Goal: Information Seeking & Learning: Check status

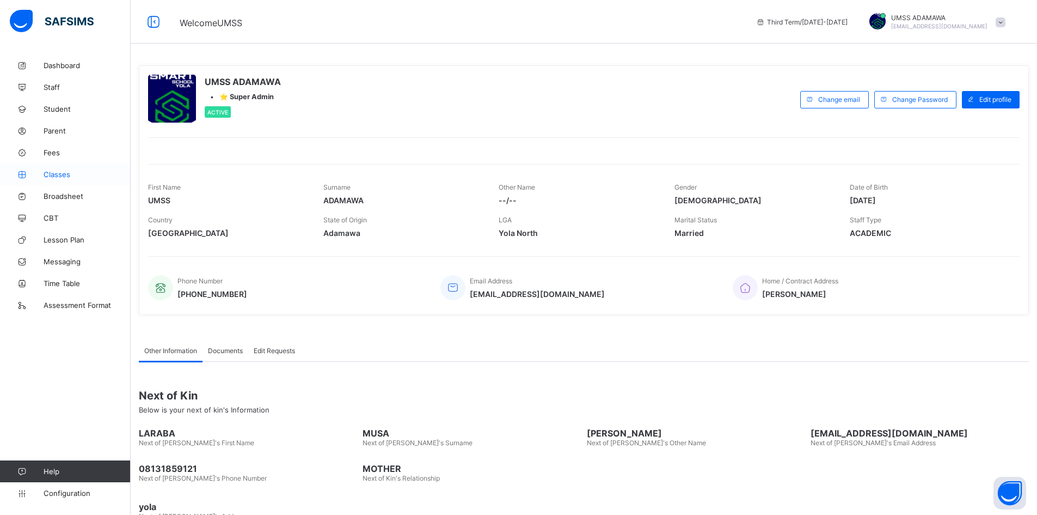
click at [61, 172] on span "Classes" at bounding box center [87, 174] width 87 height 9
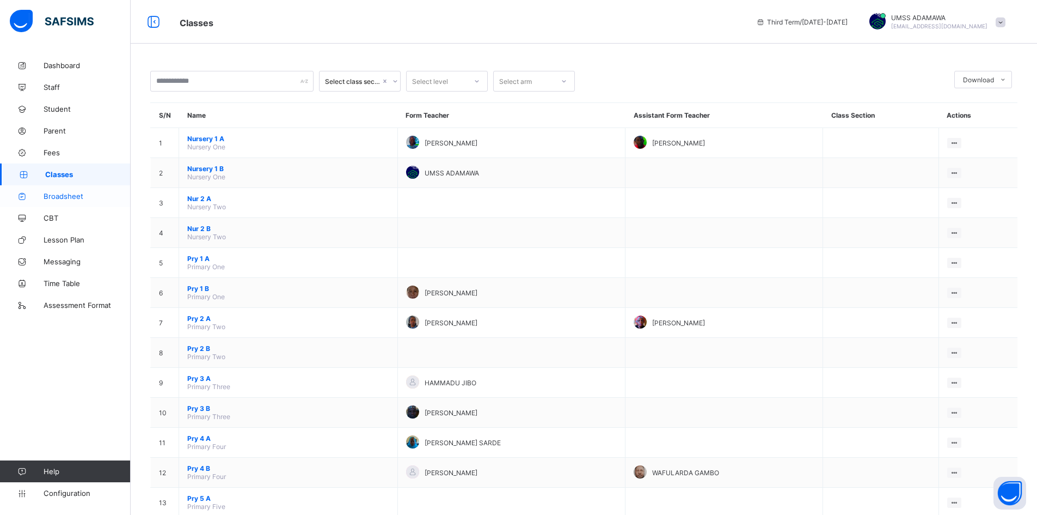
click at [73, 195] on span "Broadsheet" at bounding box center [87, 196] width 87 height 9
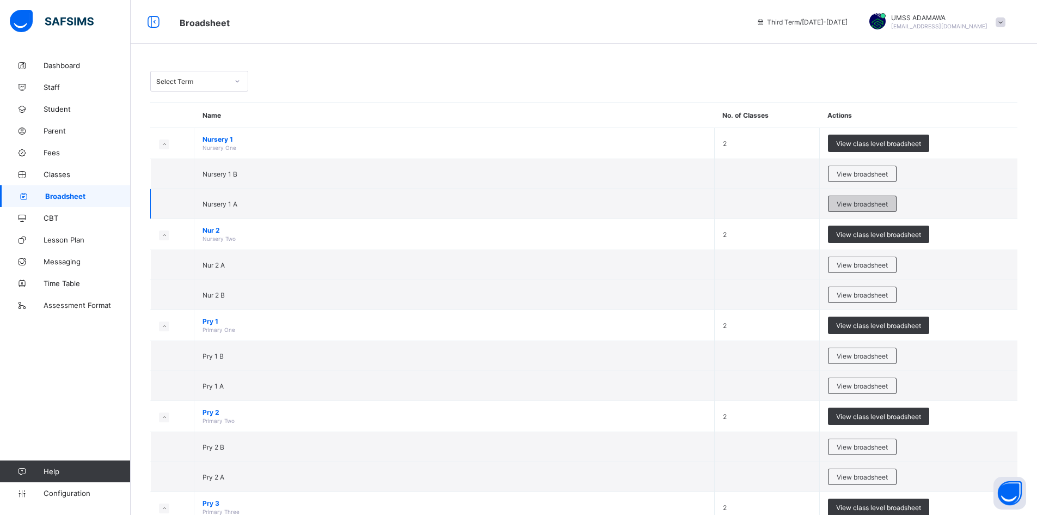
click at [855, 195] on td "View broadsheet" at bounding box center [918, 204] width 198 height 30
click at [855, 199] on div "View broadsheet" at bounding box center [862, 203] width 69 height 16
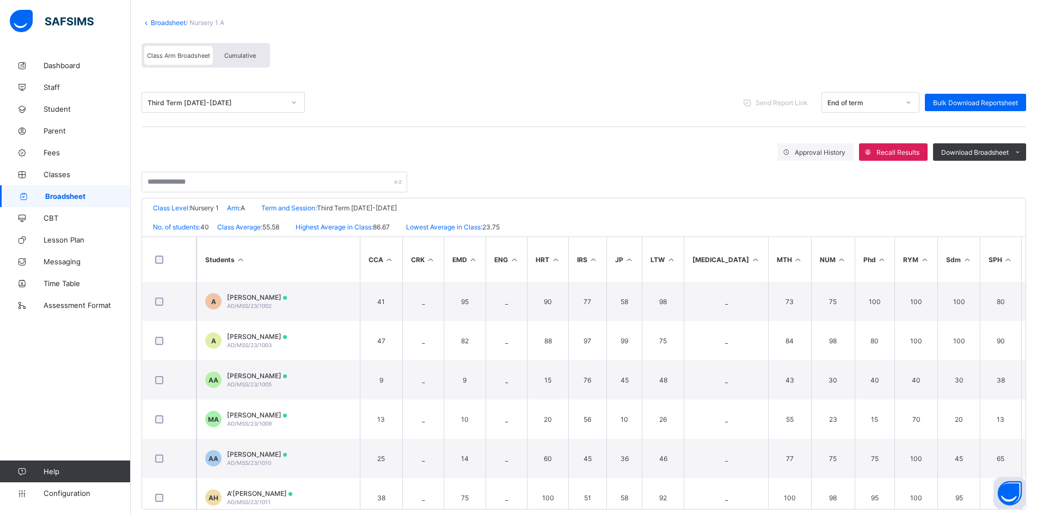
scroll to position [74, 0]
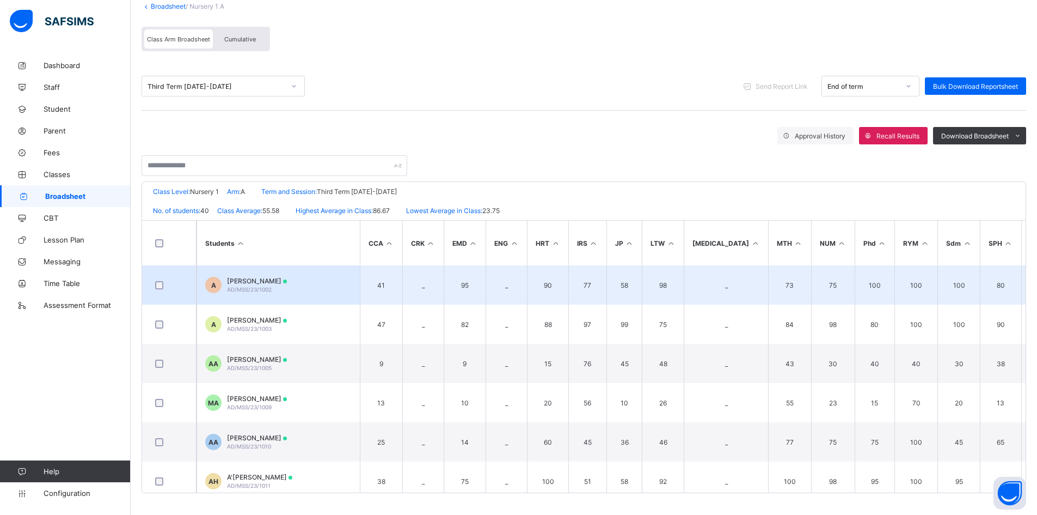
click at [260, 279] on span "ABDULLAHI UMAR" at bounding box center [257, 281] width 60 height 8
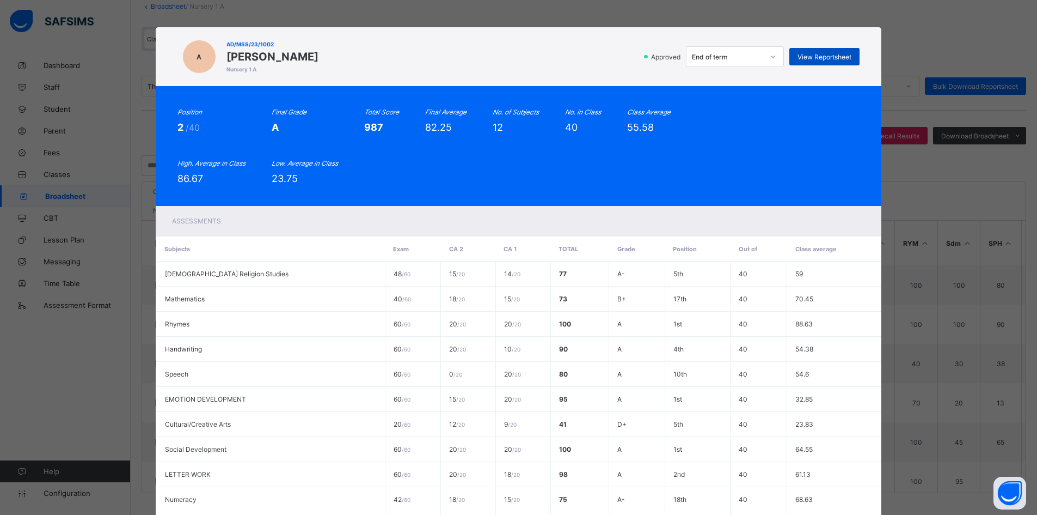
click at [835, 53] on span "View Reportsheet" at bounding box center [825, 57] width 54 height 8
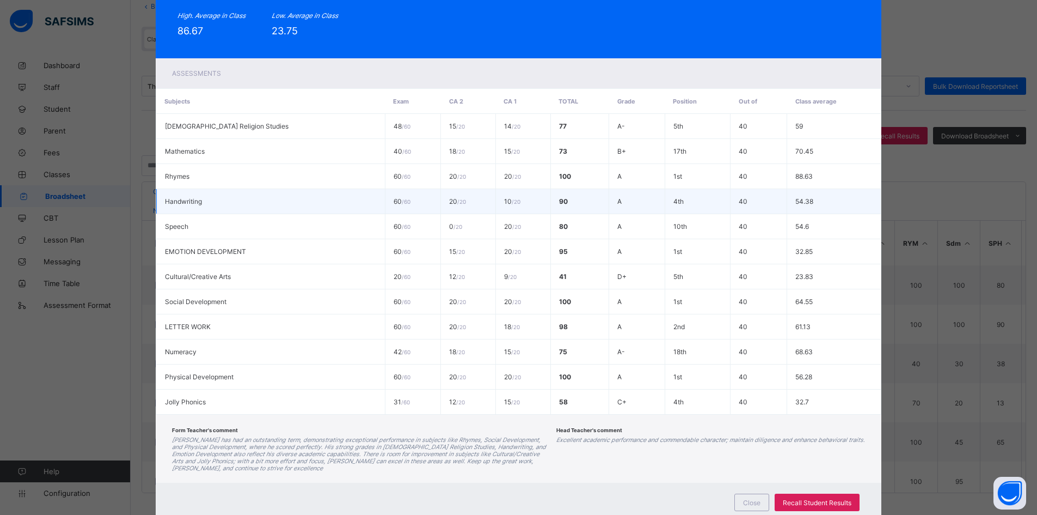
scroll to position [182, 0]
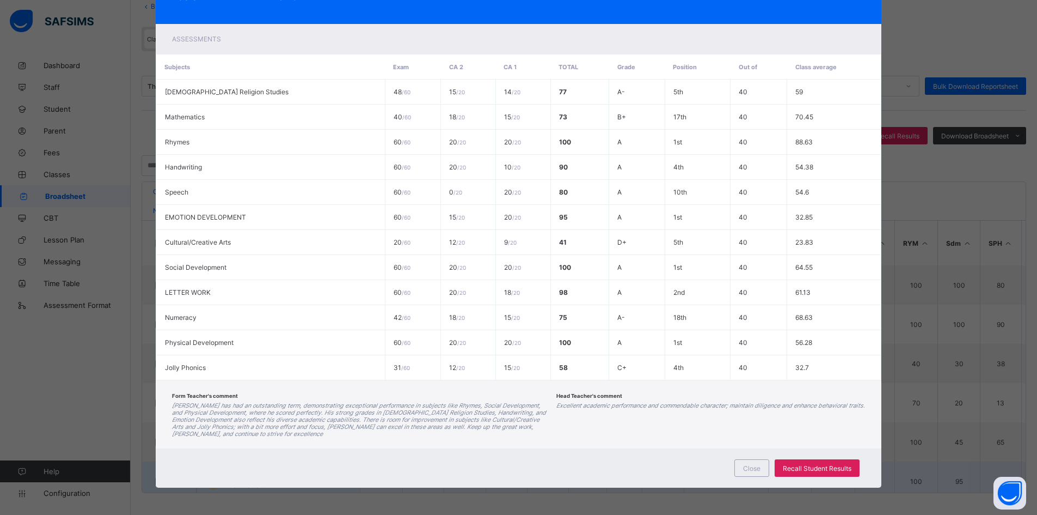
click at [748, 465] on span "Close" at bounding box center [751, 468] width 17 height 8
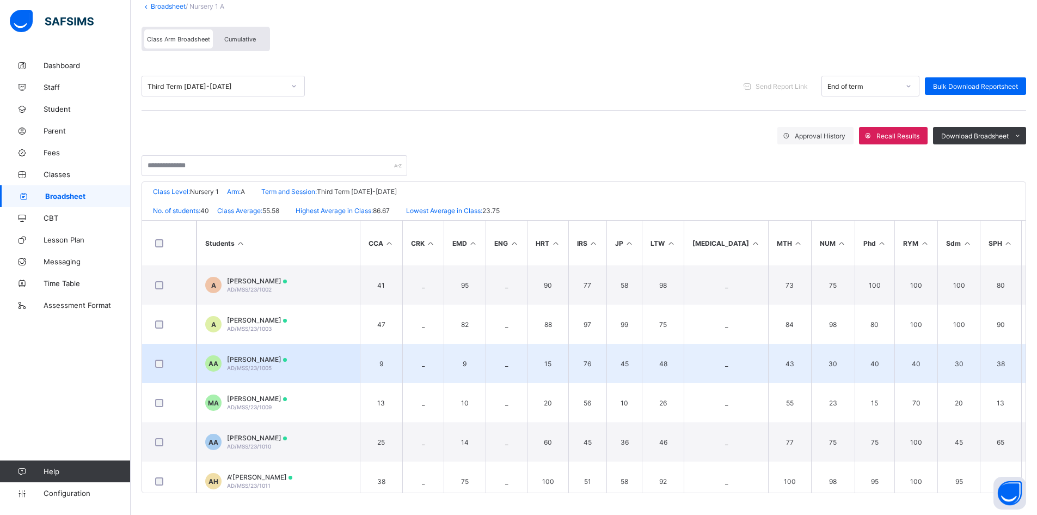
click at [256, 361] on span "AHMAD MUHAMMAD ABUBAKAR" at bounding box center [257, 359] width 60 height 8
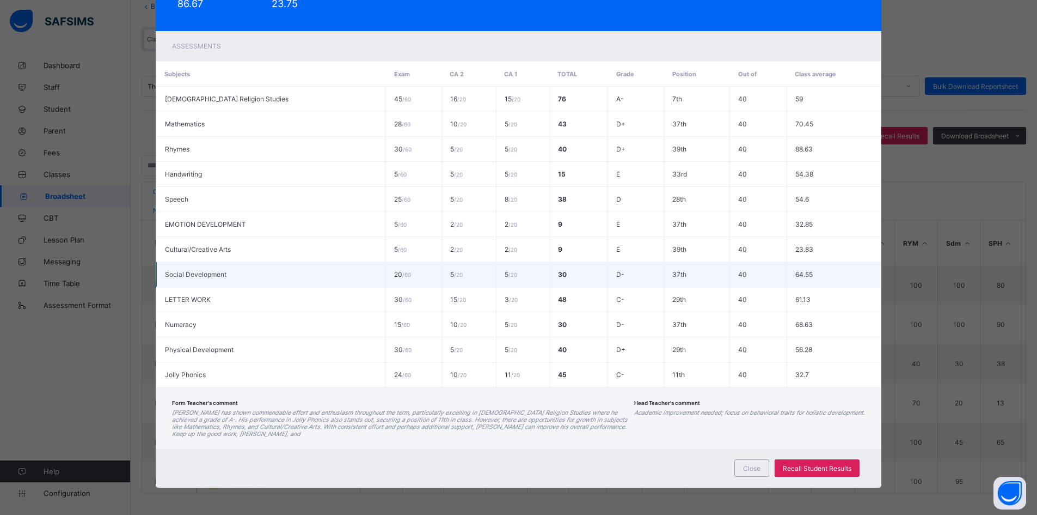
scroll to position [0, 0]
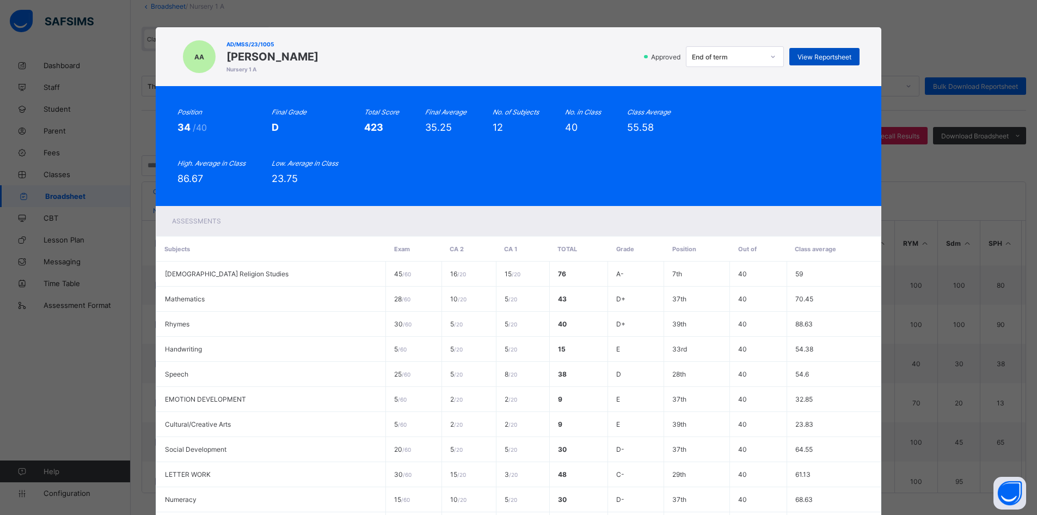
click at [825, 57] on span "View Reportsheet" at bounding box center [825, 57] width 54 height 8
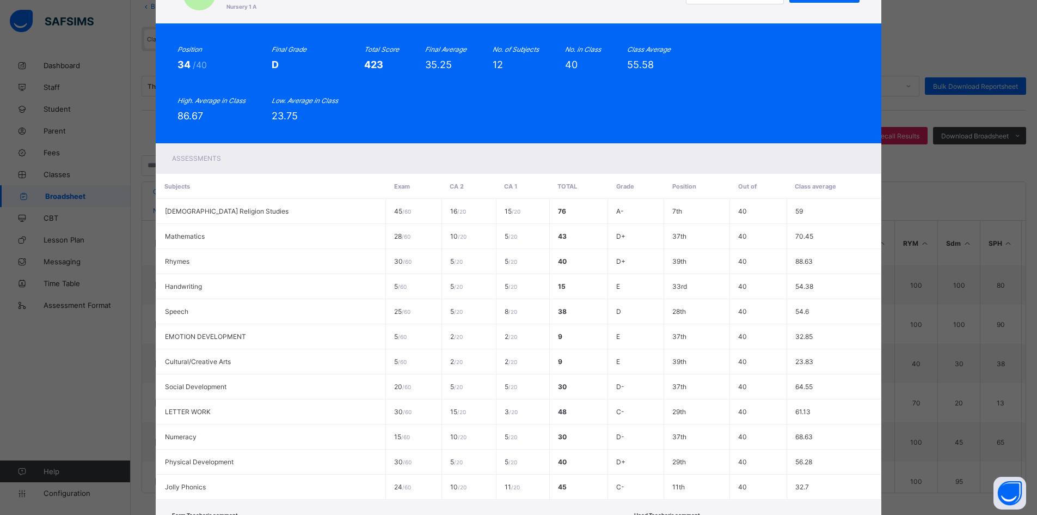
scroll to position [175, 0]
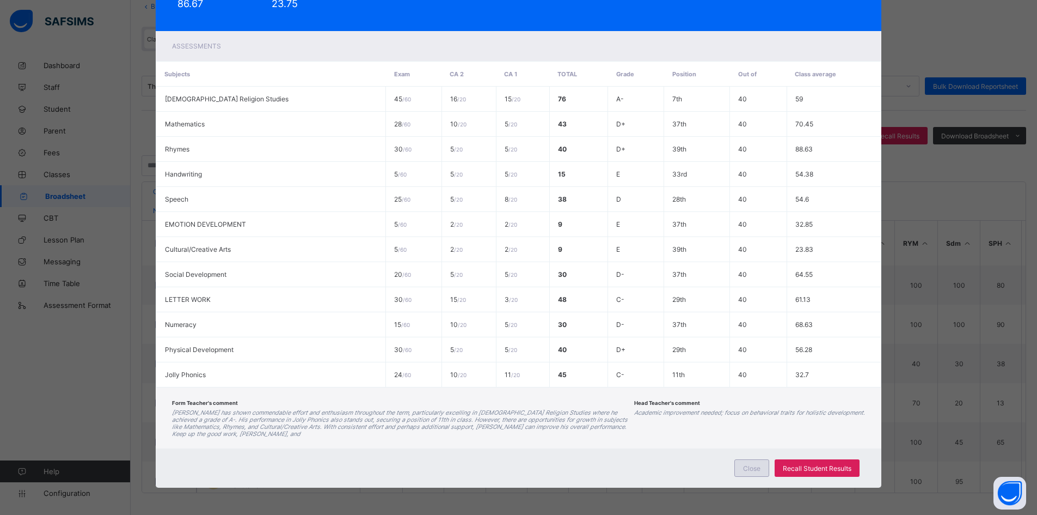
click at [747, 468] on span "Close" at bounding box center [751, 468] width 17 height 8
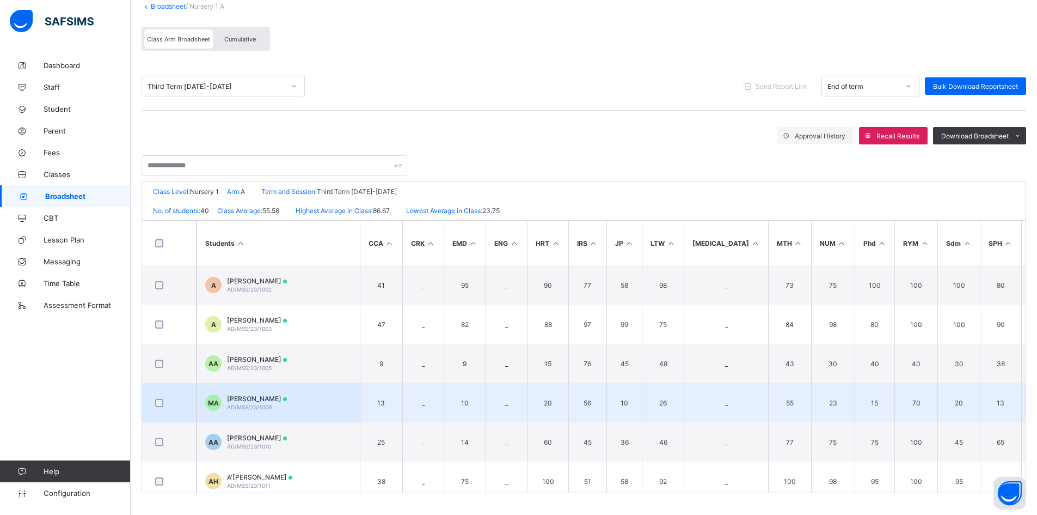
click at [264, 397] on span "MOHAMMAD SALMANU ALIYU" at bounding box center [257, 398] width 60 height 8
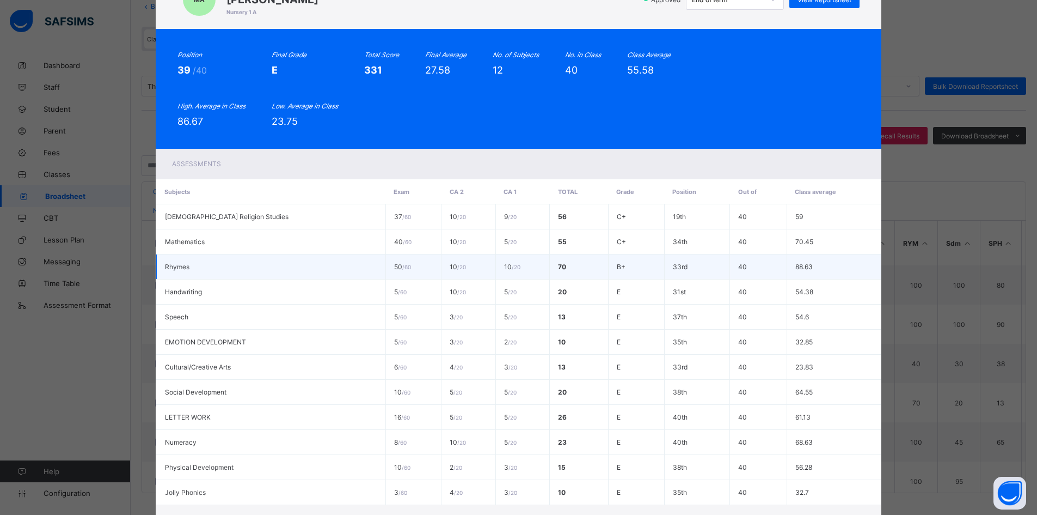
scroll to position [0, 0]
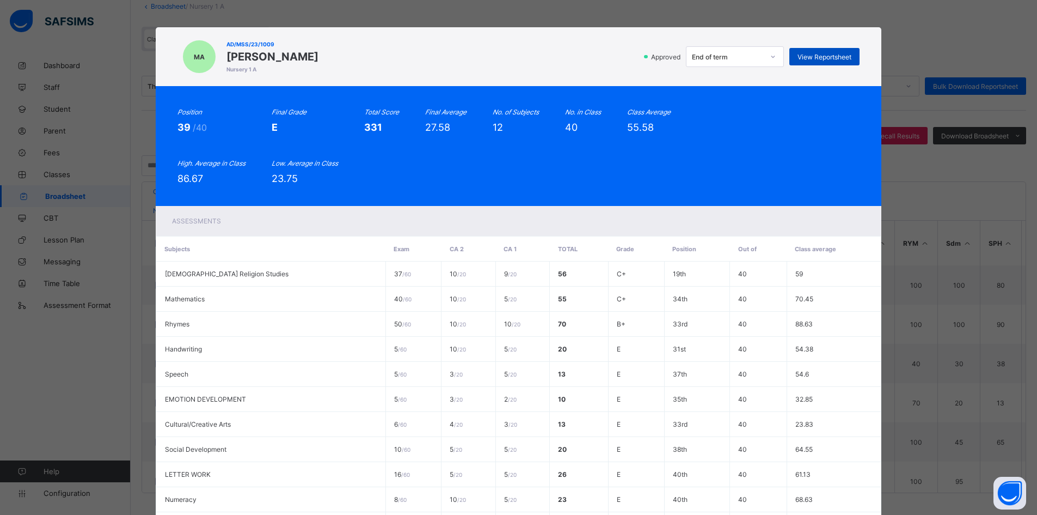
click at [816, 56] on span "View Reportsheet" at bounding box center [825, 57] width 54 height 8
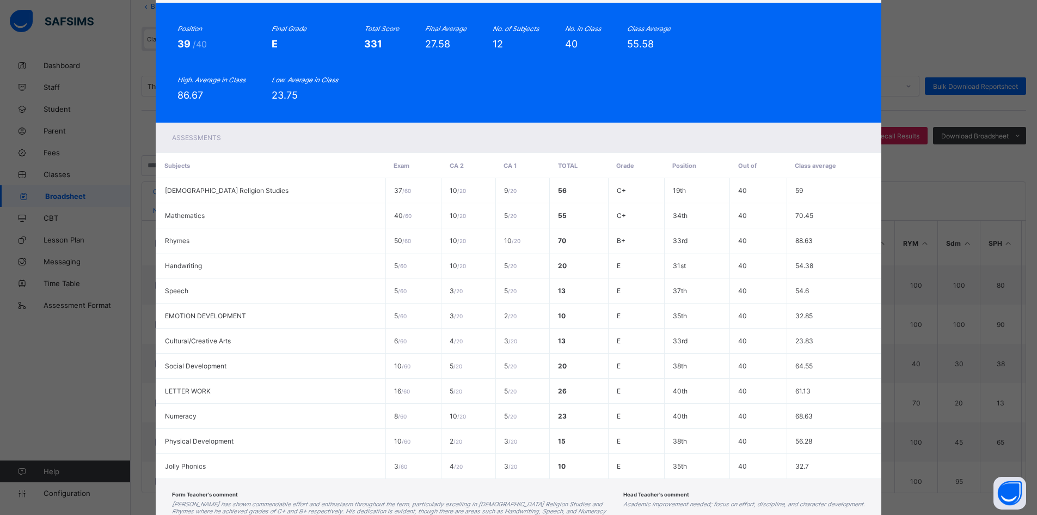
scroll to position [175, 0]
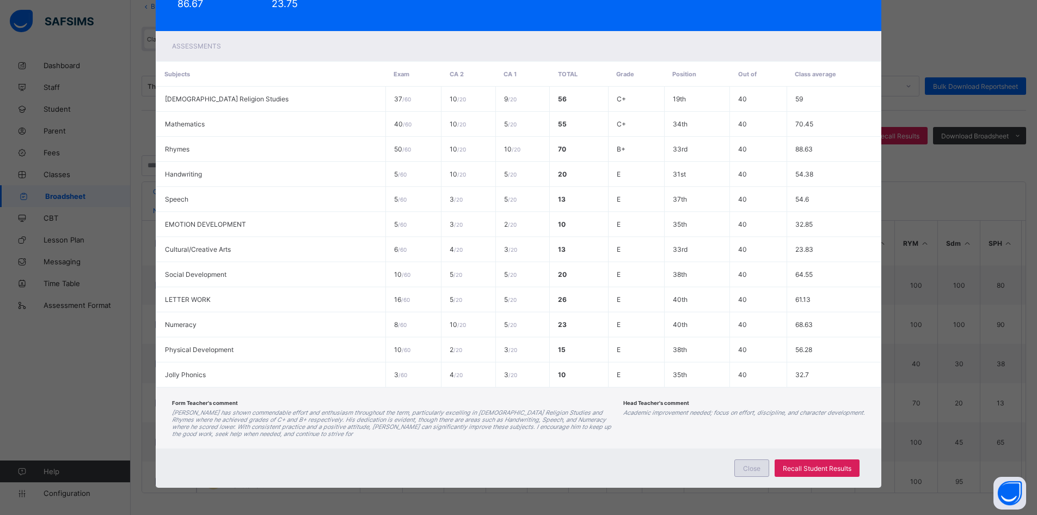
click at [752, 467] on span "Close" at bounding box center [751, 468] width 17 height 8
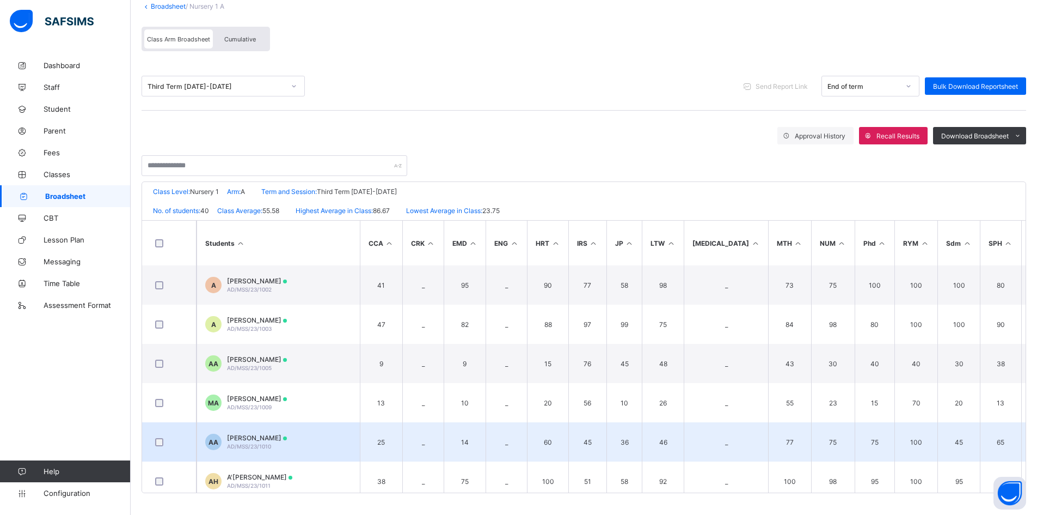
click at [246, 434] on span "ABDULLAHI ALIYU ABUBAKAR" at bounding box center [257, 437] width 60 height 8
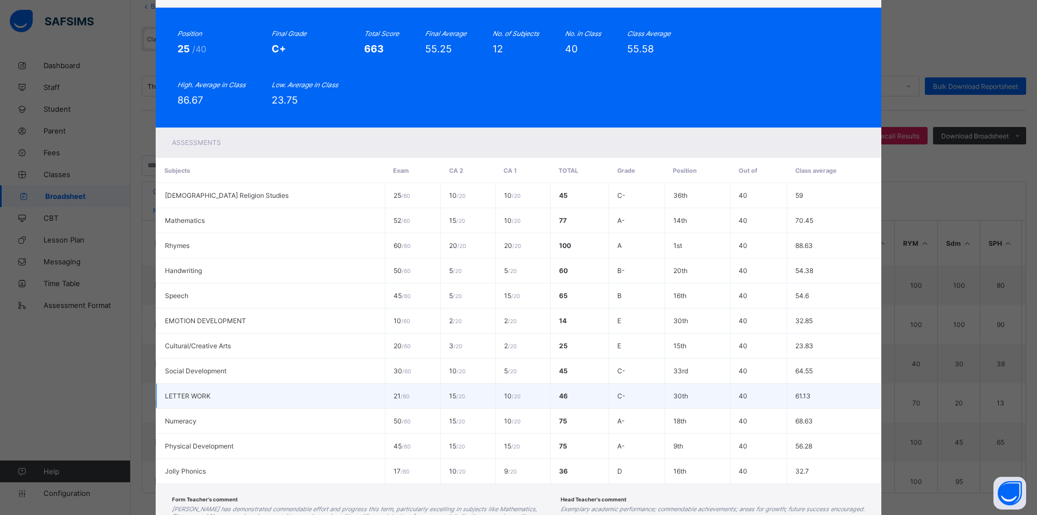
scroll to position [0, 0]
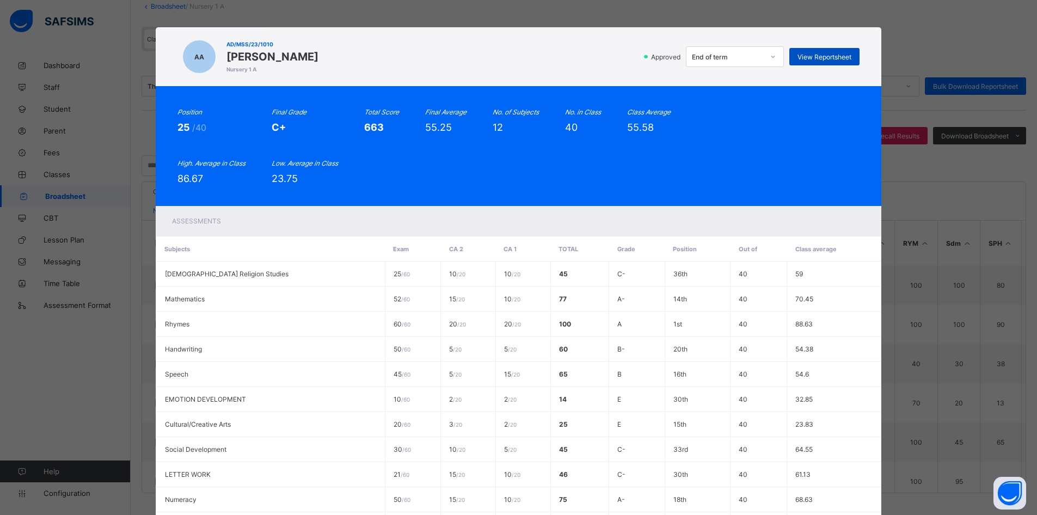
click at [835, 57] on span "View Reportsheet" at bounding box center [825, 57] width 54 height 8
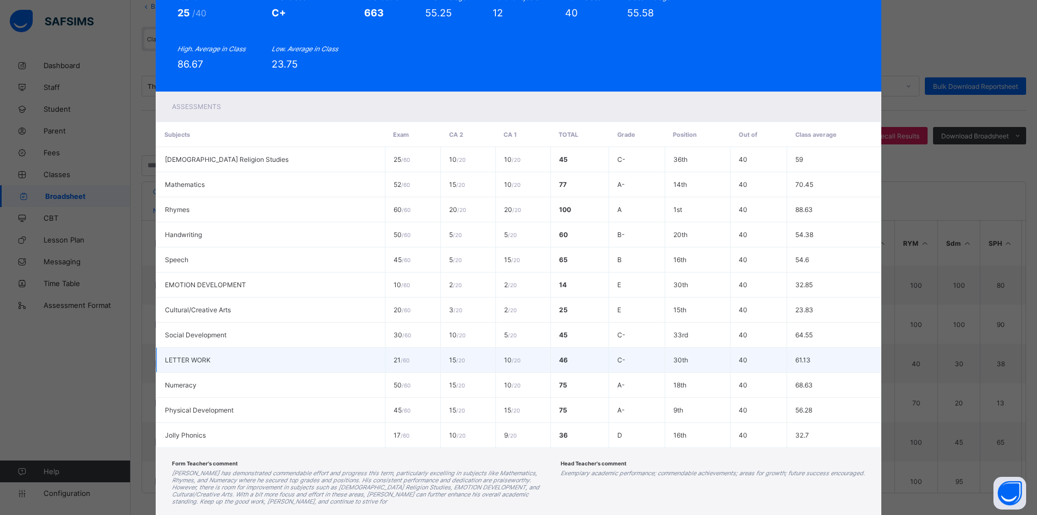
scroll to position [182, 0]
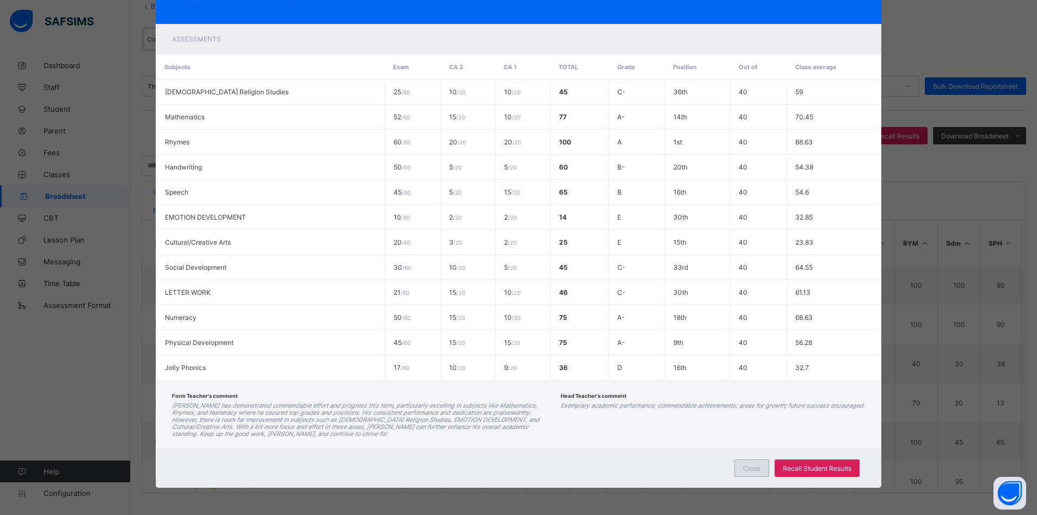
click at [750, 465] on span "Close" at bounding box center [751, 468] width 17 height 8
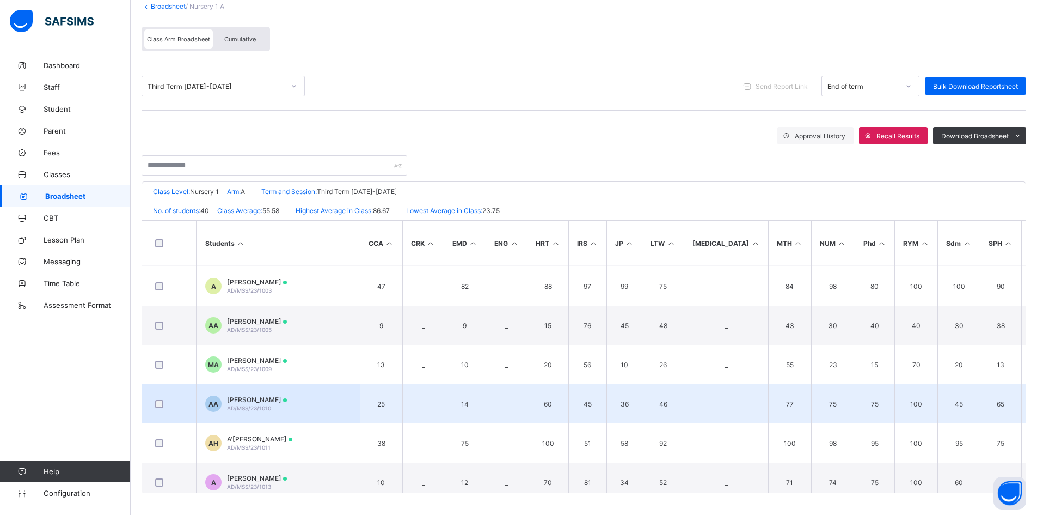
scroll to position [54, 0]
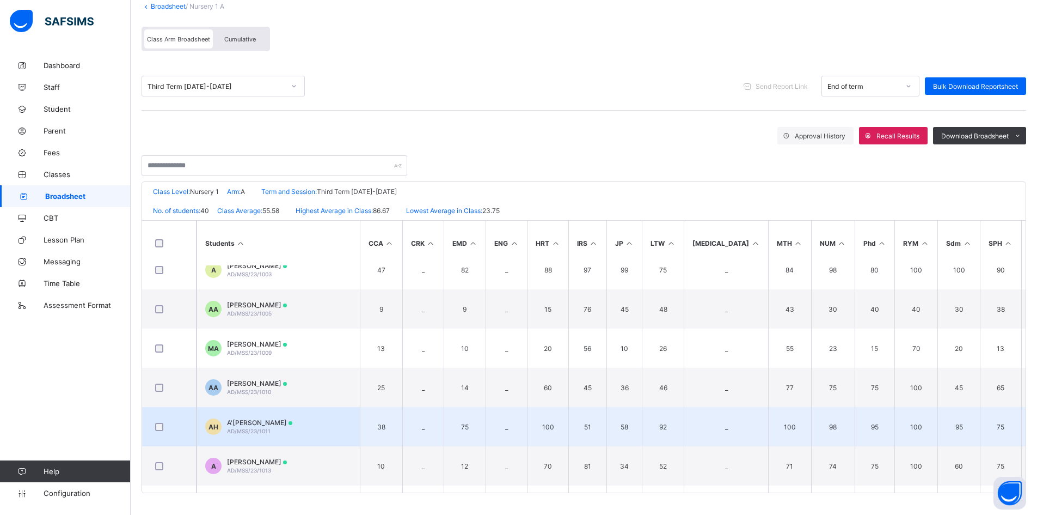
click at [248, 419] on span "A'ISHA ABUBAKAR HAMZA" at bounding box center [259, 422] width 65 height 8
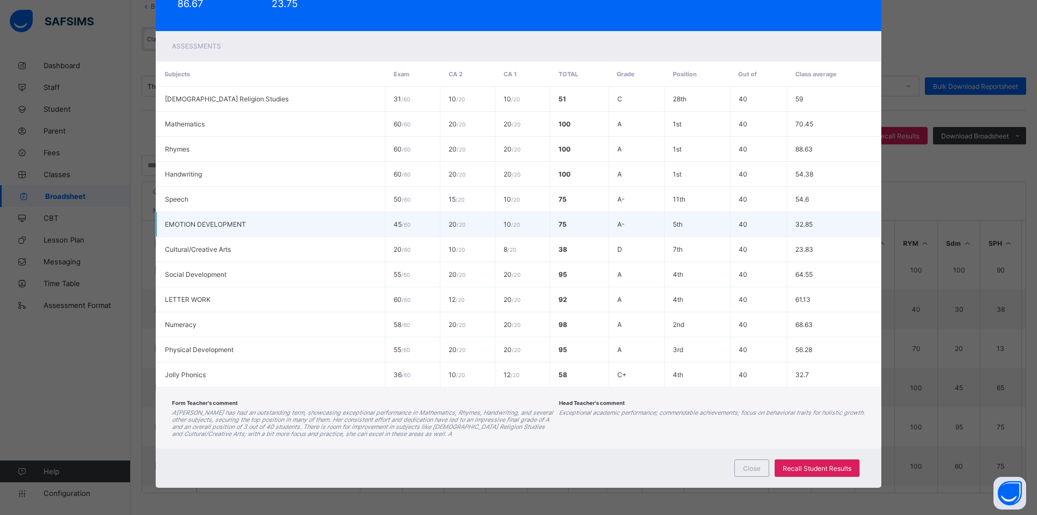
scroll to position [0, 0]
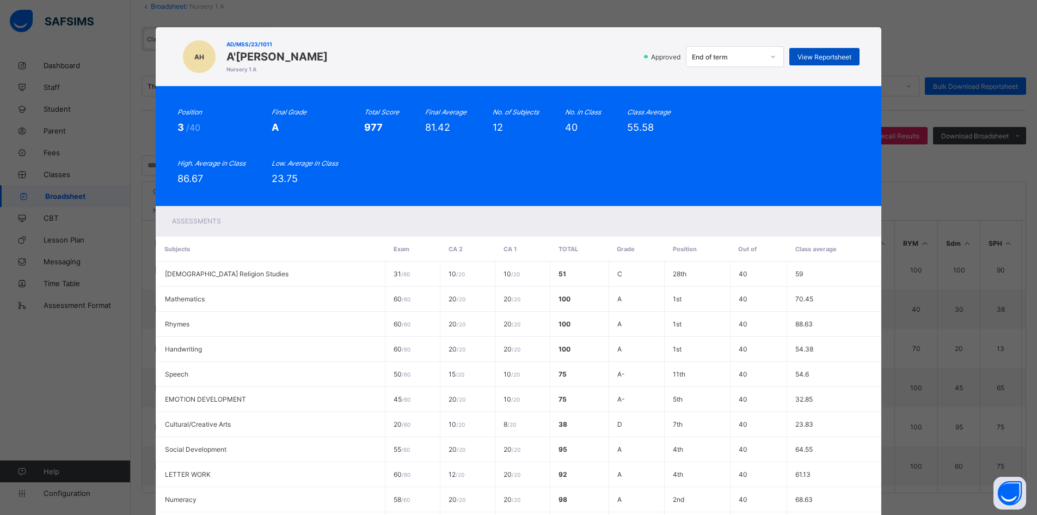
click at [841, 56] on span "View Reportsheet" at bounding box center [825, 57] width 54 height 8
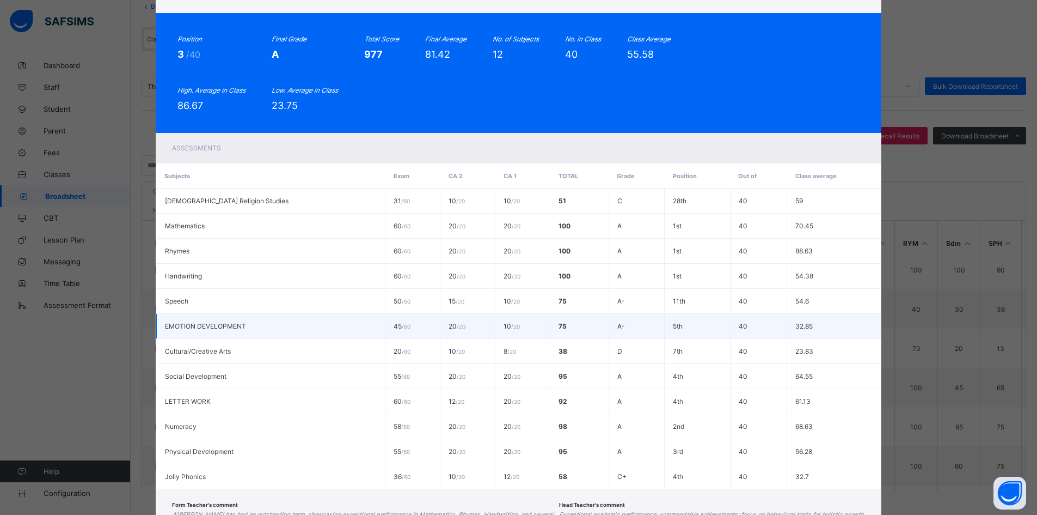
scroll to position [175, 0]
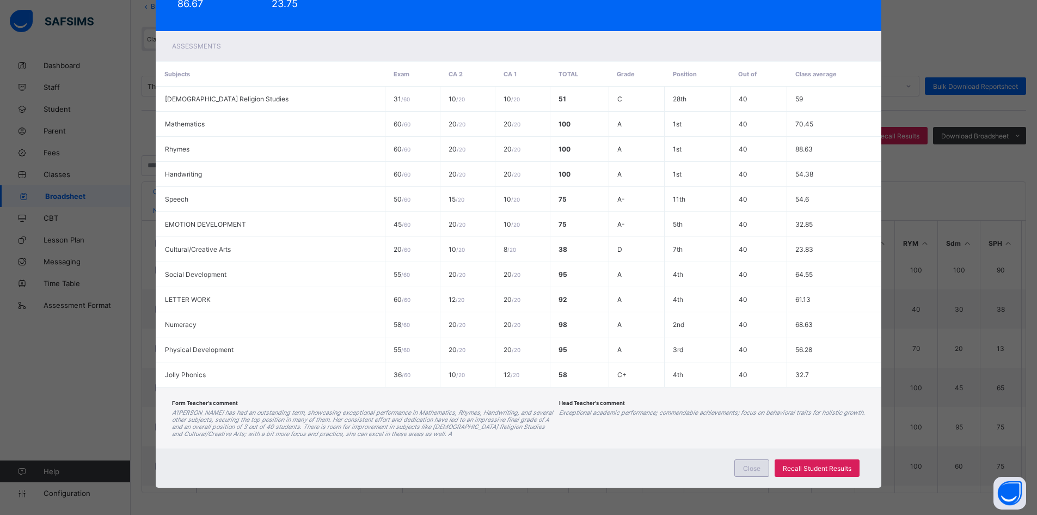
click at [750, 469] on span "Close" at bounding box center [751, 468] width 17 height 8
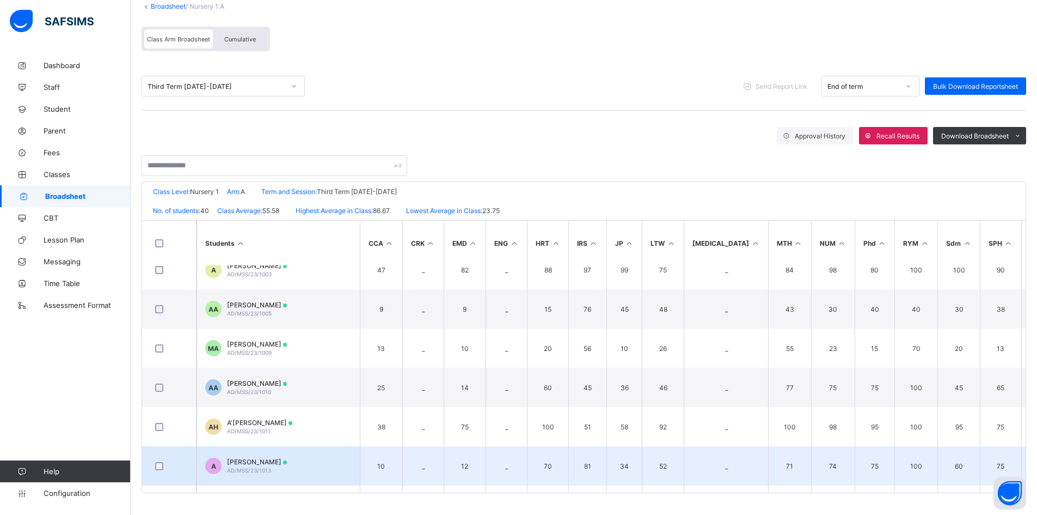
click at [242, 461] on span "AMINU ABDULHAMID" at bounding box center [257, 461] width 60 height 8
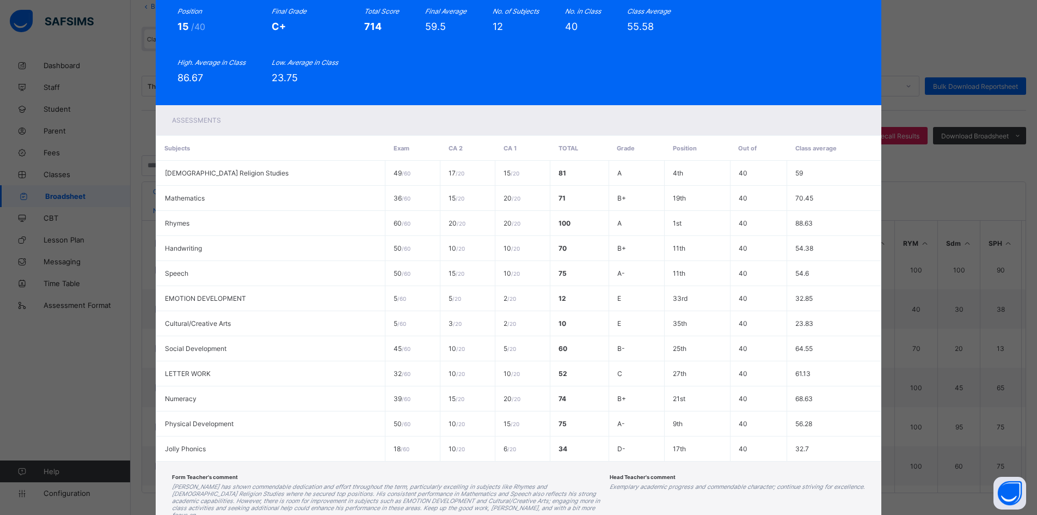
scroll to position [0, 0]
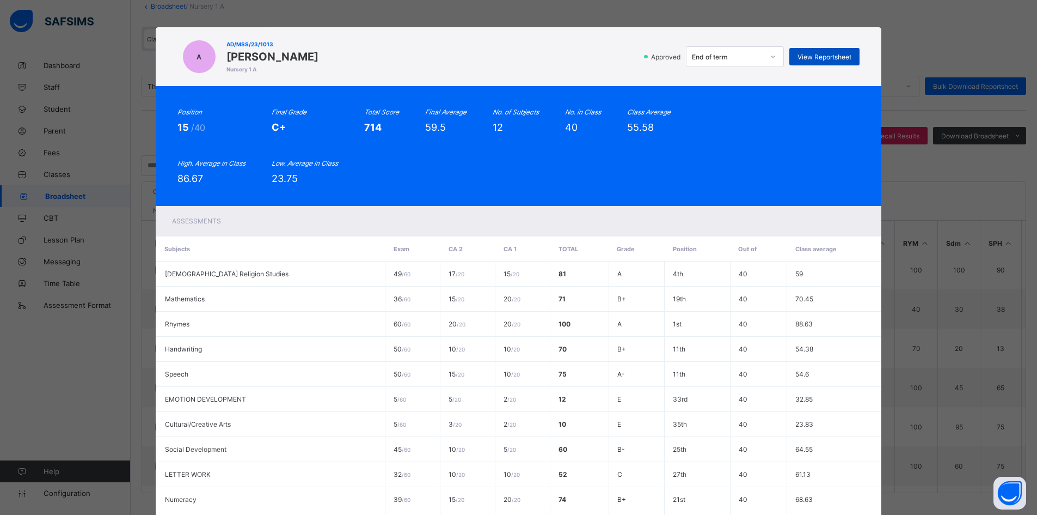
click at [819, 52] on div "View Reportsheet" at bounding box center [824, 56] width 70 height 17
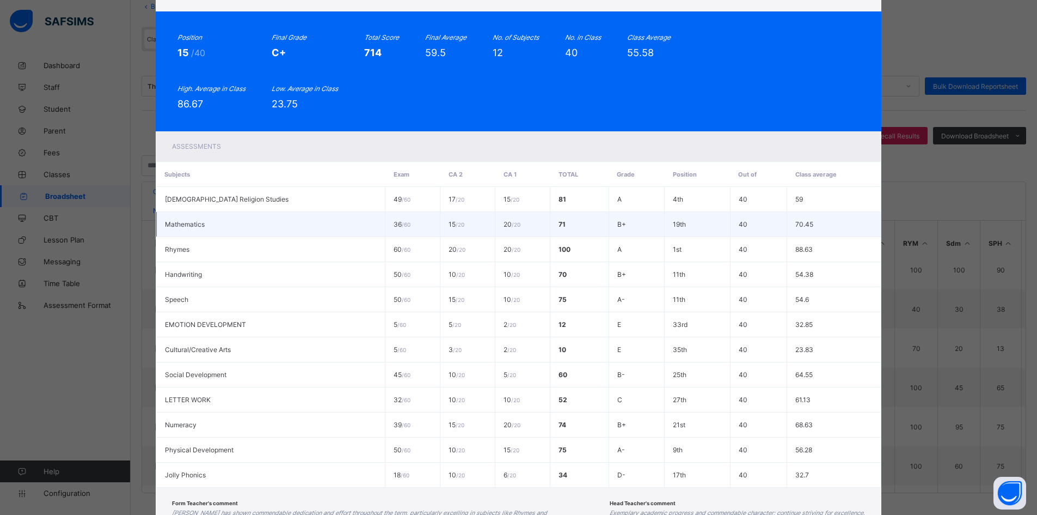
scroll to position [175, 0]
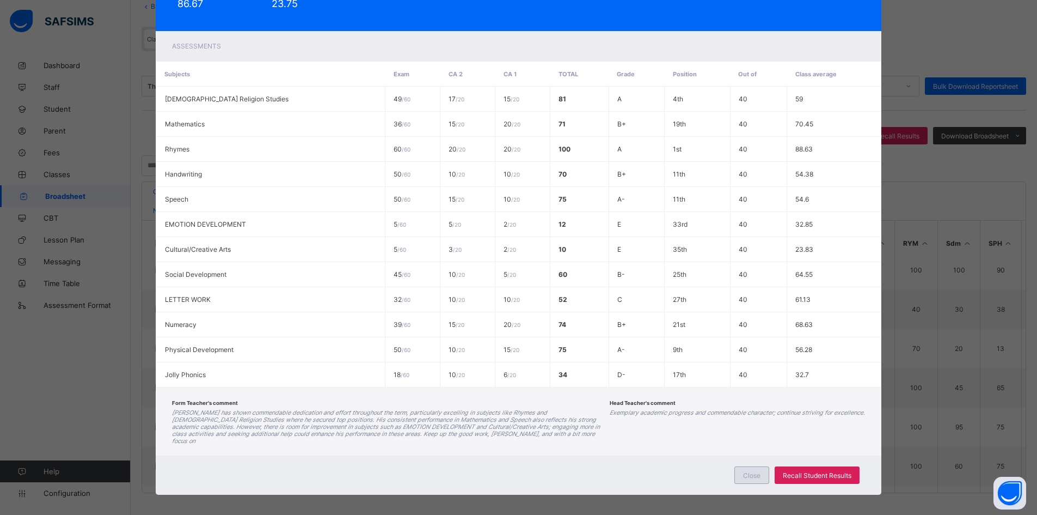
click at [747, 471] on span "Close" at bounding box center [751, 475] width 17 height 8
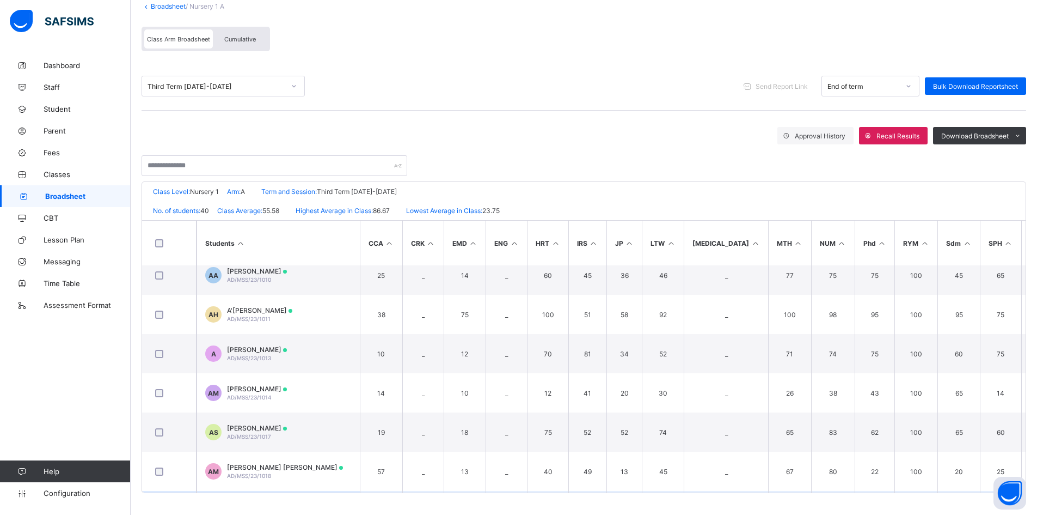
scroll to position [163, 0]
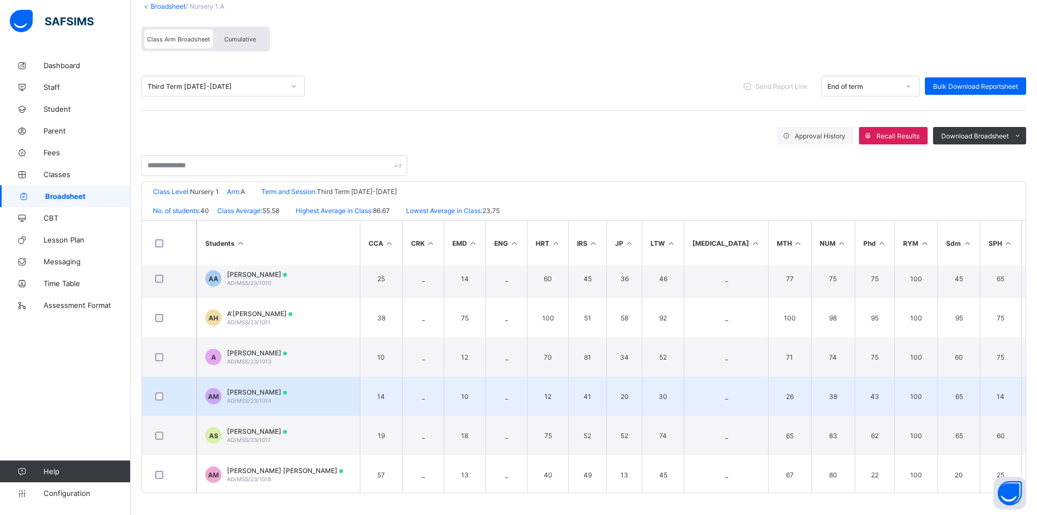
click at [282, 394] on span "ABDULLAHI MUHAMMAD MUSA" at bounding box center [257, 392] width 60 height 8
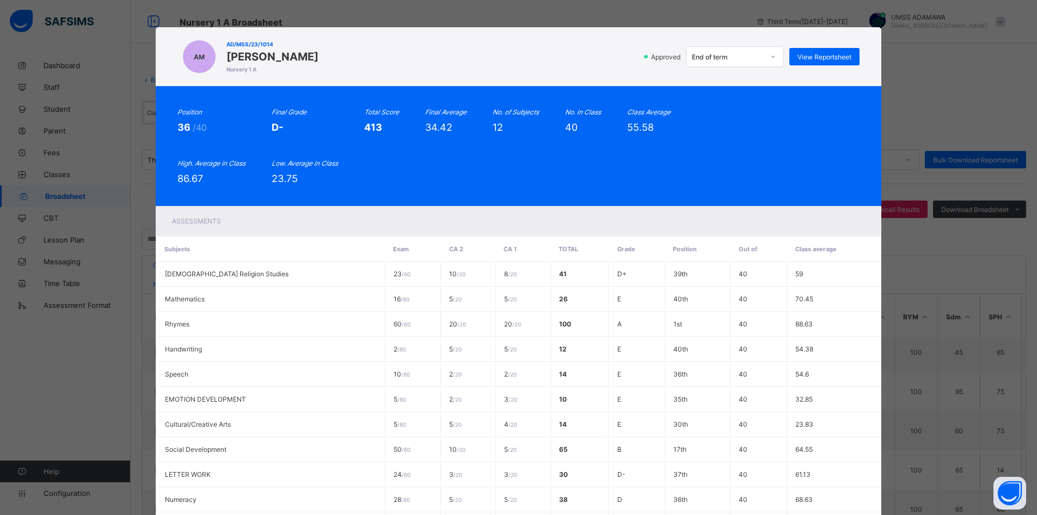
scroll to position [0, 0]
click at [822, 54] on span "View Reportsheet" at bounding box center [825, 57] width 54 height 8
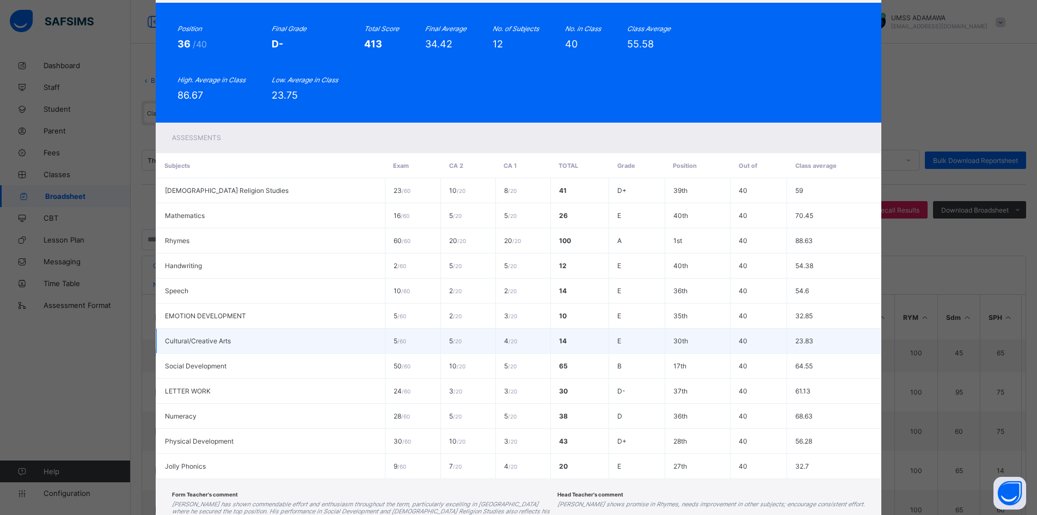
scroll to position [182, 0]
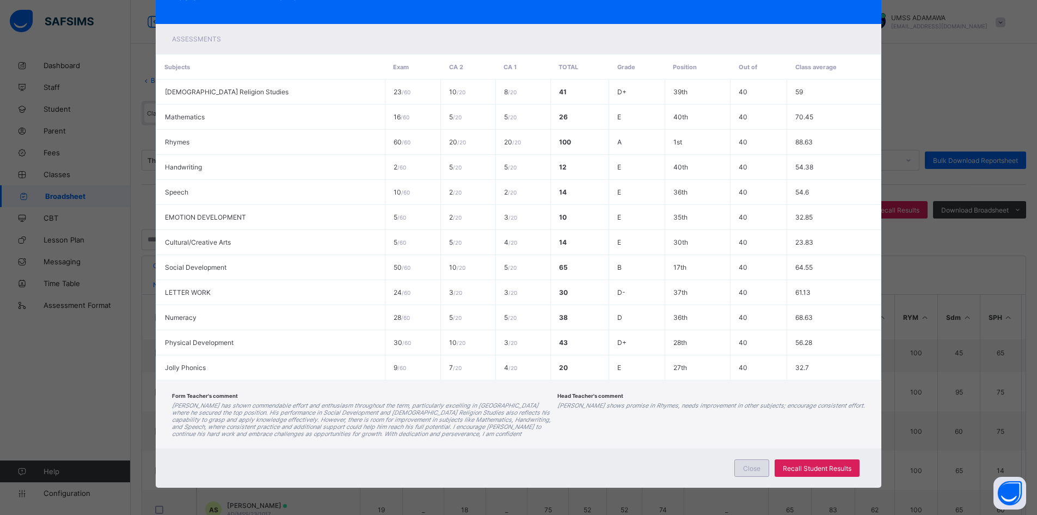
click at [748, 472] on div "Close" at bounding box center [751, 467] width 35 height 17
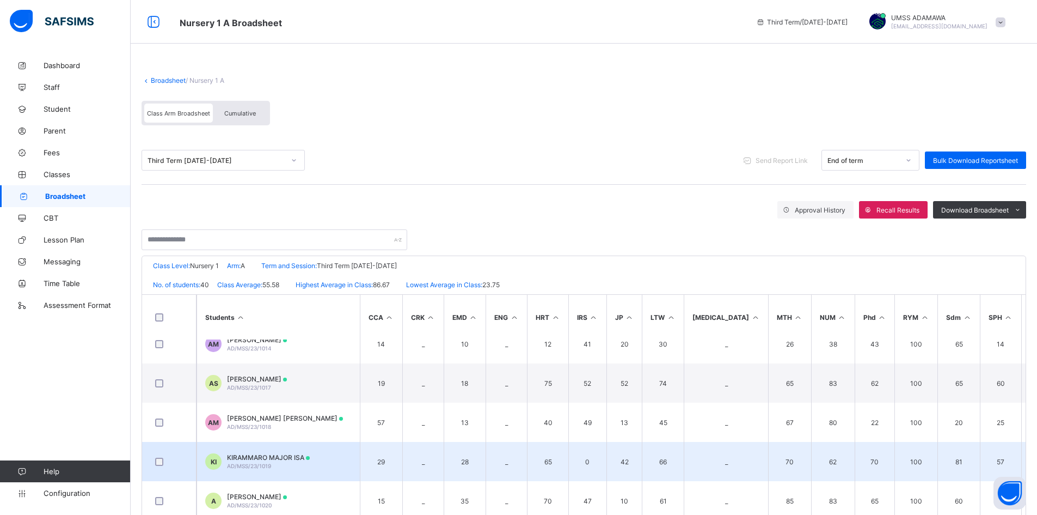
scroll to position [272, 0]
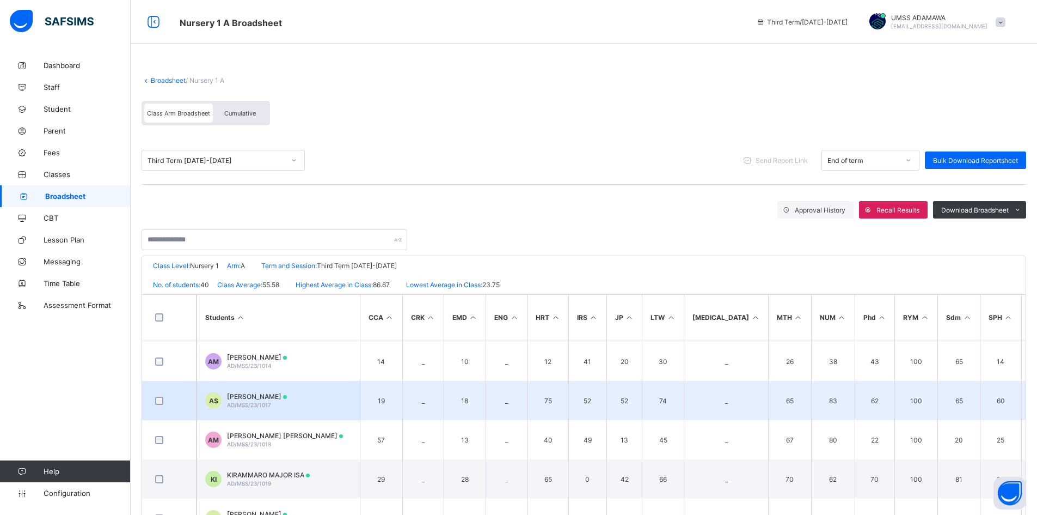
click at [287, 402] on div "ABDULHAMID MOHAMMED SULTAN AD/MSS/23/1017" at bounding box center [257, 400] width 60 height 16
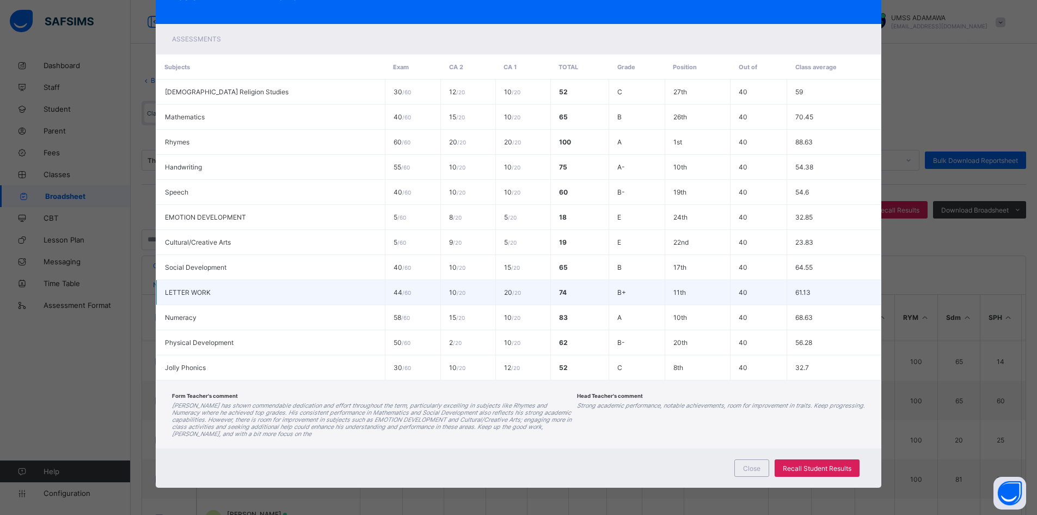
scroll to position [0, 0]
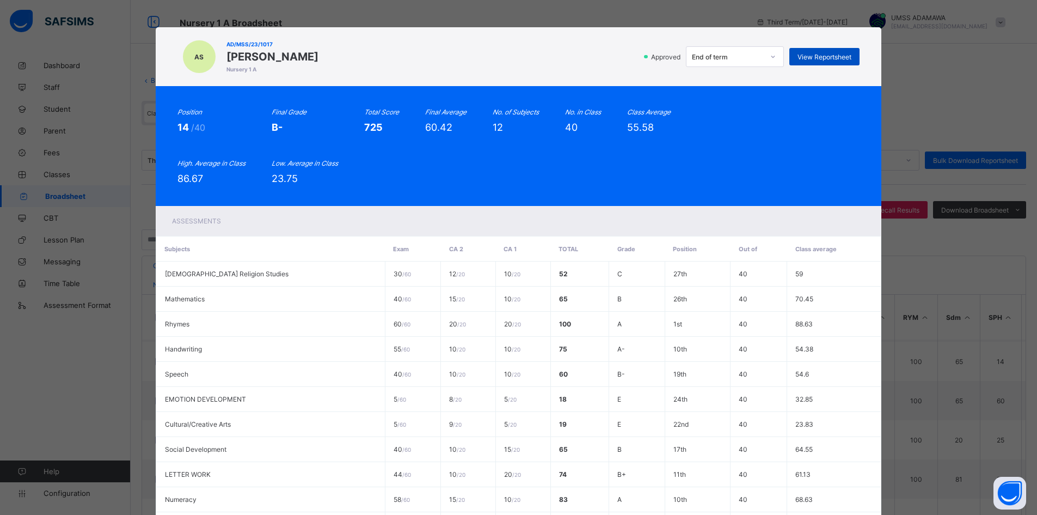
click at [831, 60] on span "View Reportsheet" at bounding box center [825, 57] width 54 height 8
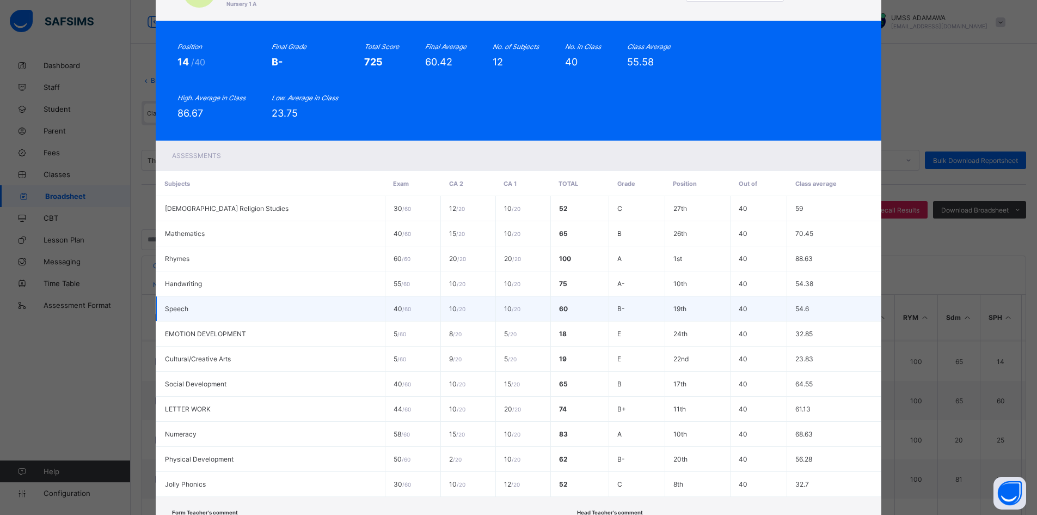
scroll to position [182, 0]
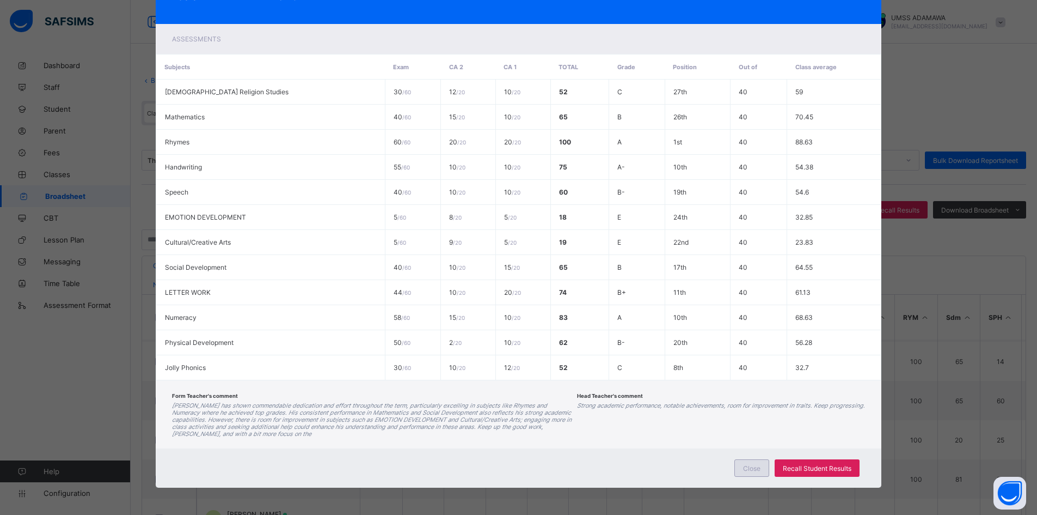
click at [756, 472] on div "Close" at bounding box center [751, 467] width 35 height 17
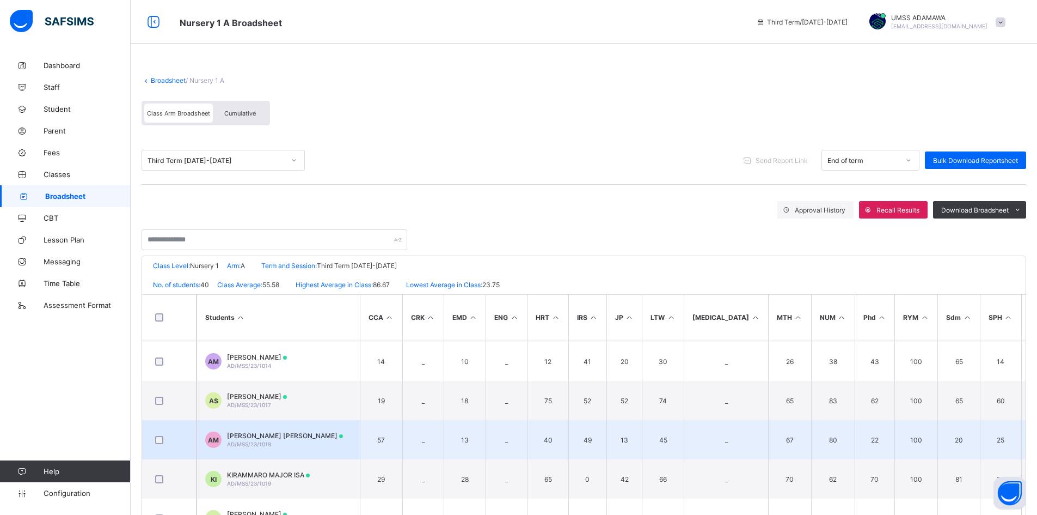
click at [239, 438] on span "AISHA IDRIS MAINA" at bounding box center [285, 435] width 116 height 8
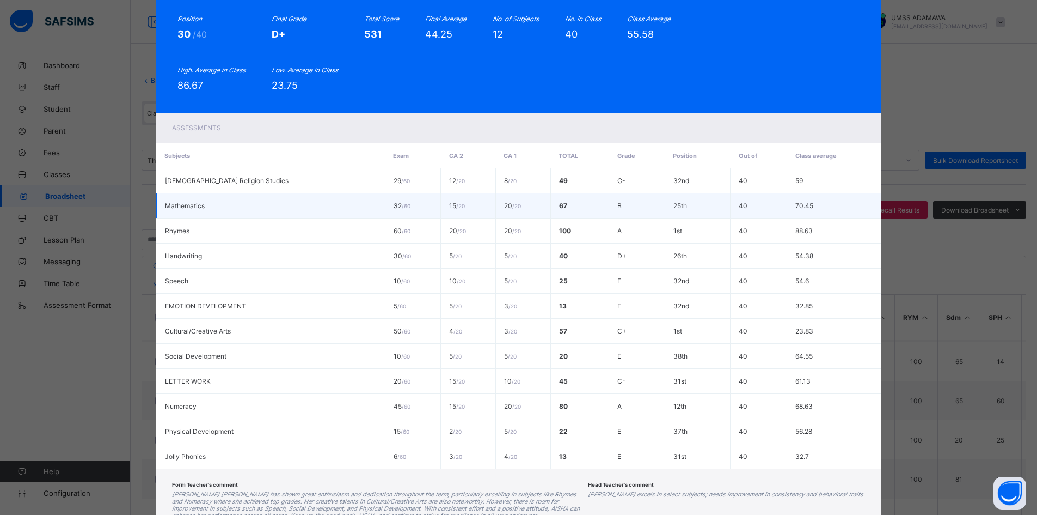
scroll to position [0, 0]
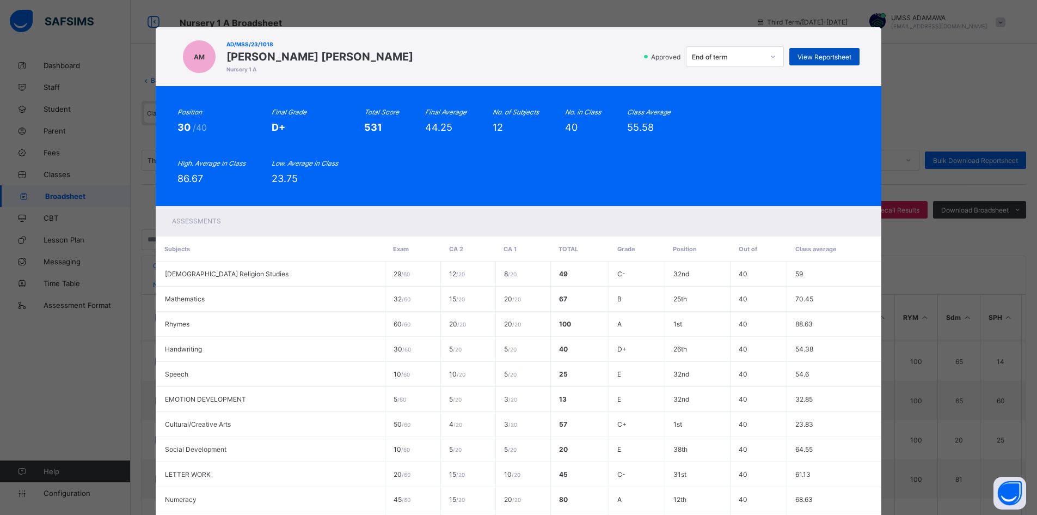
click at [820, 58] on span "View Reportsheet" at bounding box center [825, 57] width 54 height 8
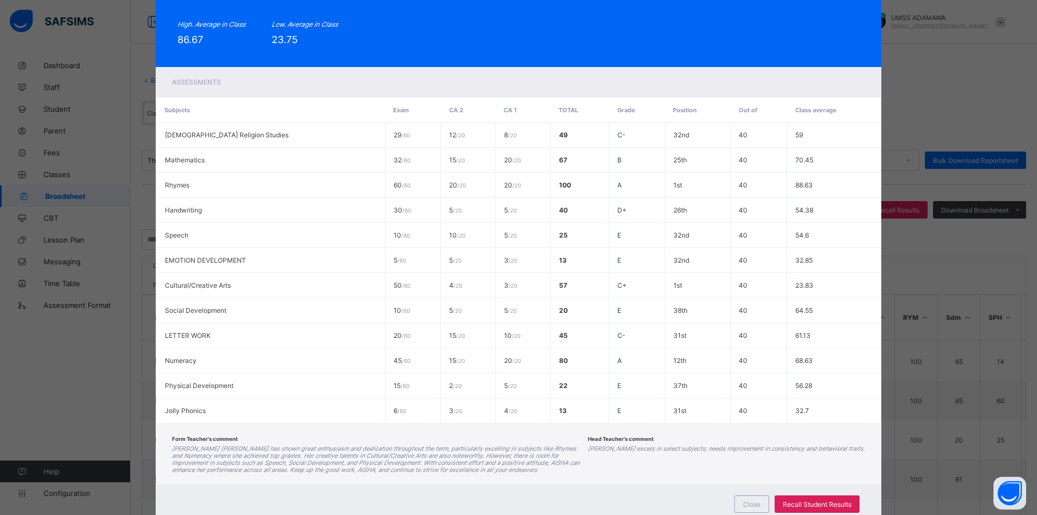
scroll to position [175, 0]
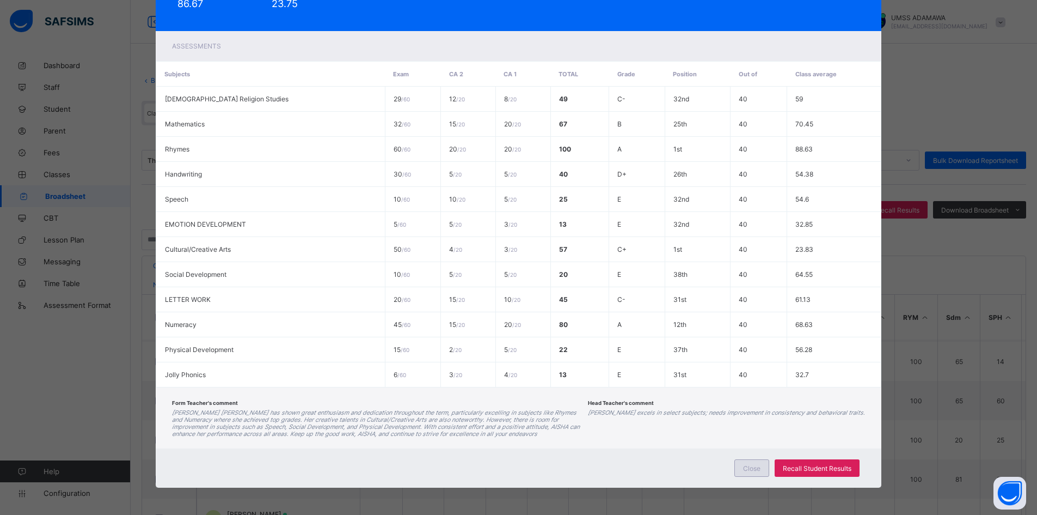
click at [742, 468] on div "Close" at bounding box center [751, 467] width 35 height 17
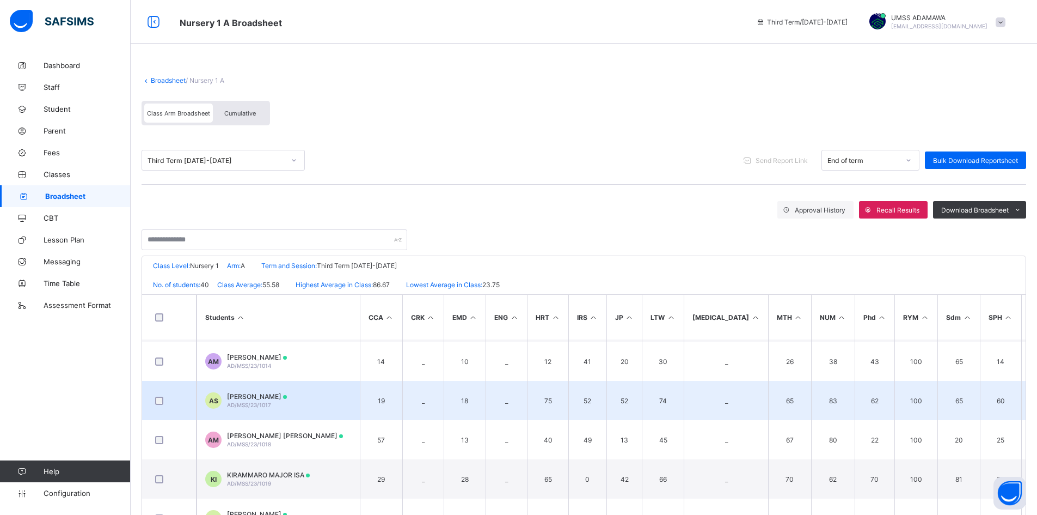
scroll to position [327, 0]
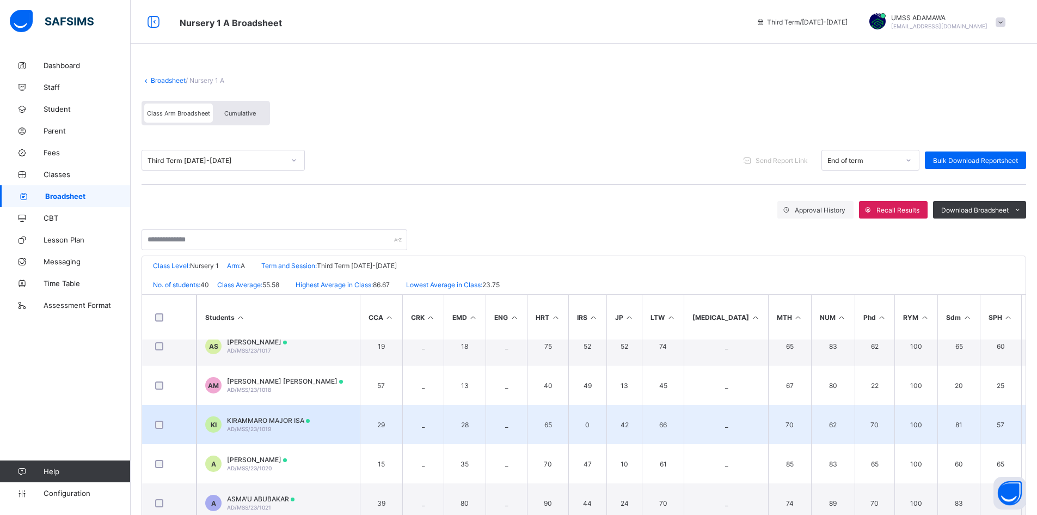
click at [252, 417] on span "KIRAMMARO MAJOR ISA" at bounding box center [268, 420] width 83 height 8
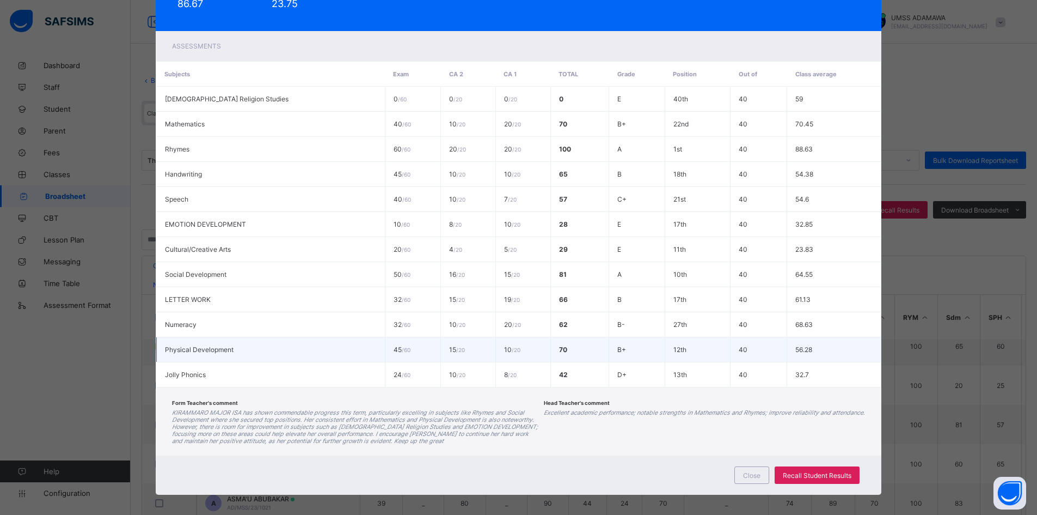
scroll to position [0, 0]
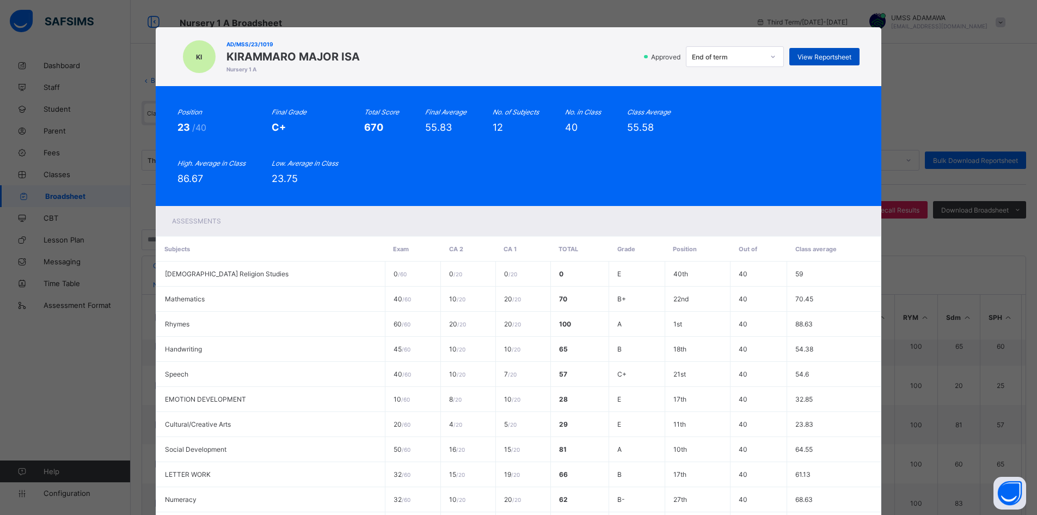
click at [835, 57] on span "View Reportsheet" at bounding box center [825, 57] width 54 height 8
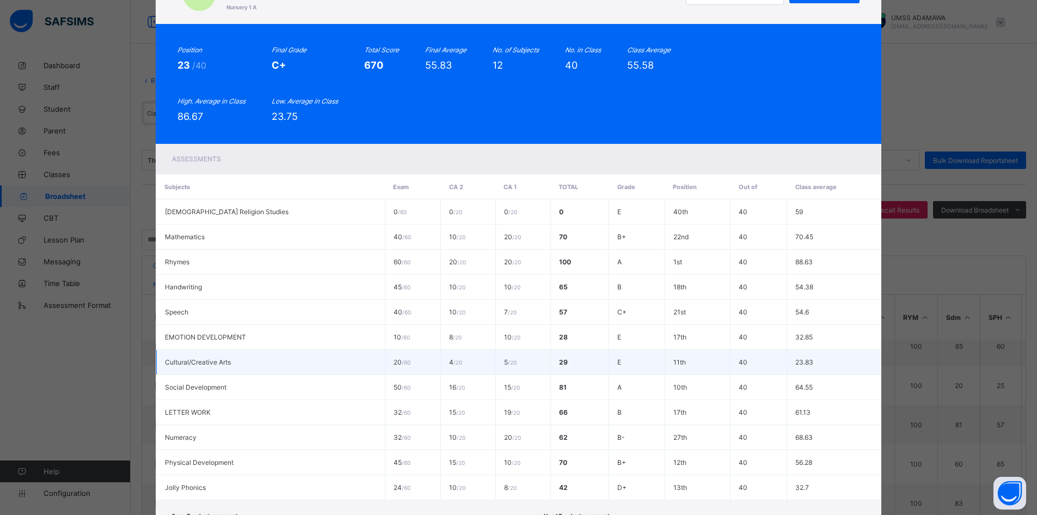
scroll to position [182, 0]
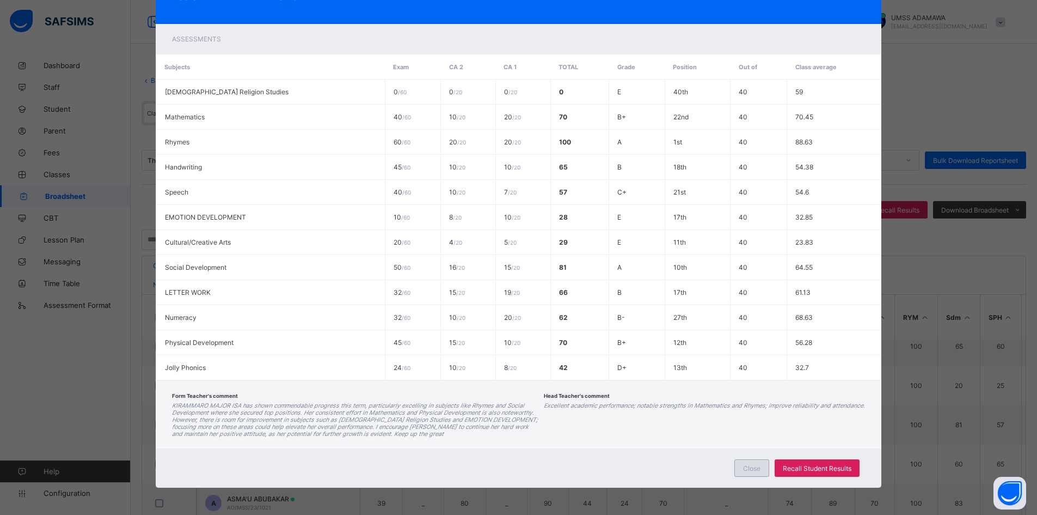
click at [745, 473] on div "Close" at bounding box center [751, 467] width 35 height 17
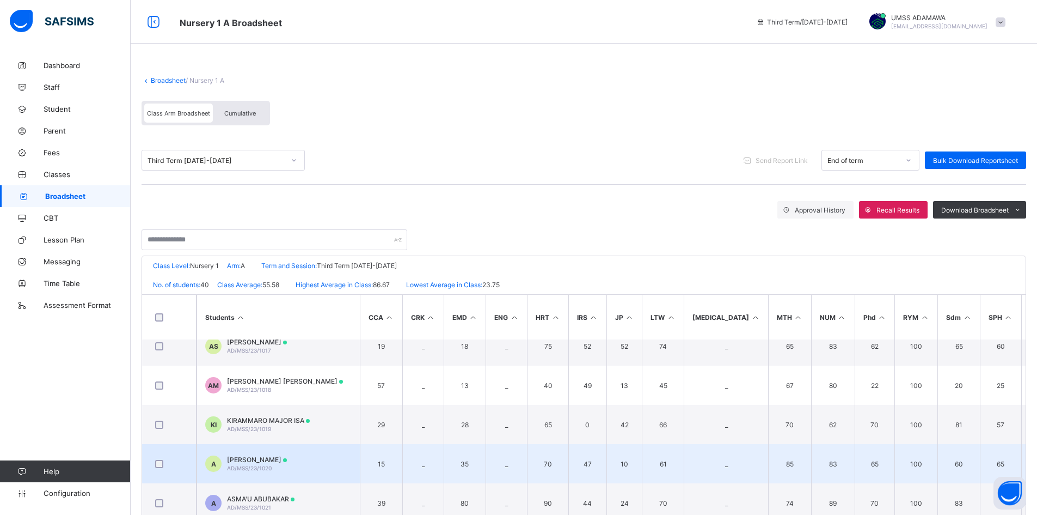
click at [270, 454] on td "A ALIYU DAHIRU AD/MSS/23/1020" at bounding box center [278, 463] width 163 height 39
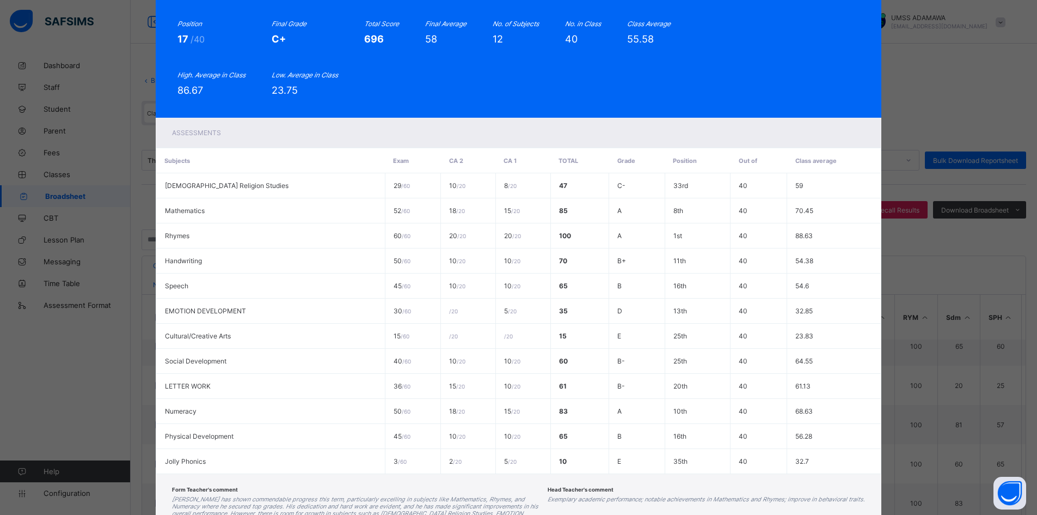
scroll to position [0, 0]
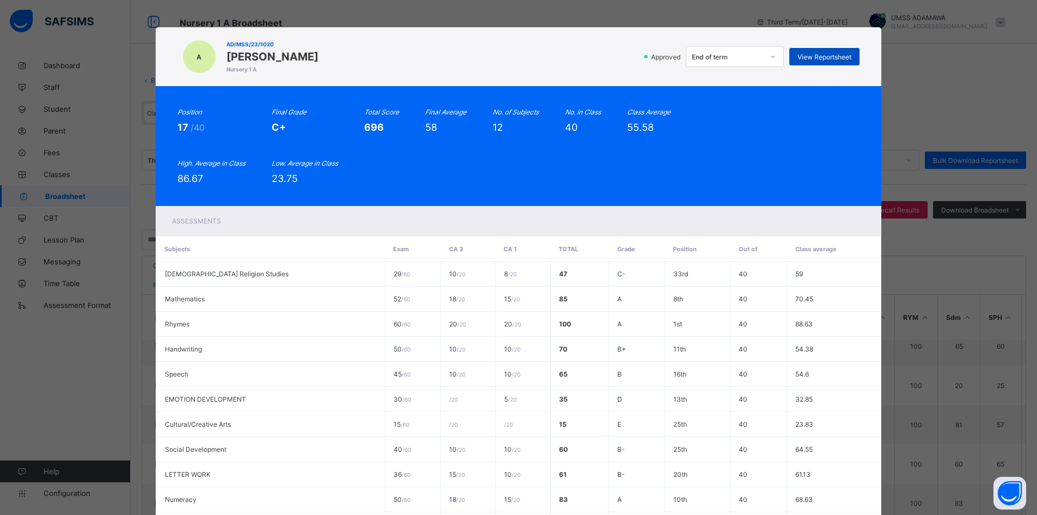
click at [835, 58] on span "View Reportsheet" at bounding box center [825, 57] width 54 height 8
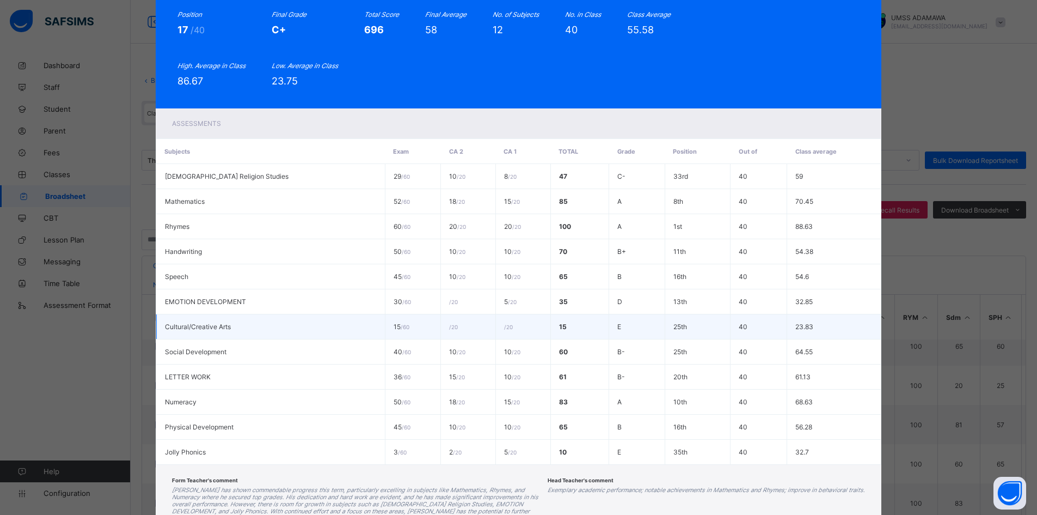
scroll to position [182, 0]
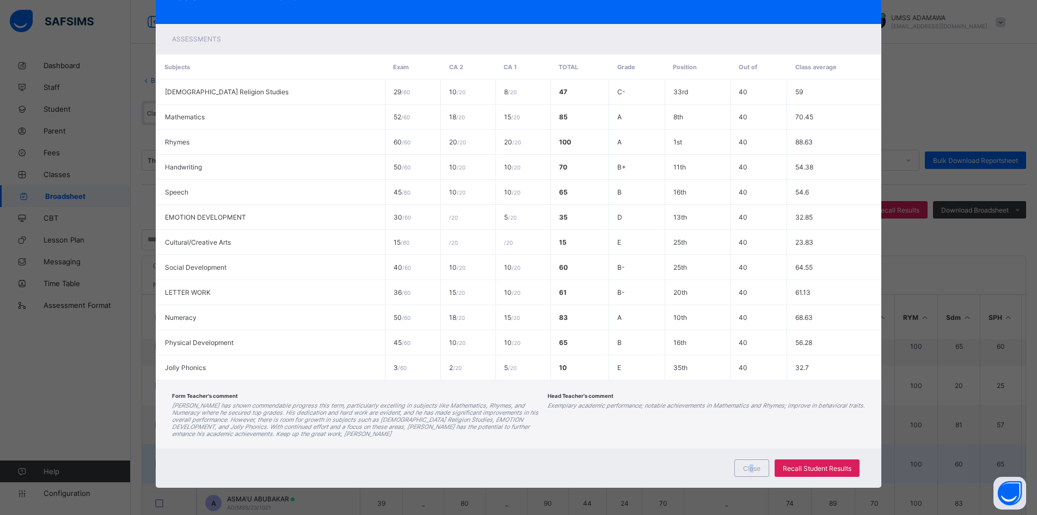
click at [752, 472] on div "Close" at bounding box center [751, 467] width 35 height 17
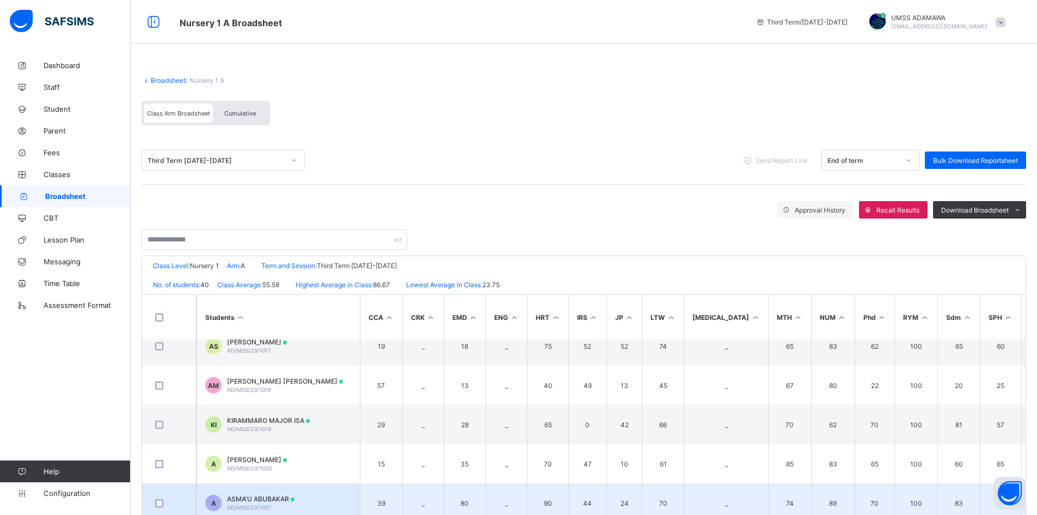
click at [296, 496] on td "A ASMA'U ABUBAKAR AD/MSS/23/1021" at bounding box center [278, 502] width 163 height 39
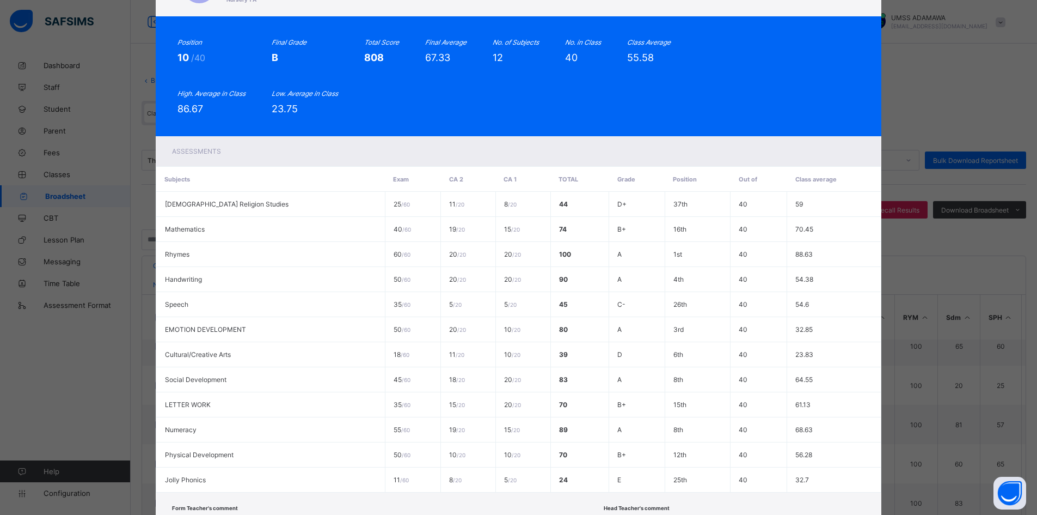
scroll to position [0, 0]
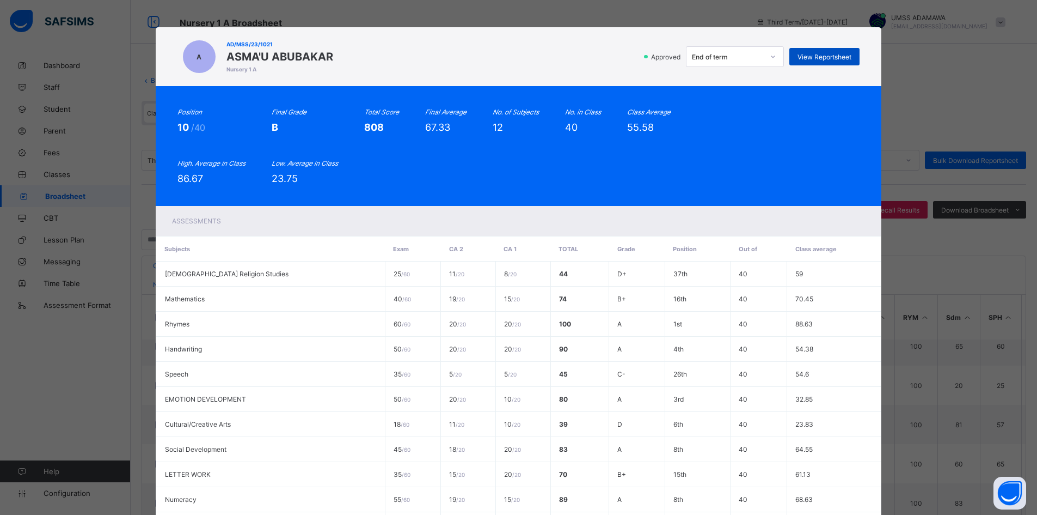
click at [824, 54] on span "View Reportsheet" at bounding box center [825, 57] width 54 height 8
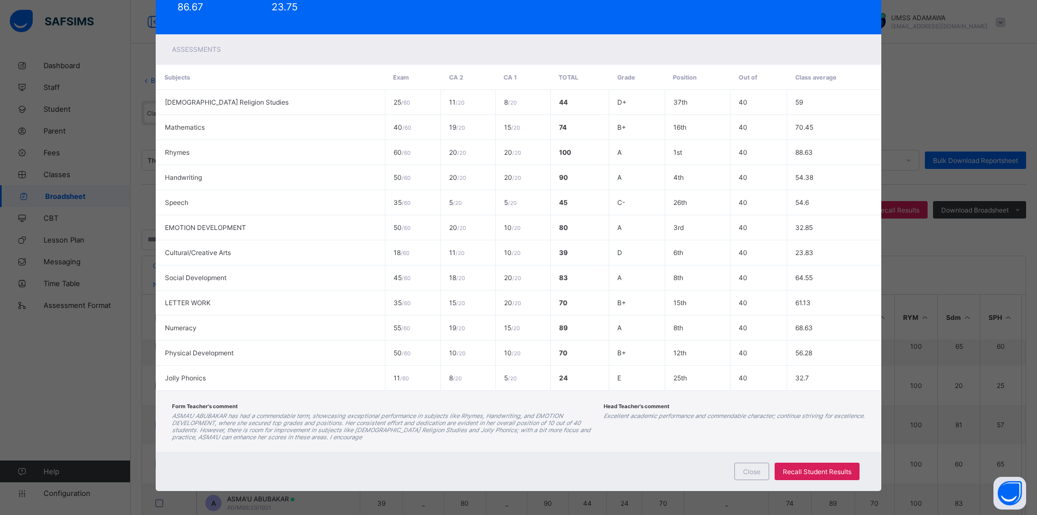
scroll to position [175, 0]
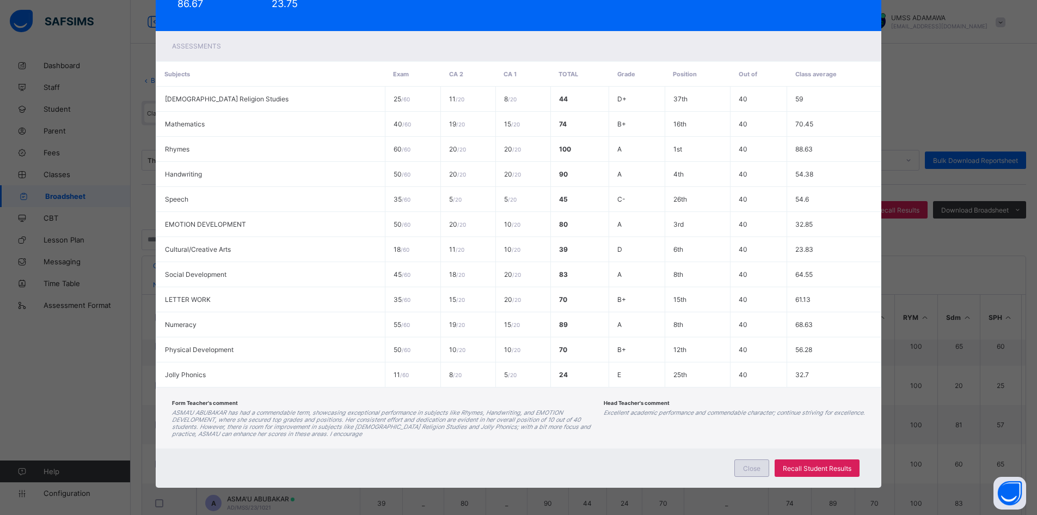
click at [751, 464] on span "Close" at bounding box center [751, 468] width 17 height 8
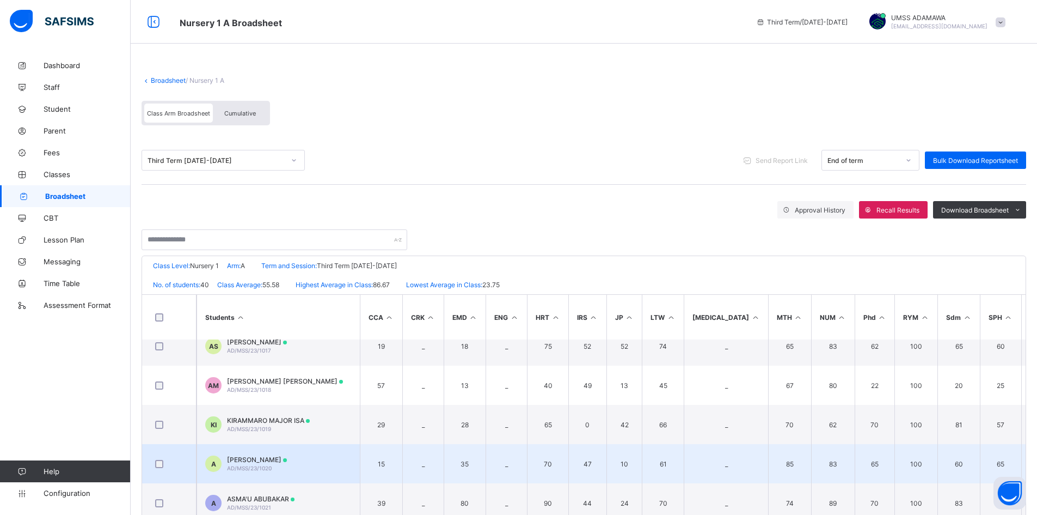
scroll to position [381, 0]
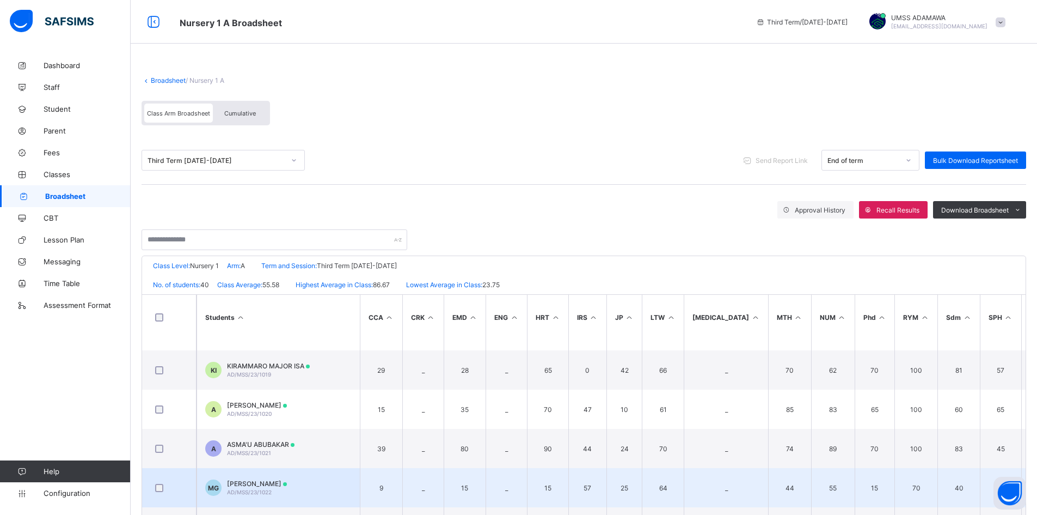
click at [261, 481] on span "MUHAMMAD S MOHAMMED GARKO" at bounding box center [257, 483] width 60 height 8
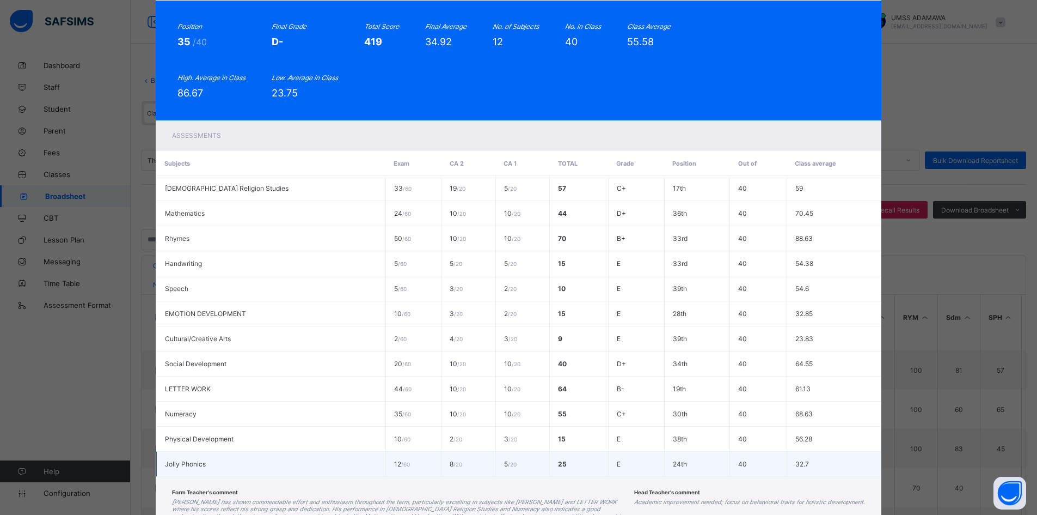
scroll to position [0, 0]
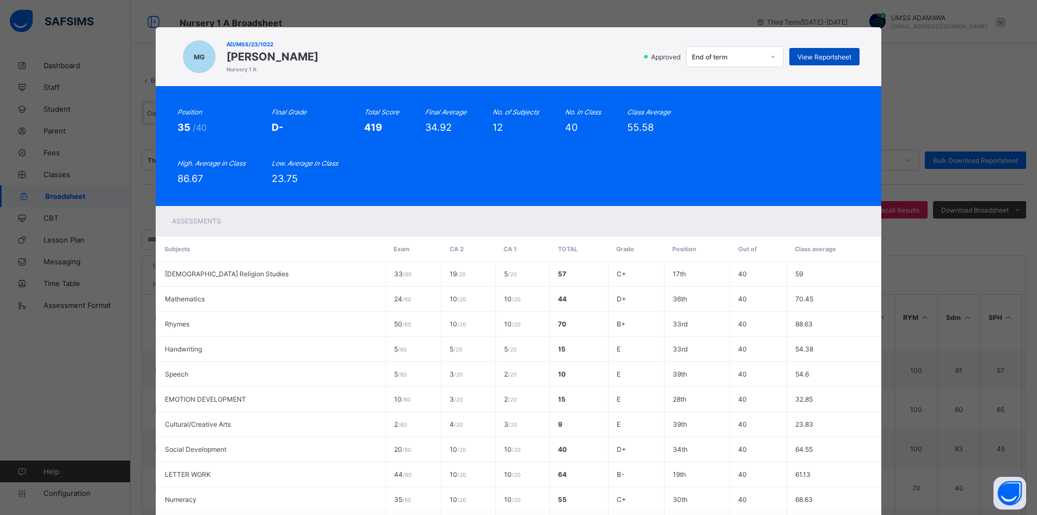
click at [842, 56] on span "View Reportsheet" at bounding box center [825, 57] width 54 height 8
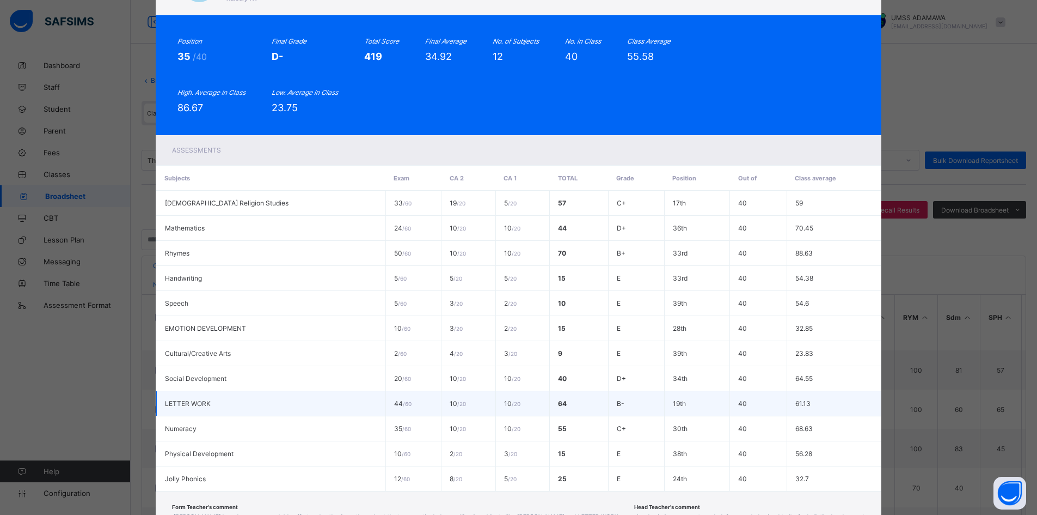
scroll to position [175, 0]
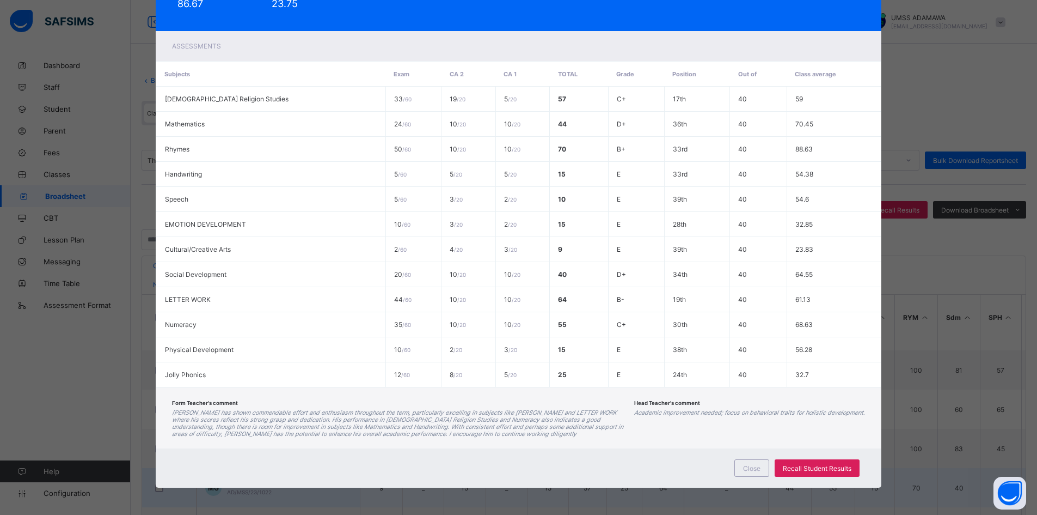
click at [753, 470] on span "Close" at bounding box center [751, 468] width 17 height 8
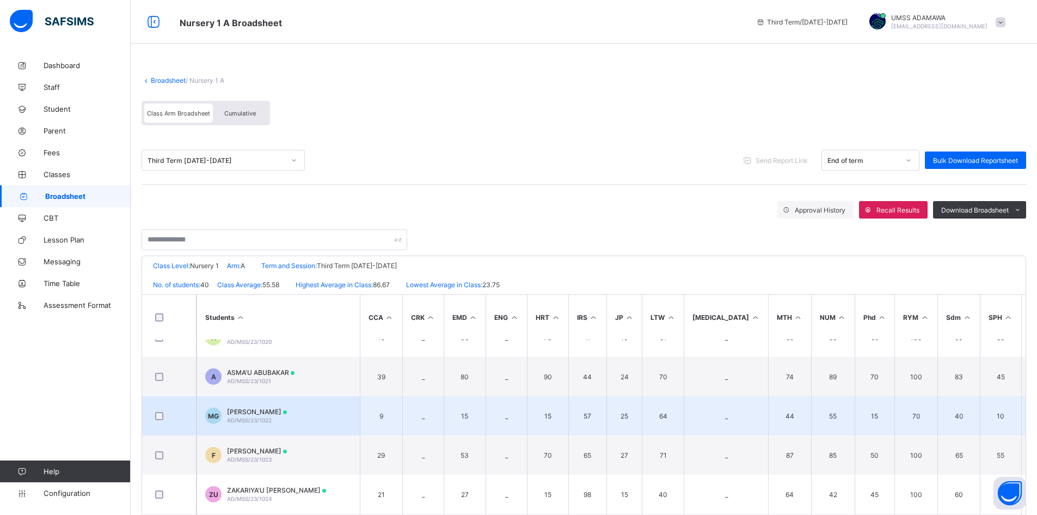
scroll to position [490, 0]
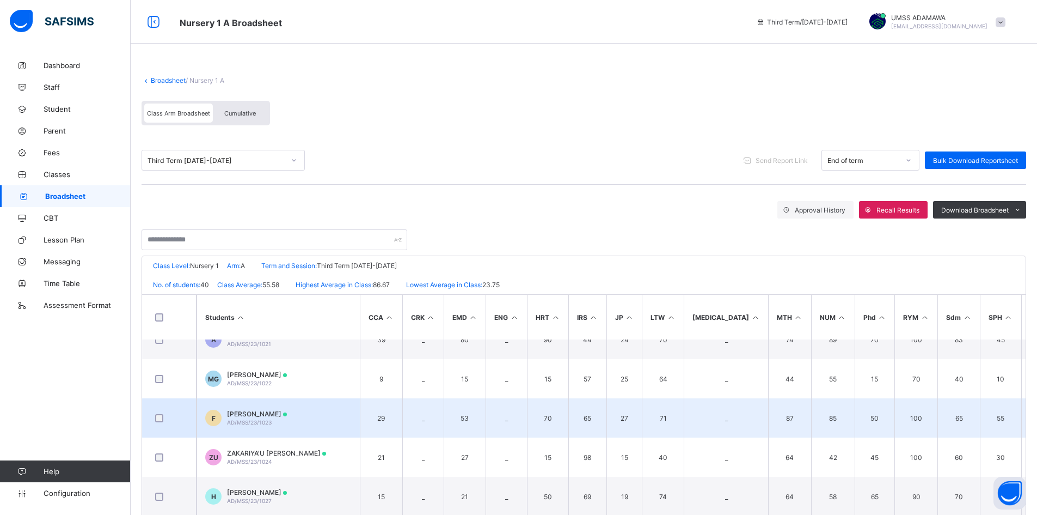
click at [287, 415] on span "FADIMATU MOHAMMED" at bounding box center [257, 413] width 60 height 8
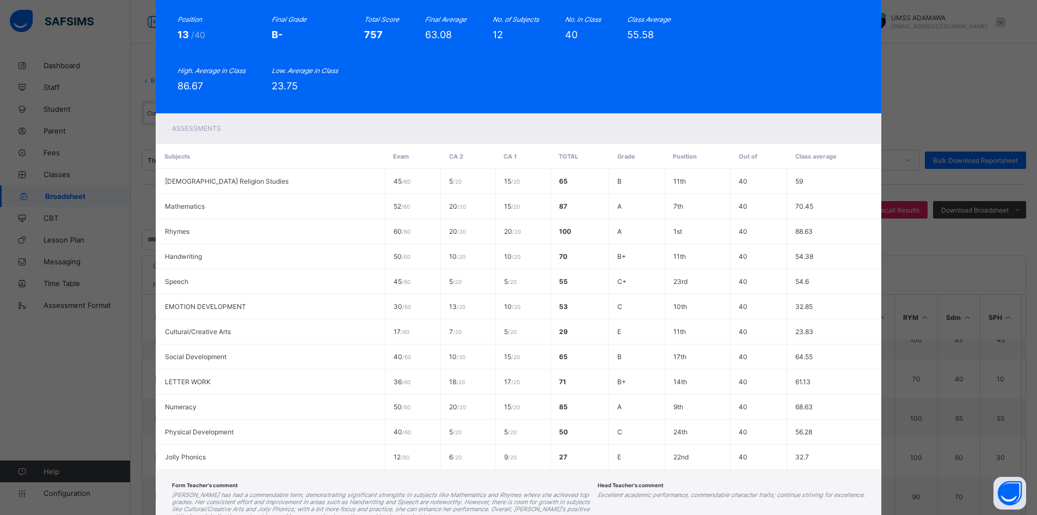
scroll to position [0, 0]
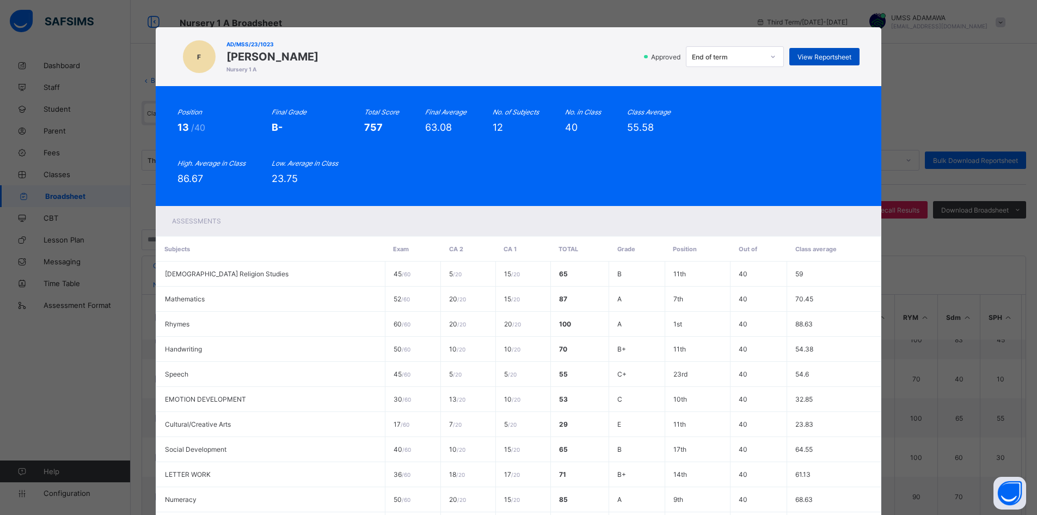
click at [834, 54] on span "View Reportsheet" at bounding box center [825, 57] width 54 height 8
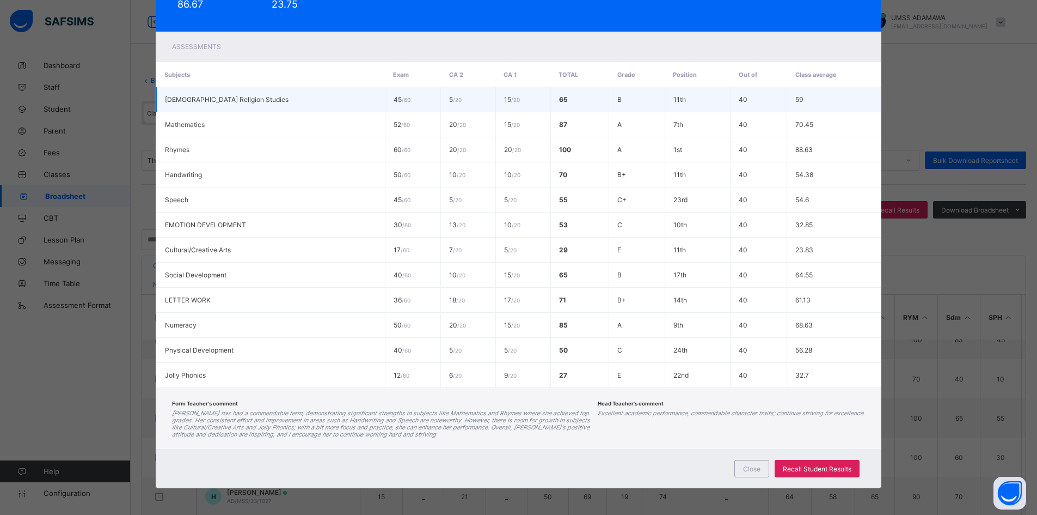
scroll to position [175, 0]
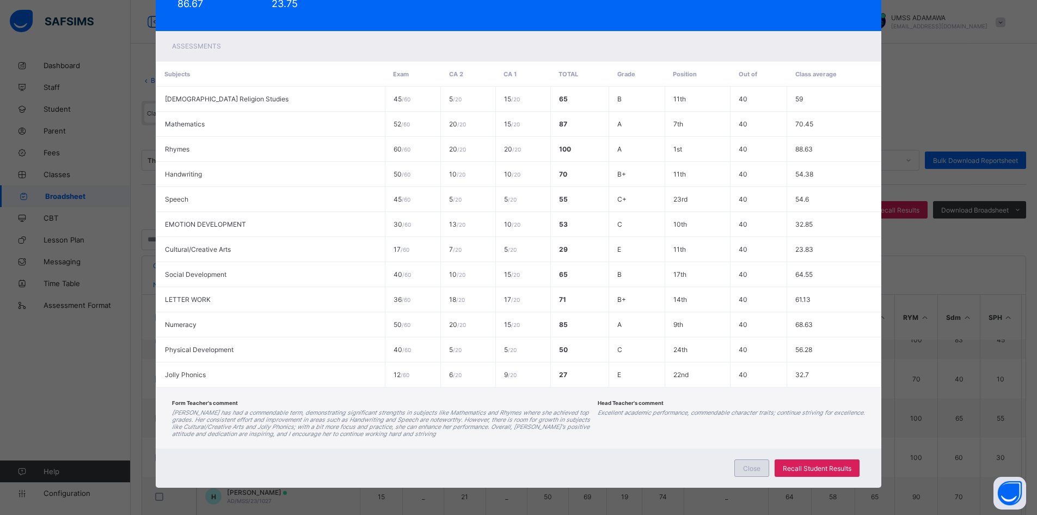
click at [754, 465] on span "Close" at bounding box center [751, 468] width 17 height 8
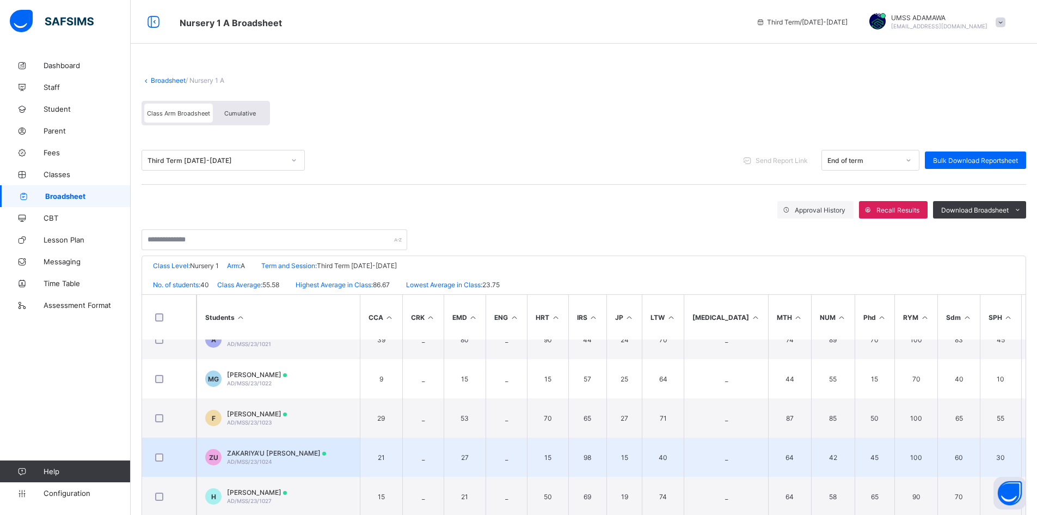
click at [260, 452] on span "ZAKARIYA'U YAKUBU UMAR" at bounding box center [276, 453] width 99 height 8
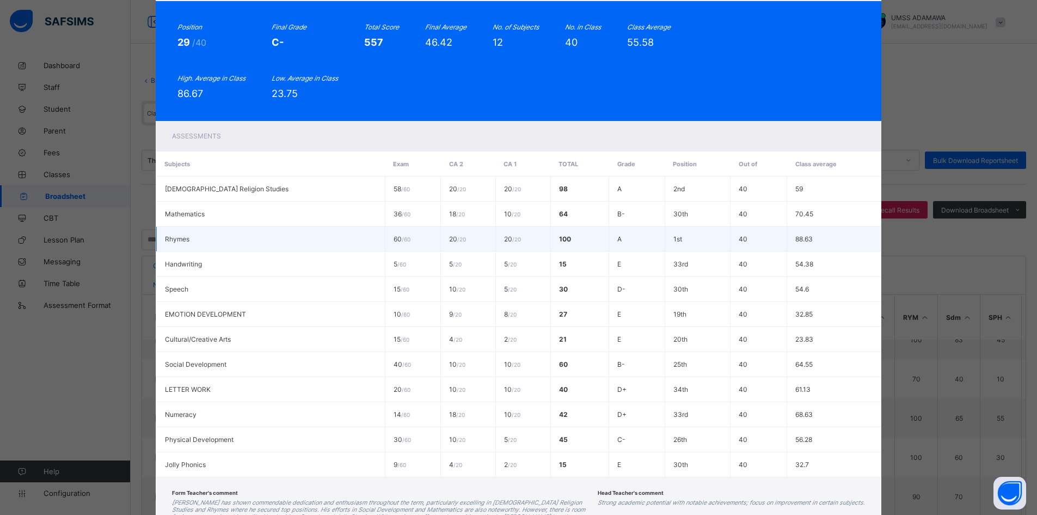
scroll to position [0, 0]
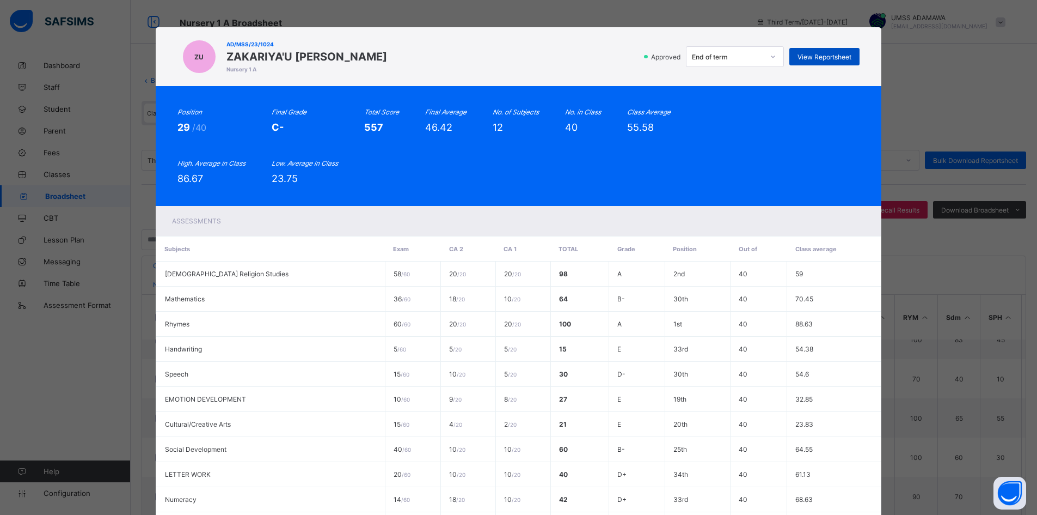
click at [840, 54] on span "View Reportsheet" at bounding box center [825, 57] width 54 height 8
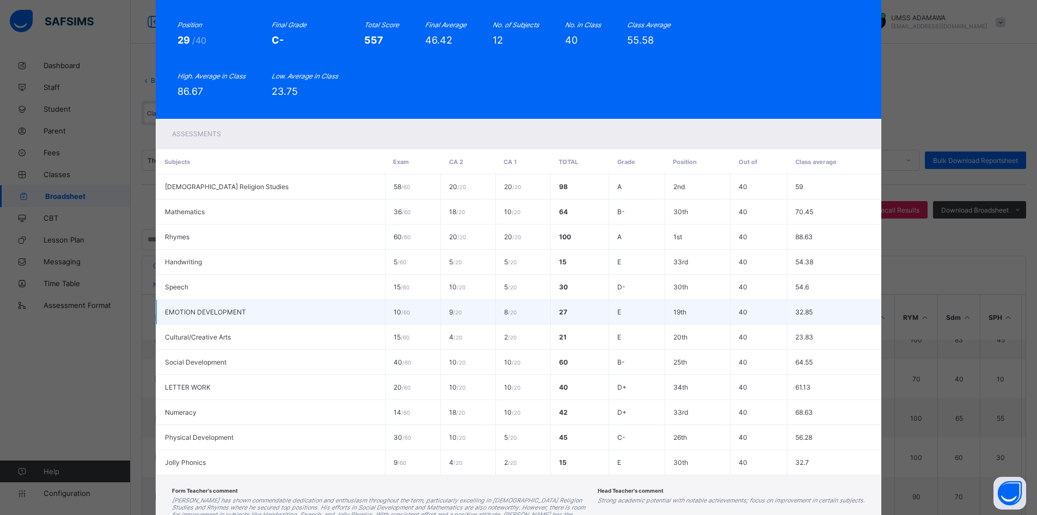
scroll to position [175, 0]
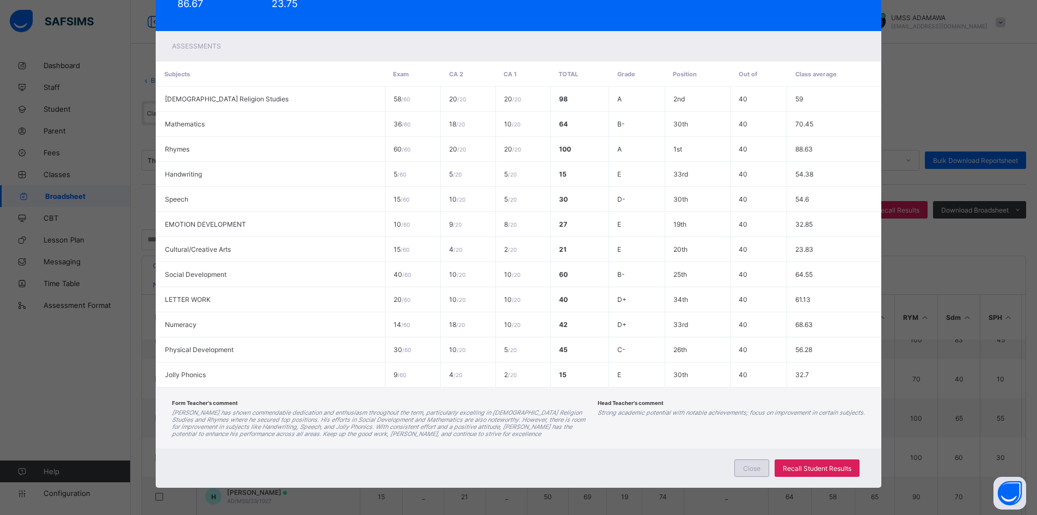
click at [749, 466] on span "Close" at bounding box center [751, 468] width 17 height 8
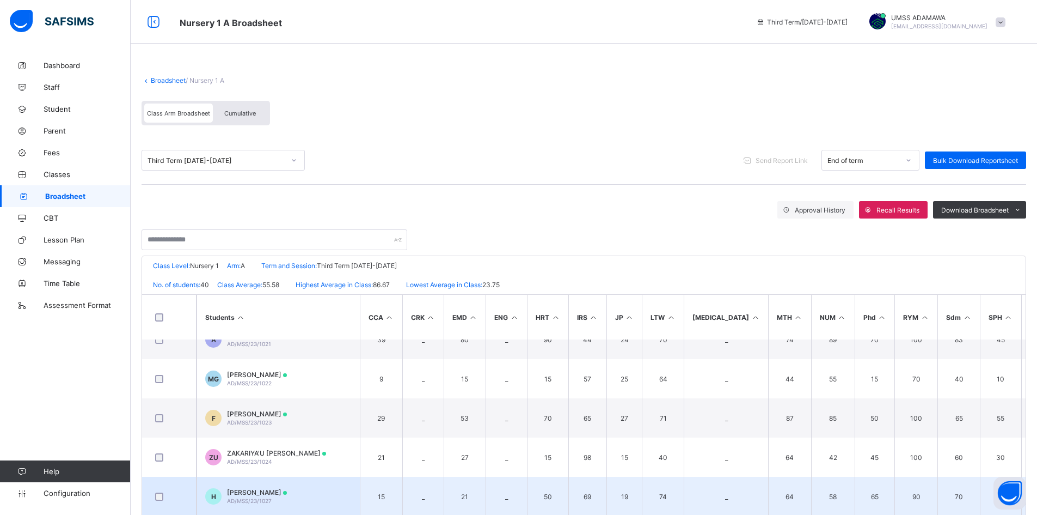
click at [240, 493] on span "HAUWA MUSA" at bounding box center [257, 492] width 60 height 8
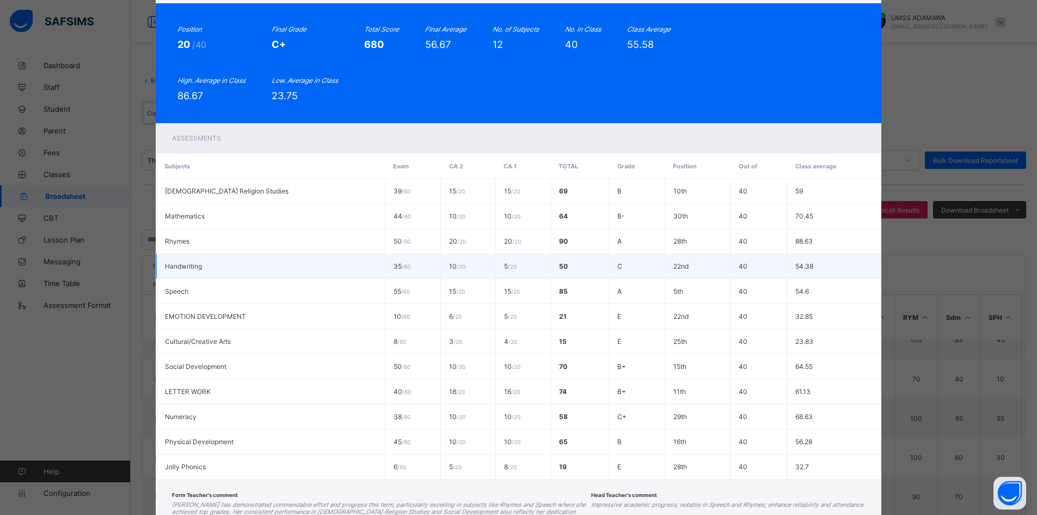
scroll to position [0, 0]
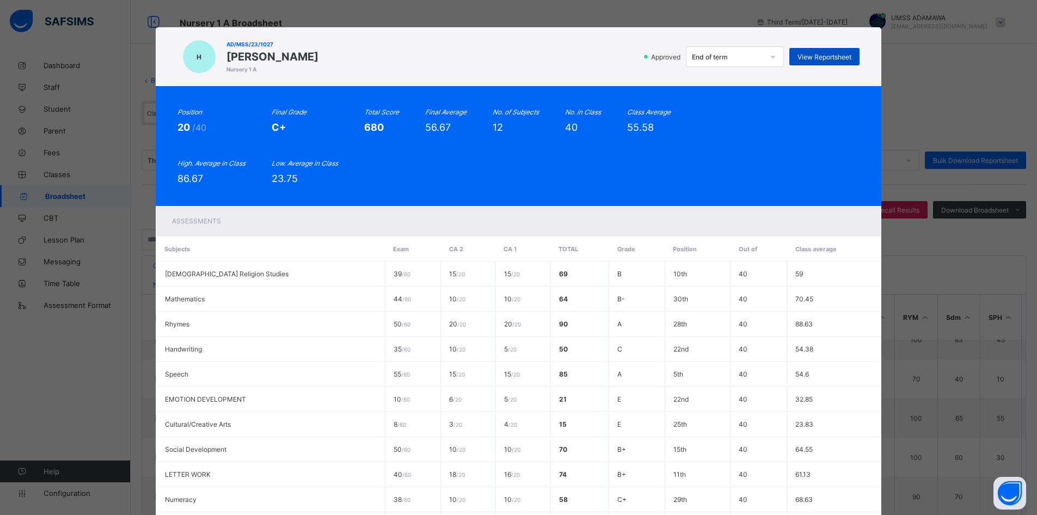
click at [809, 53] on span "View Reportsheet" at bounding box center [825, 57] width 54 height 8
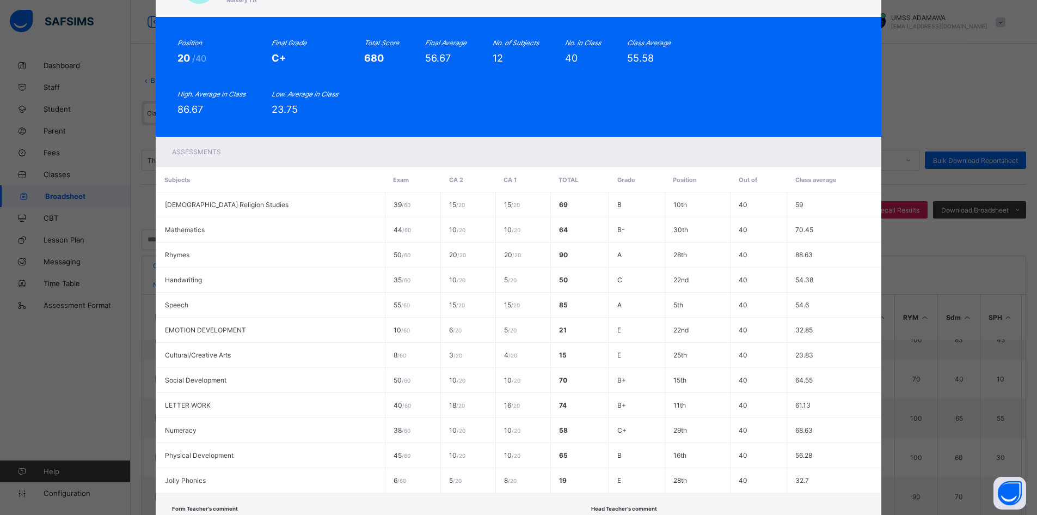
scroll to position [175, 0]
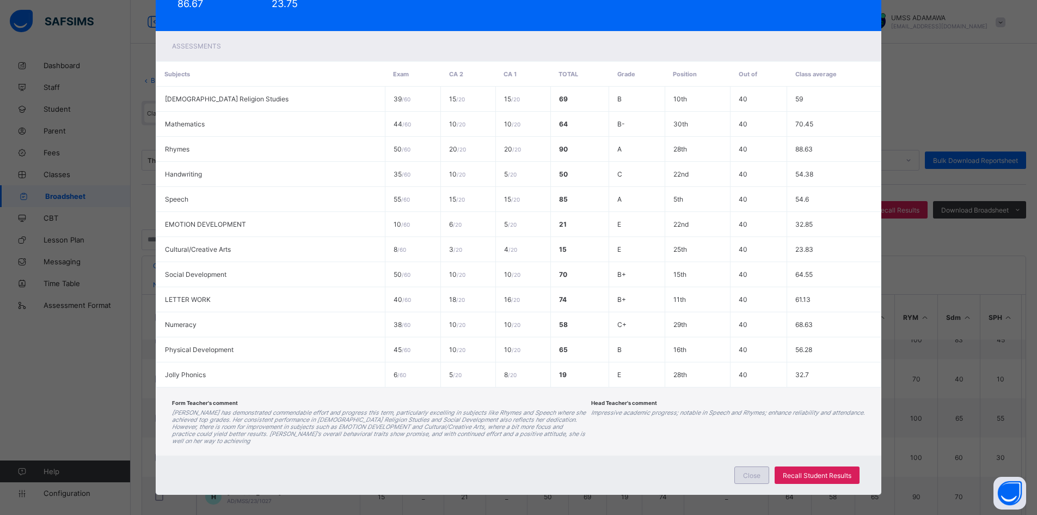
click at [746, 471] on span "Close" at bounding box center [751, 475] width 17 height 8
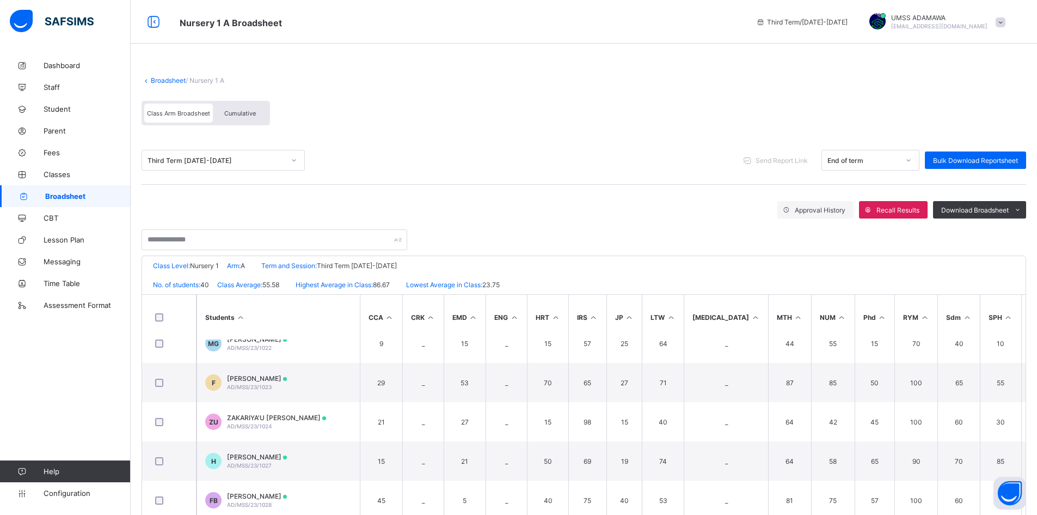
scroll to position [544, 0]
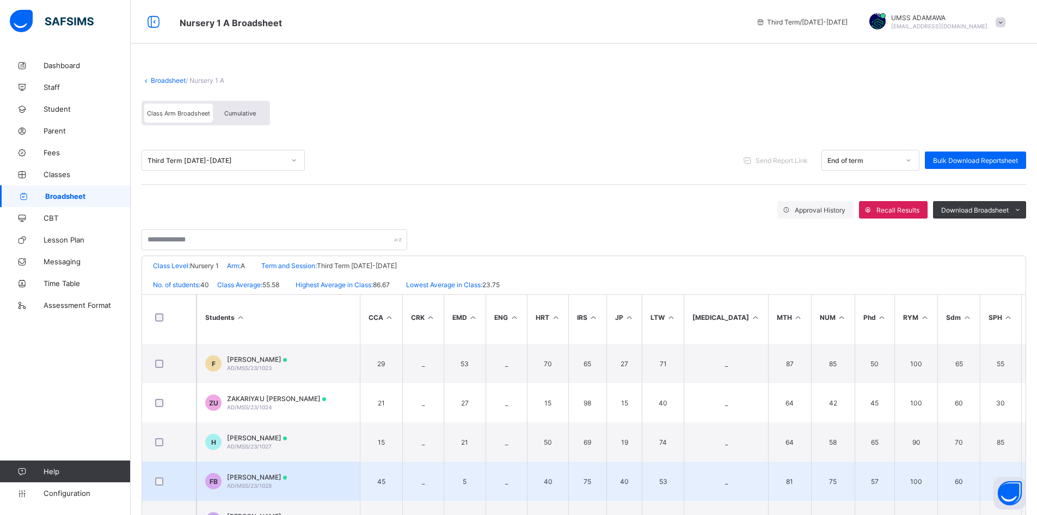
click at [270, 475] on span "FATIMA MOHAMMED BUBA" at bounding box center [257, 477] width 60 height 8
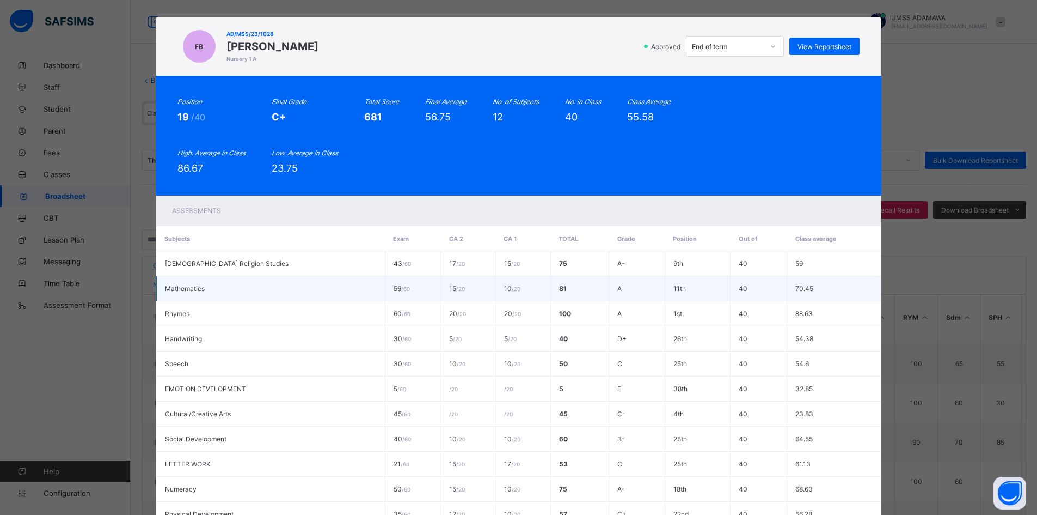
scroll to position [0, 0]
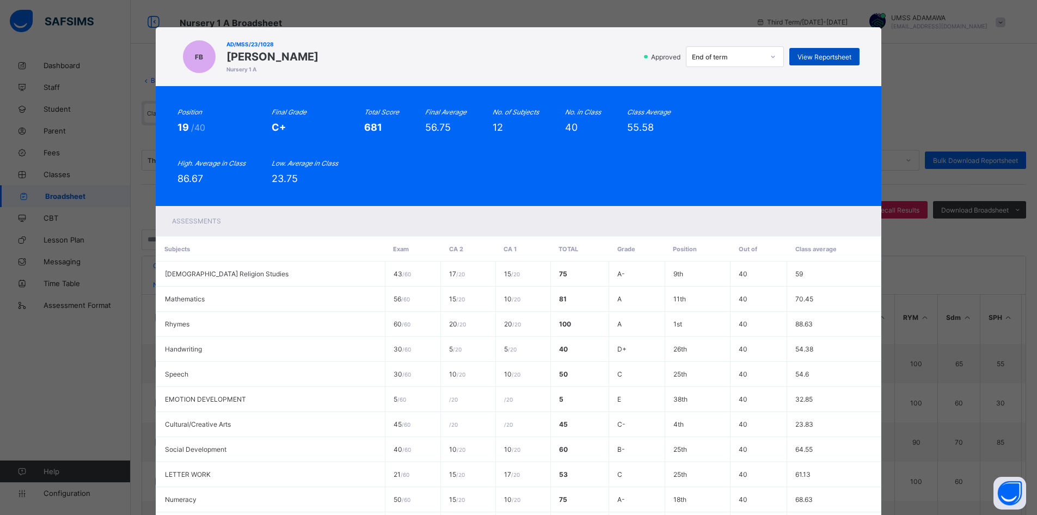
click at [821, 57] on span "View Reportsheet" at bounding box center [825, 57] width 54 height 8
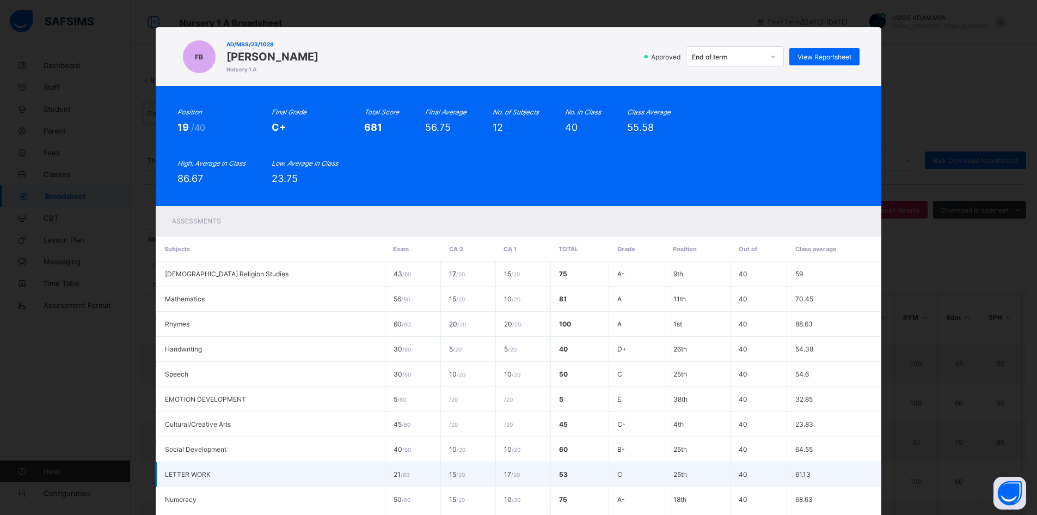
scroll to position [175, 0]
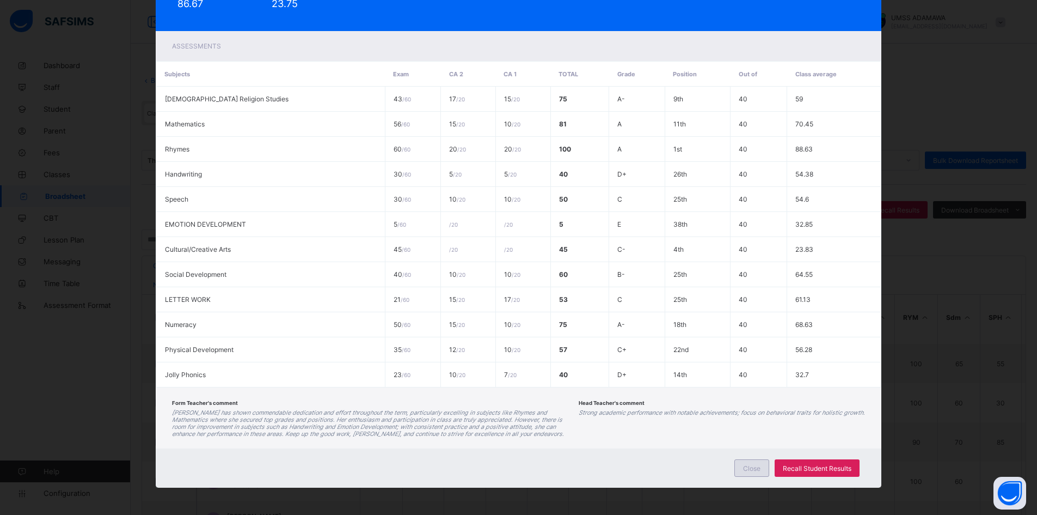
click at [751, 471] on span "Close" at bounding box center [751, 468] width 17 height 8
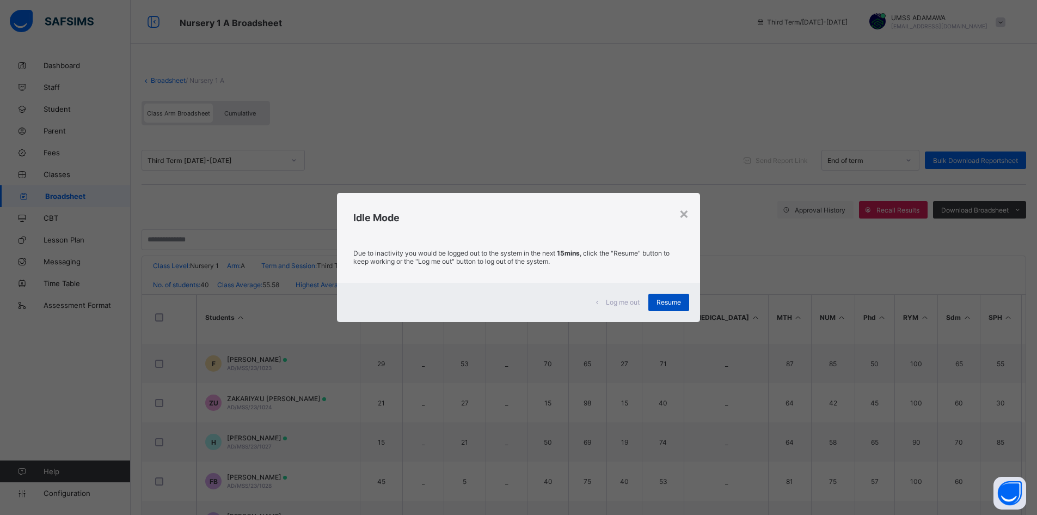
click at [672, 301] on span "Resume" at bounding box center [669, 302] width 25 height 8
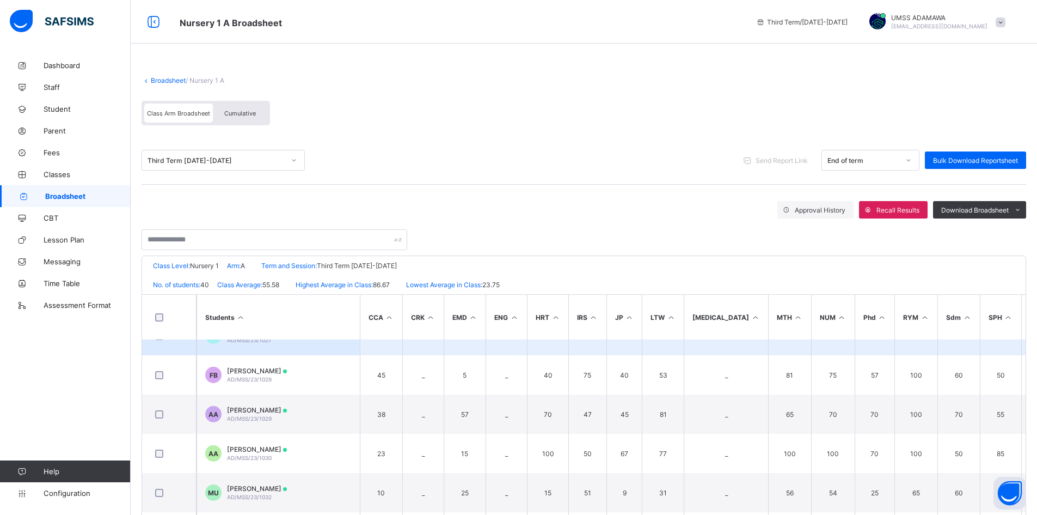
scroll to position [653, 0]
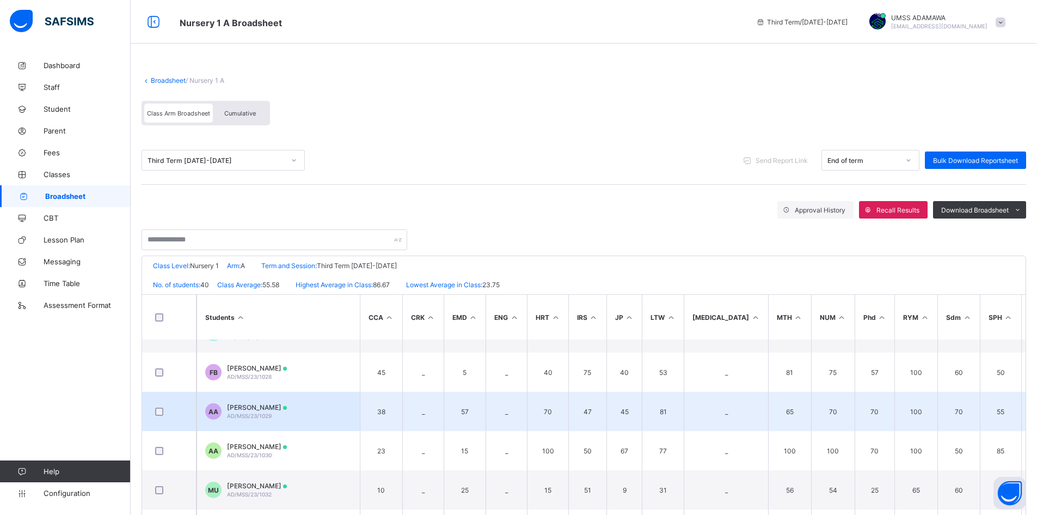
click at [277, 405] on span "AISHA MOHAMMED AUWAL" at bounding box center [257, 407] width 60 height 8
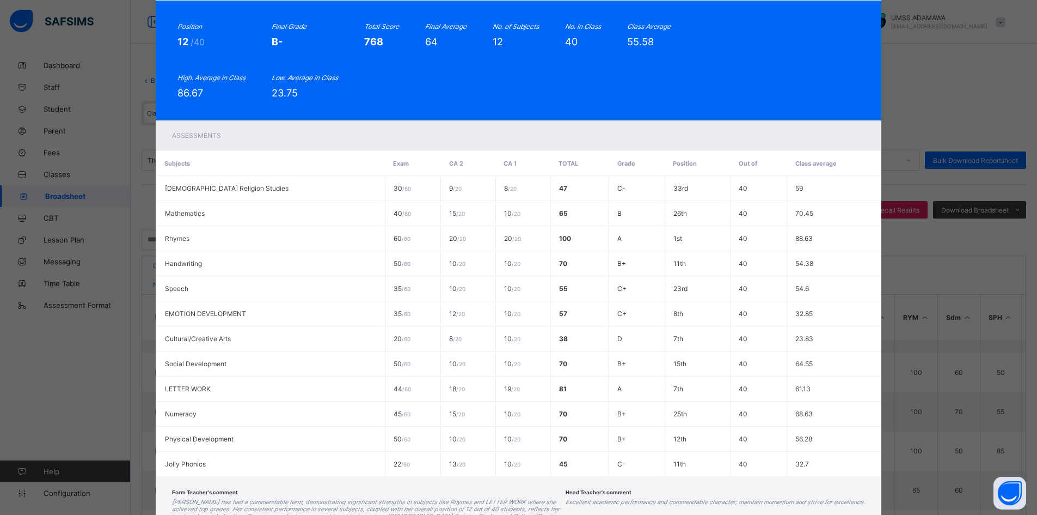
scroll to position [0, 0]
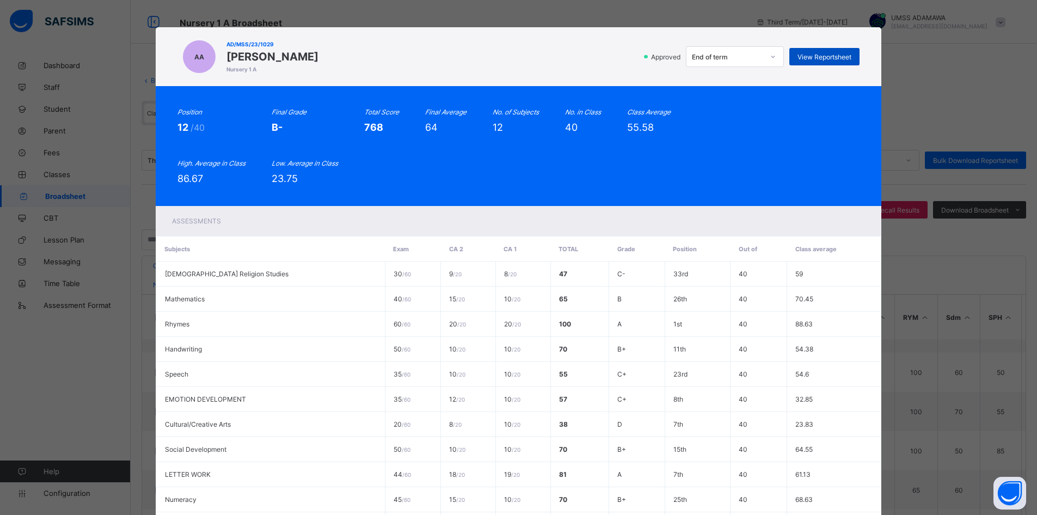
click at [847, 50] on div "View Reportsheet" at bounding box center [824, 56] width 70 height 17
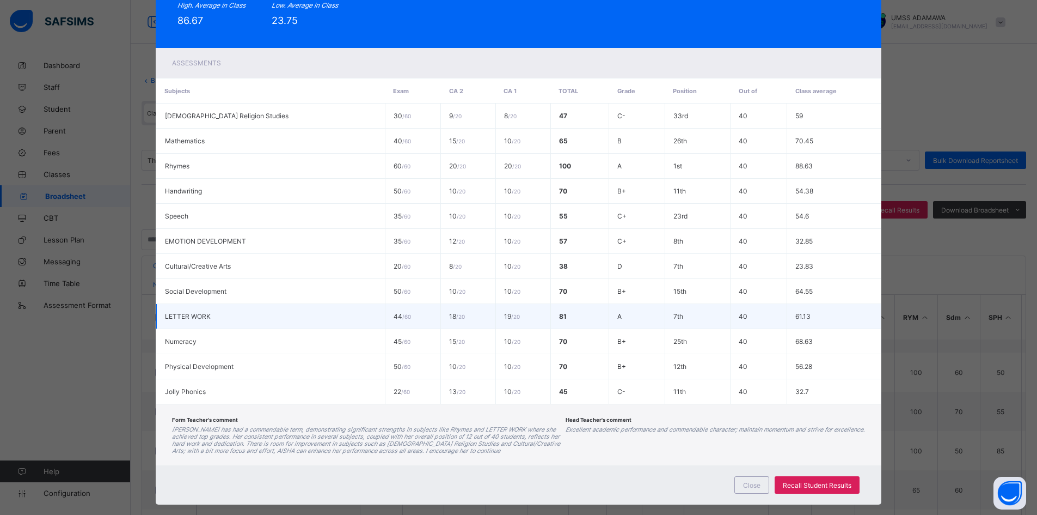
scroll to position [175, 0]
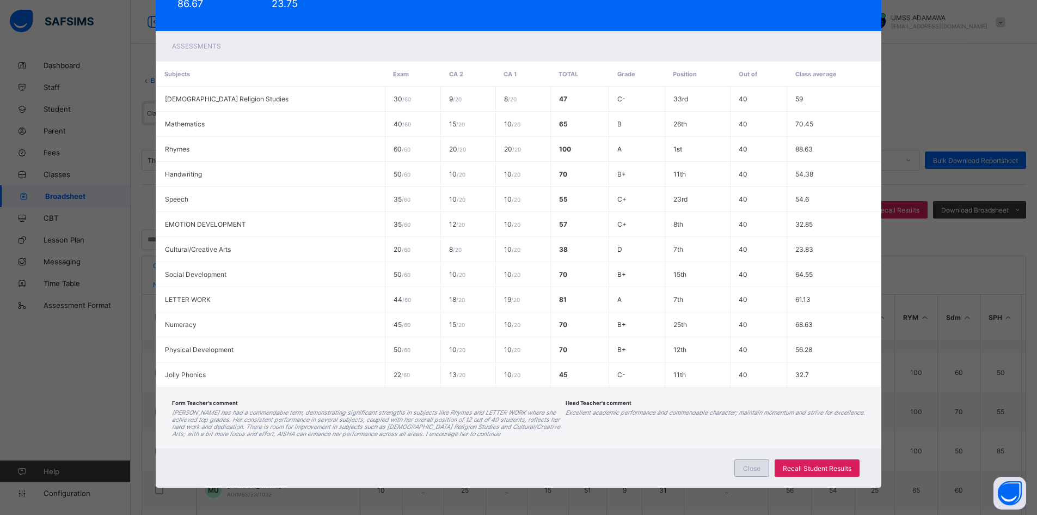
click at [755, 470] on span "Close" at bounding box center [751, 468] width 17 height 8
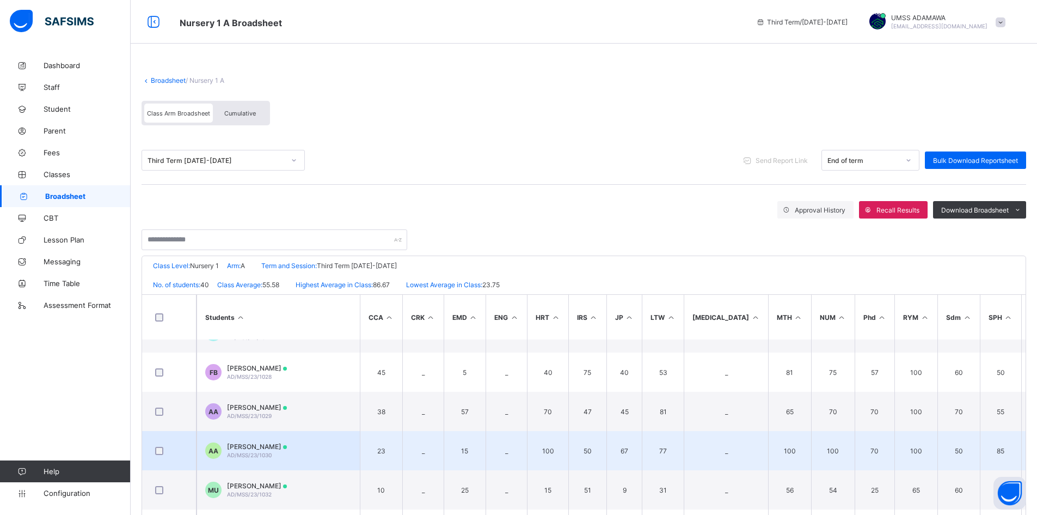
click at [285, 446] on span "AISHA MUHAMMAD ABDULQARIM" at bounding box center [257, 446] width 60 height 8
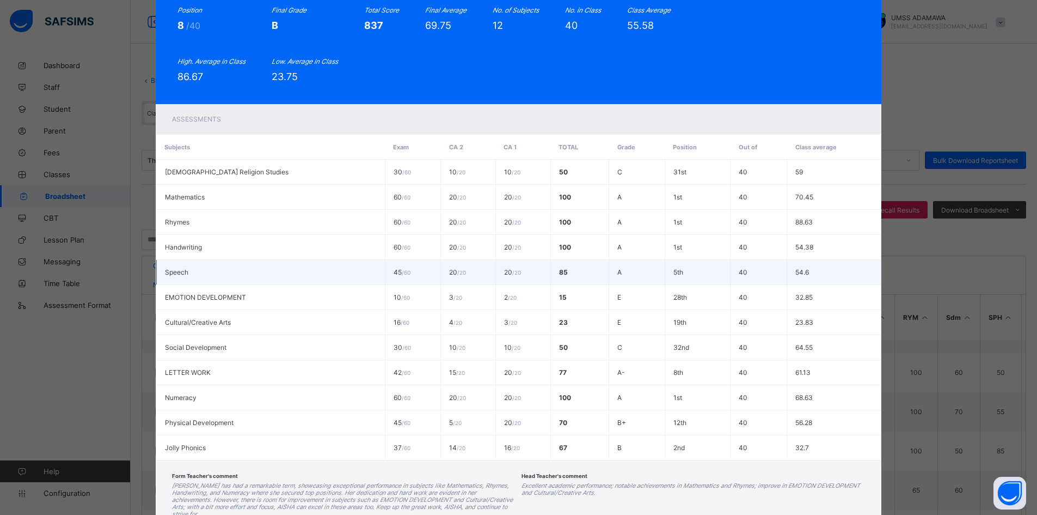
scroll to position [0, 0]
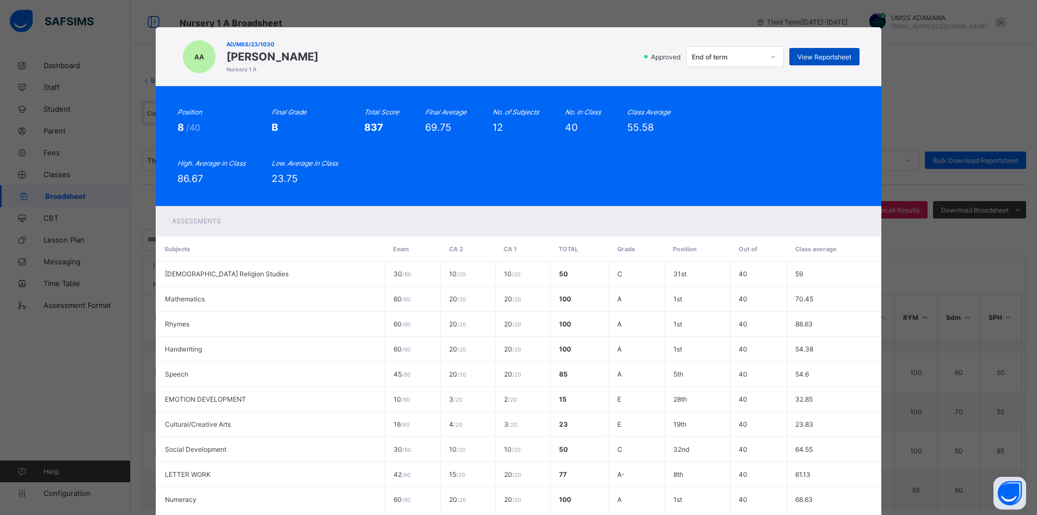
click at [829, 53] on span "View Reportsheet" at bounding box center [825, 57] width 54 height 8
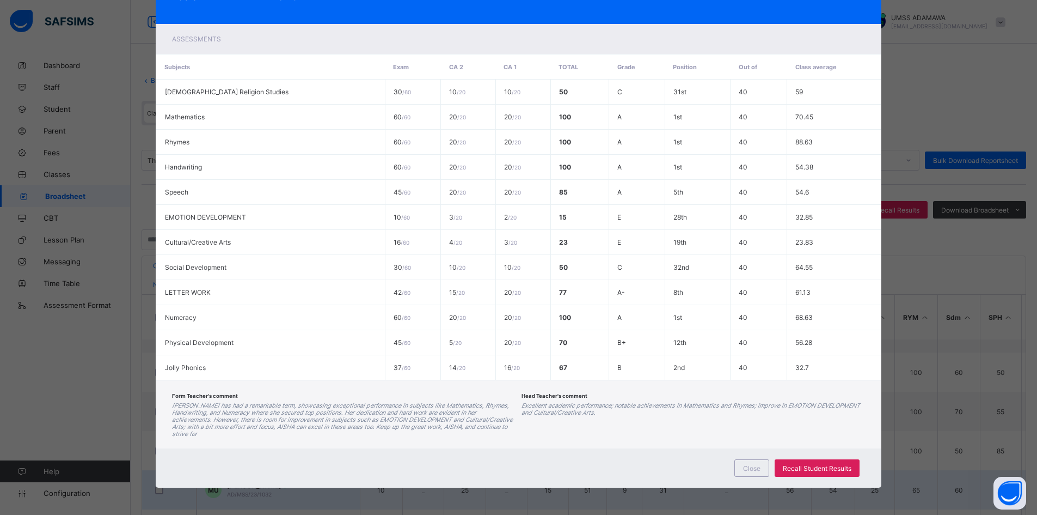
click at [743, 472] on div "Close" at bounding box center [751, 467] width 35 height 17
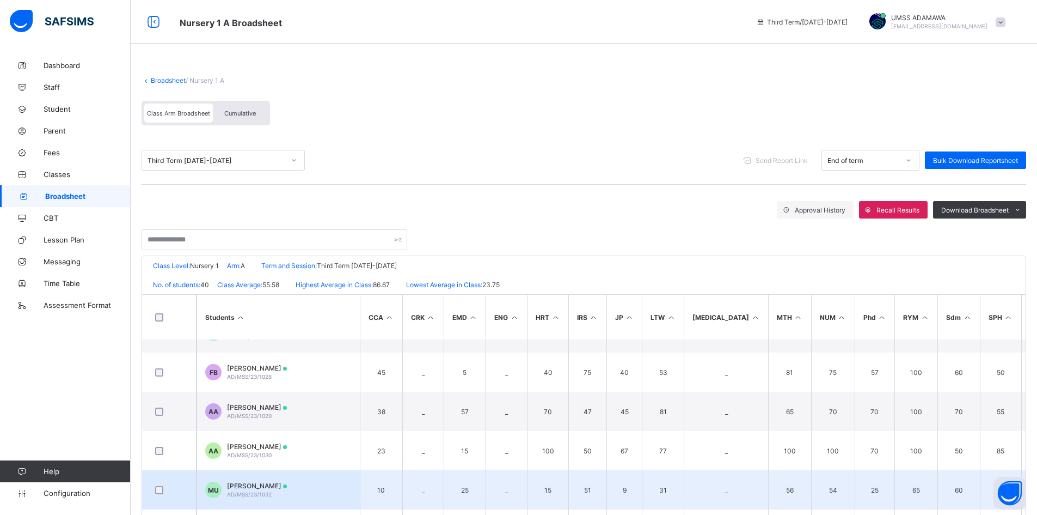
click at [275, 484] on span "MOHAMMED NUHU USMAN" at bounding box center [257, 485] width 60 height 8
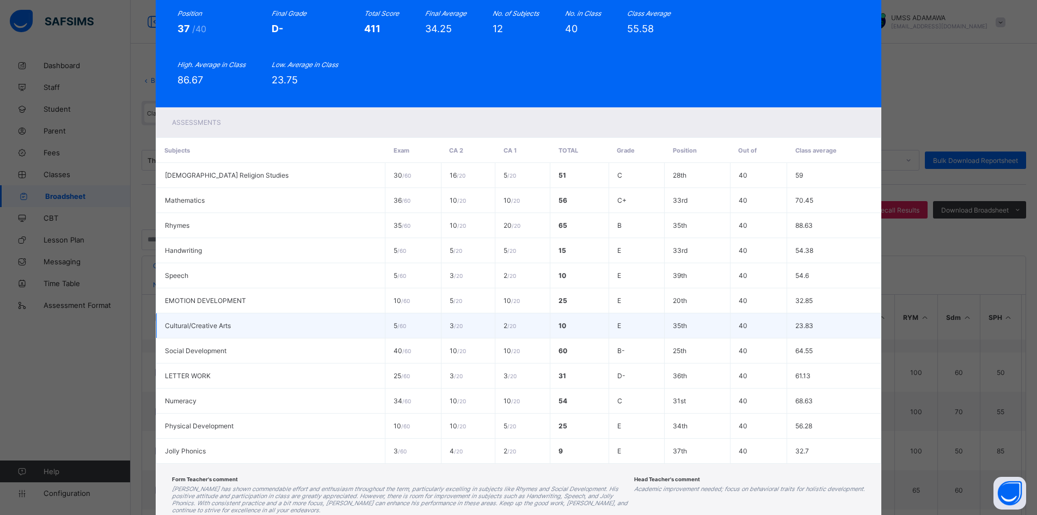
scroll to position [0, 0]
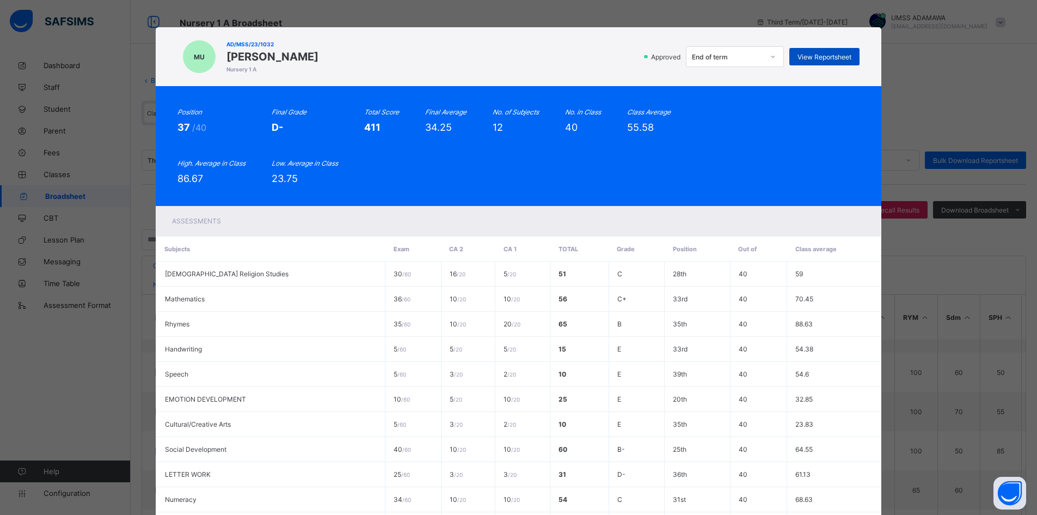
click at [827, 54] on span "View Reportsheet" at bounding box center [825, 57] width 54 height 8
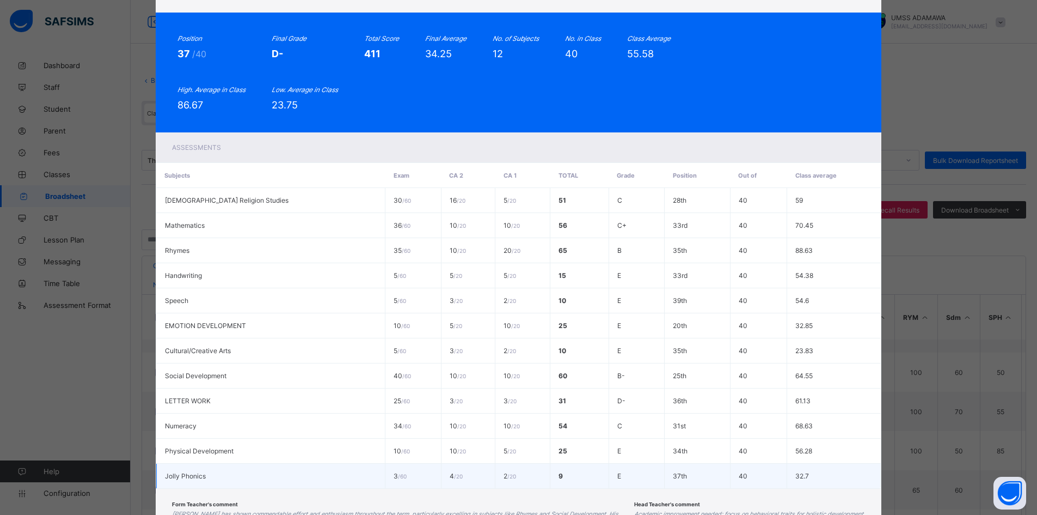
scroll to position [175, 0]
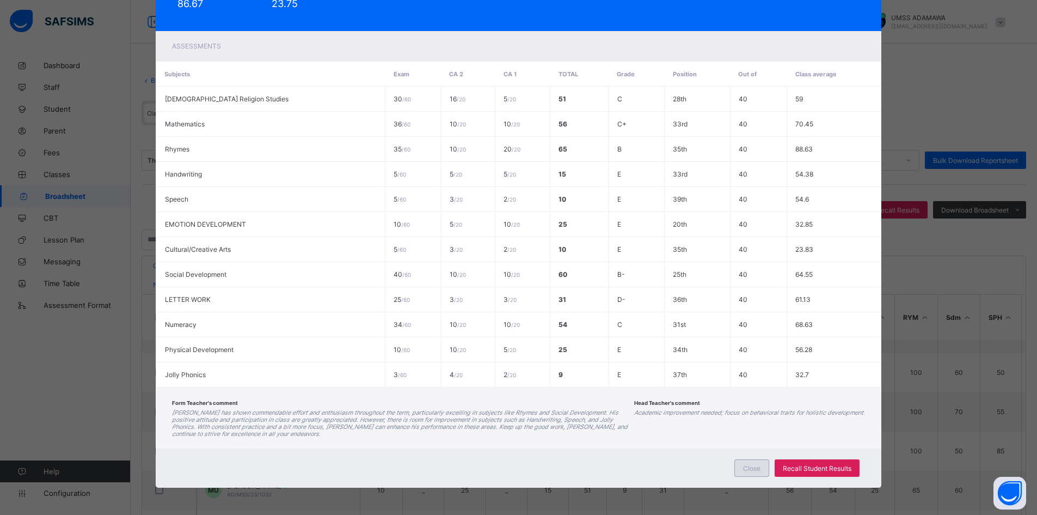
click at [756, 464] on span "Close" at bounding box center [751, 468] width 17 height 8
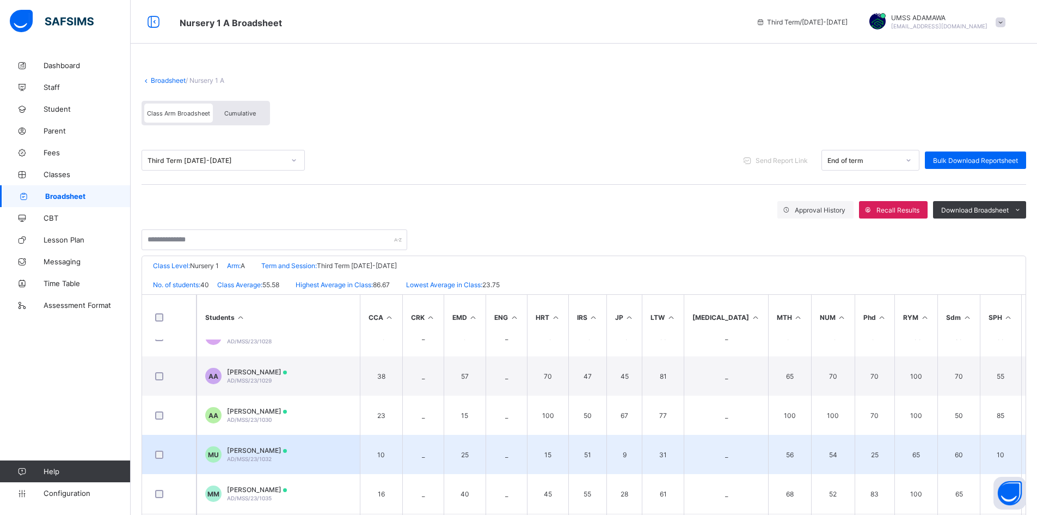
scroll to position [708, 0]
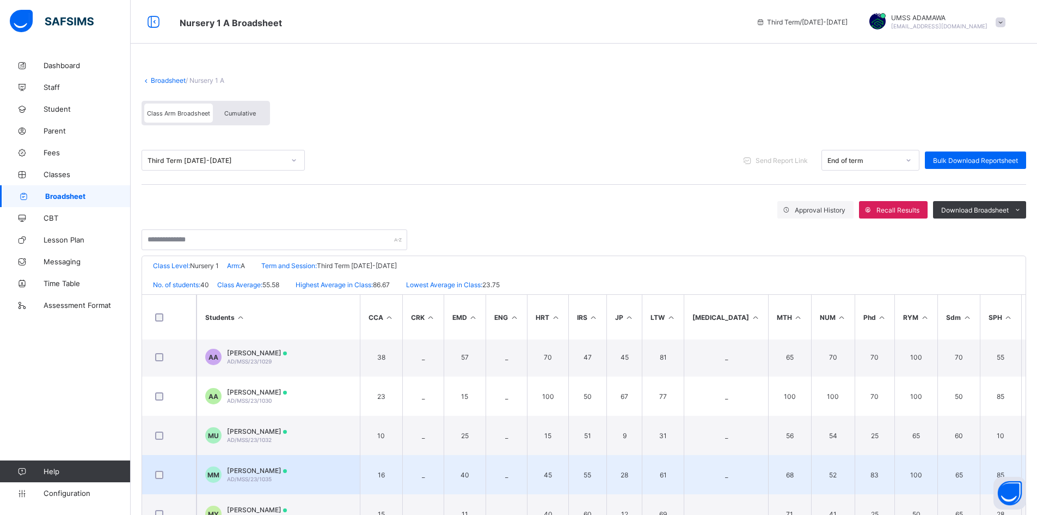
click at [287, 469] on span "MUHAMMAD AHMAD MUHAMMAD" at bounding box center [257, 470] width 60 height 8
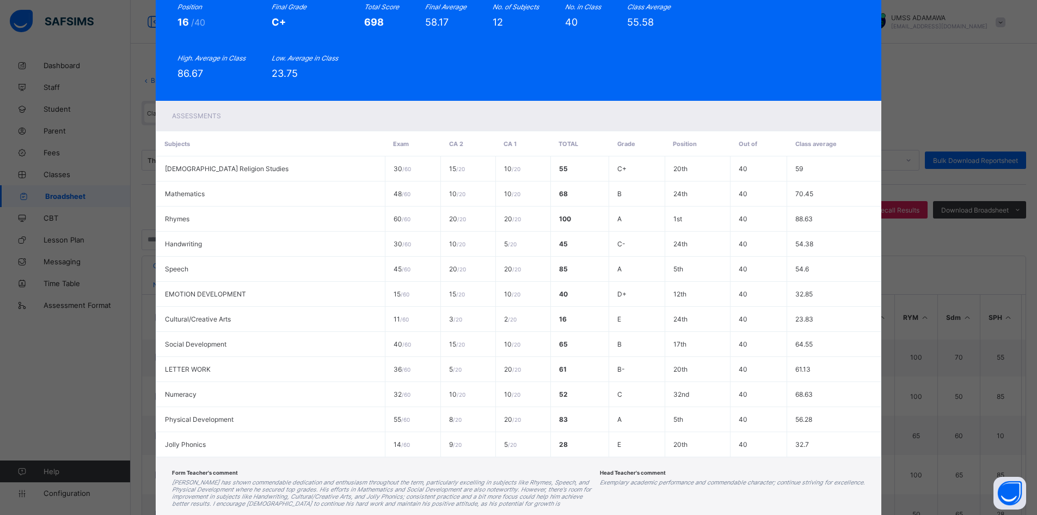
scroll to position [0, 0]
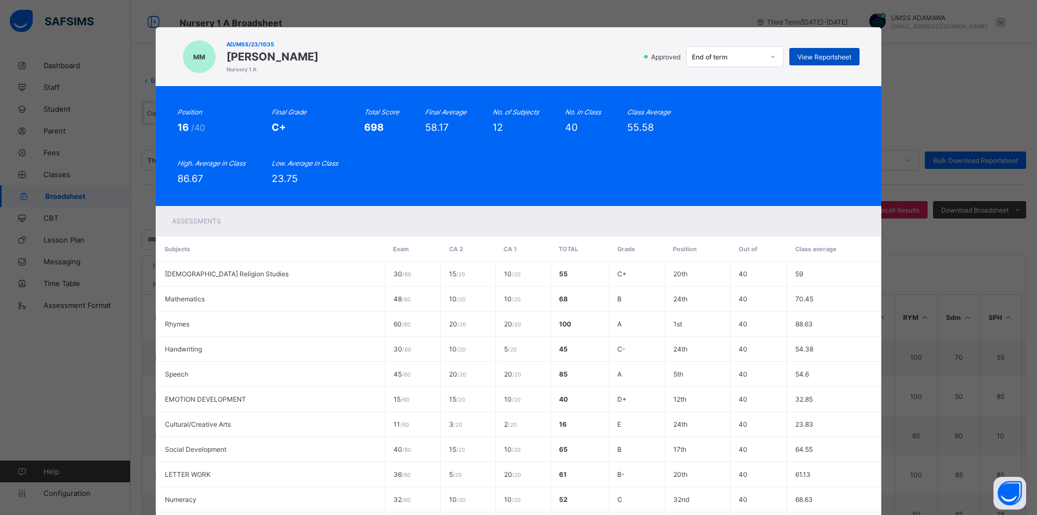
click at [824, 53] on span "View Reportsheet" at bounding box center [825, 57] width 54 height 8
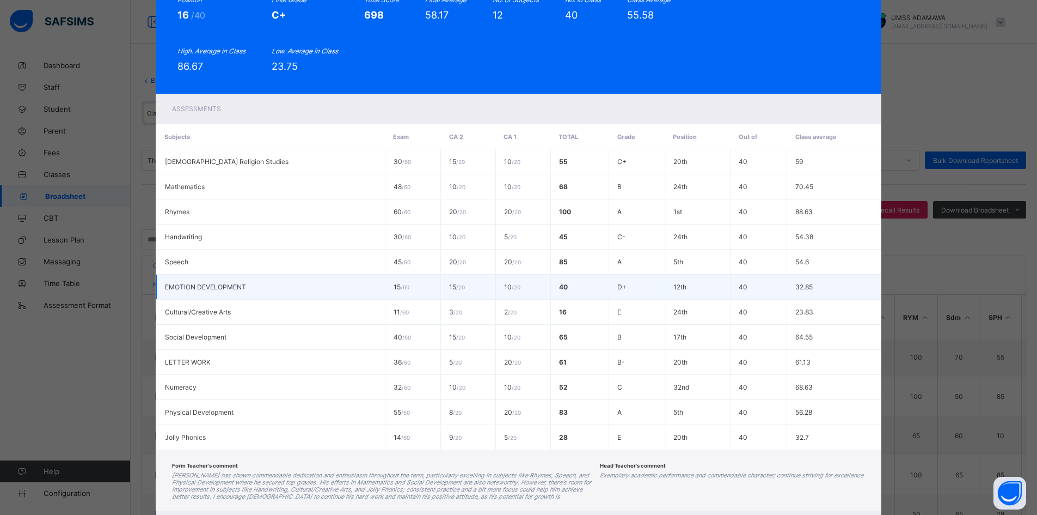
scroll to position [175, 0]
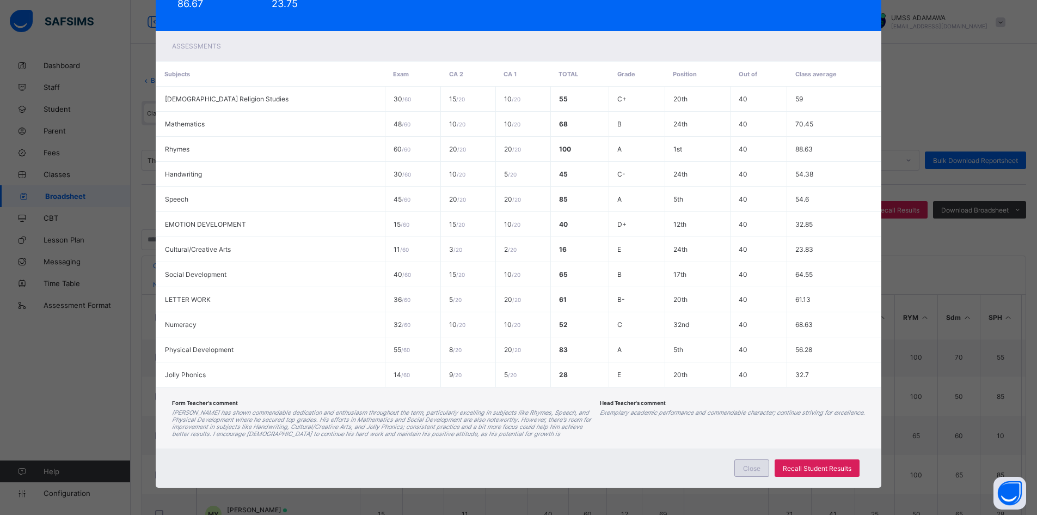
click at [753, 471] on span "Close" at bounding box center [751, 468] width 17 height 8
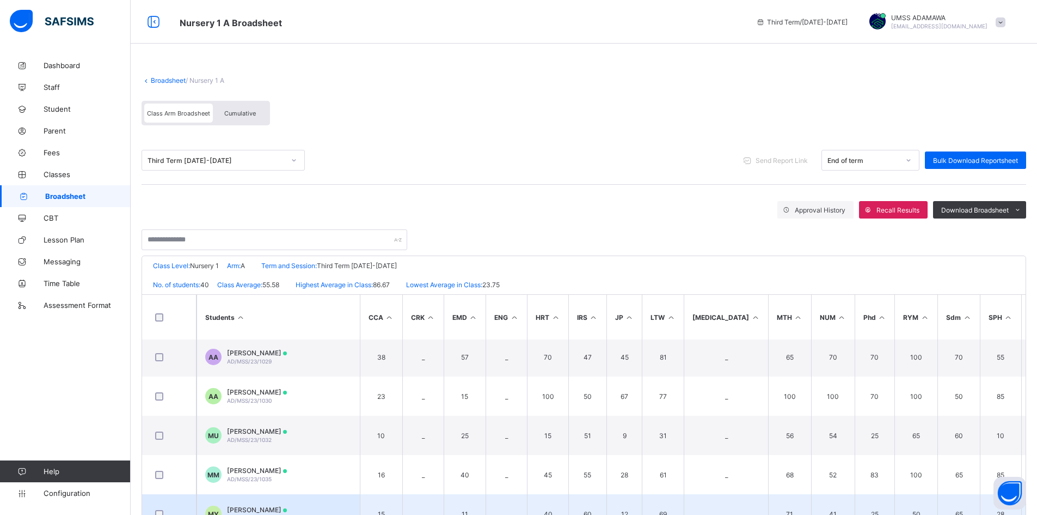
click at [292, 505] on td "MY MOHAMMED ABDULLAHI YUGUDA AD/MSS/23/1037" at bounding box center [278, 513] width 163 height 39
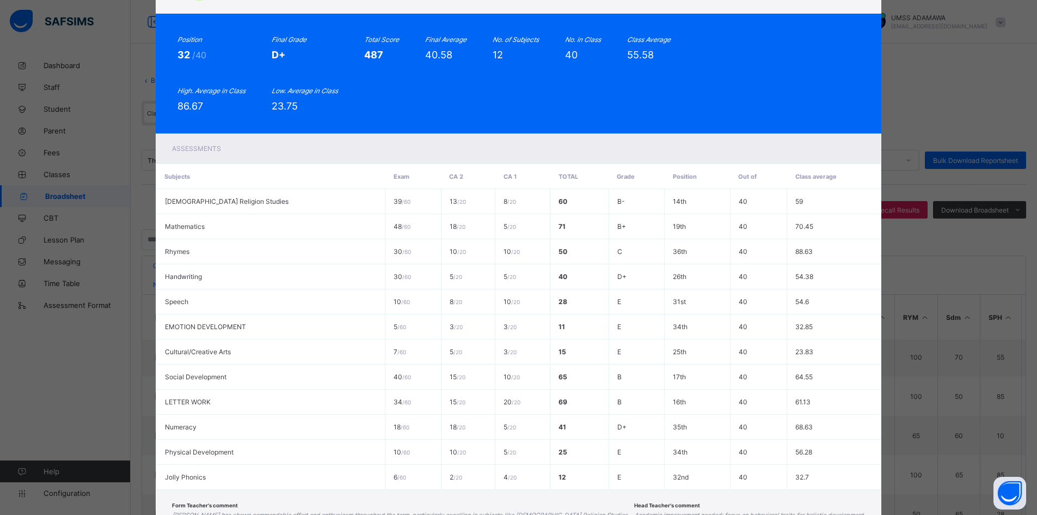
scroll to position [0, 0]
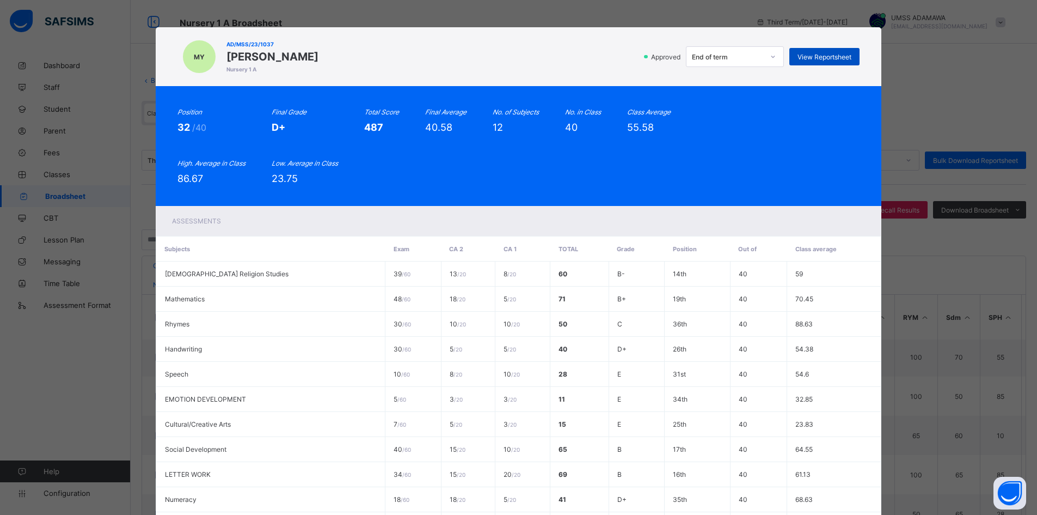
click at [836, 56] on span "View Reportsheet" at bounding box center [825, 57] width 54 height 8
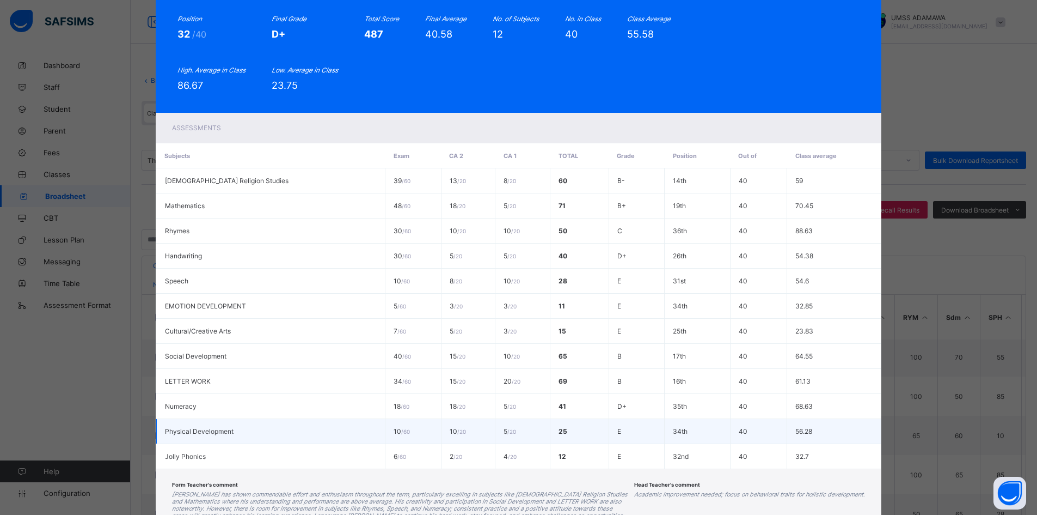
scroll to position [182, 0]
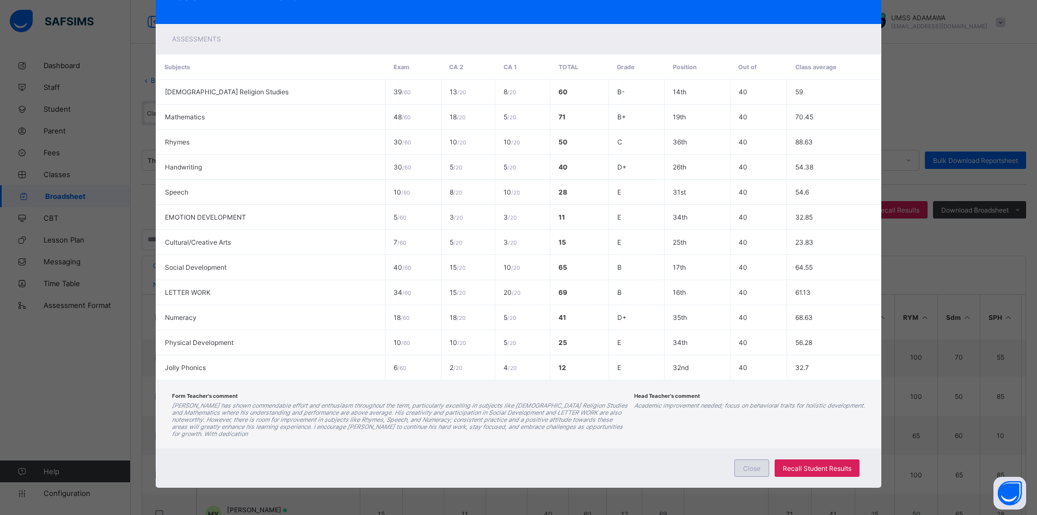
click at [749, 469] on span "Close" at bounding box center [751, 468] width 17 height 8
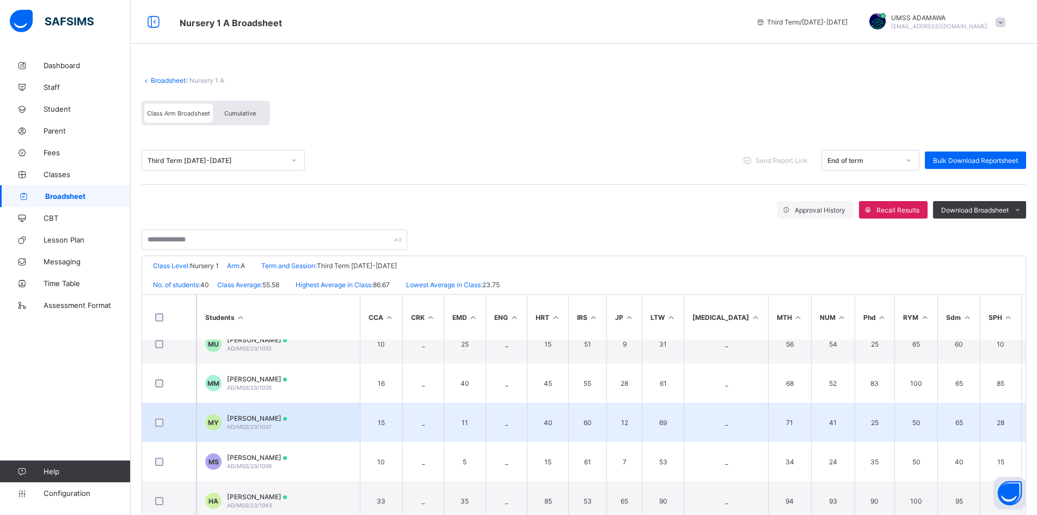
scroll to position [817, 0]
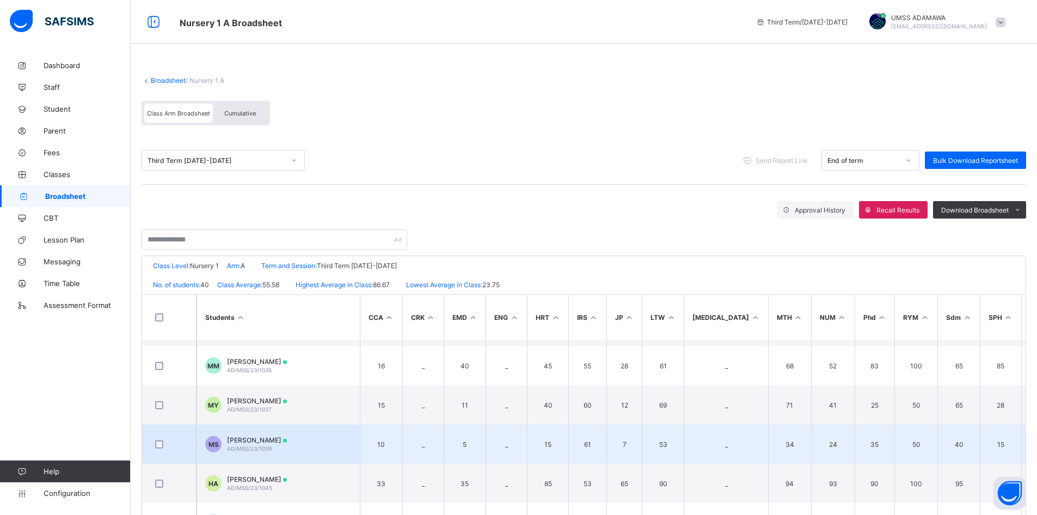
click at [255, 438] on span "MUHAMMAD TUKUR SANI" at bounding box center [257, 440] width 60 height 8
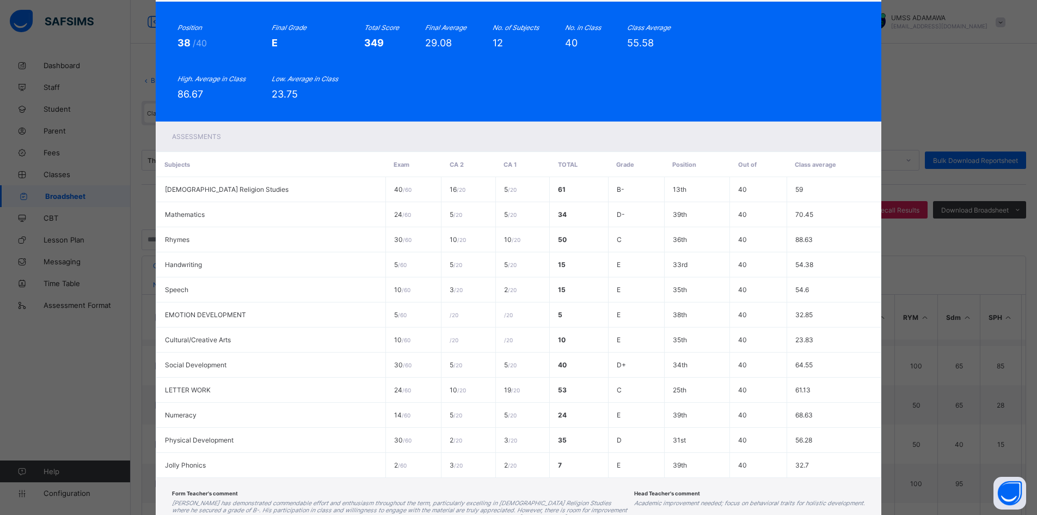
scroll to position [0, 0]
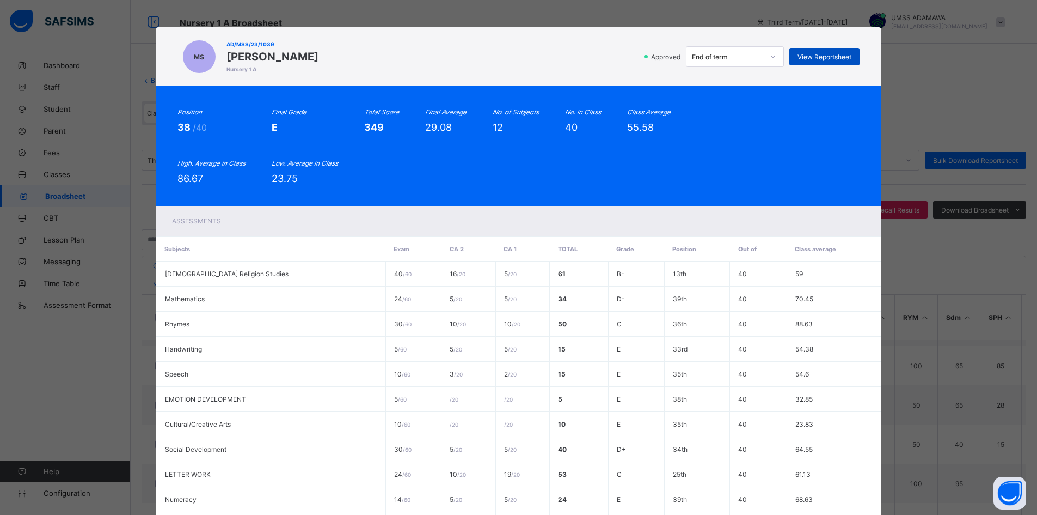
click at [832, 56] on span "View Reportsheet" at bounding box center [825, 57] width 54 height 8
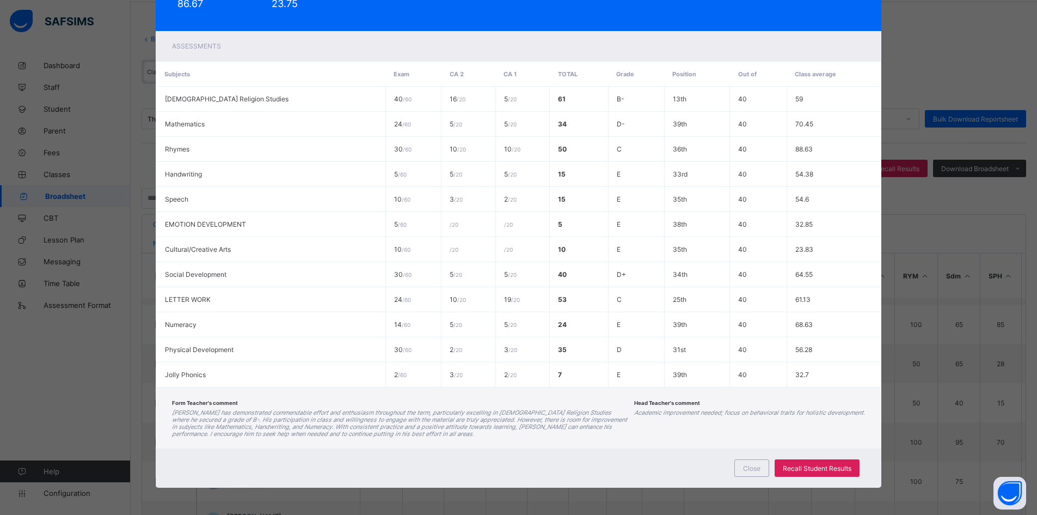
scroll to position [74, 0]
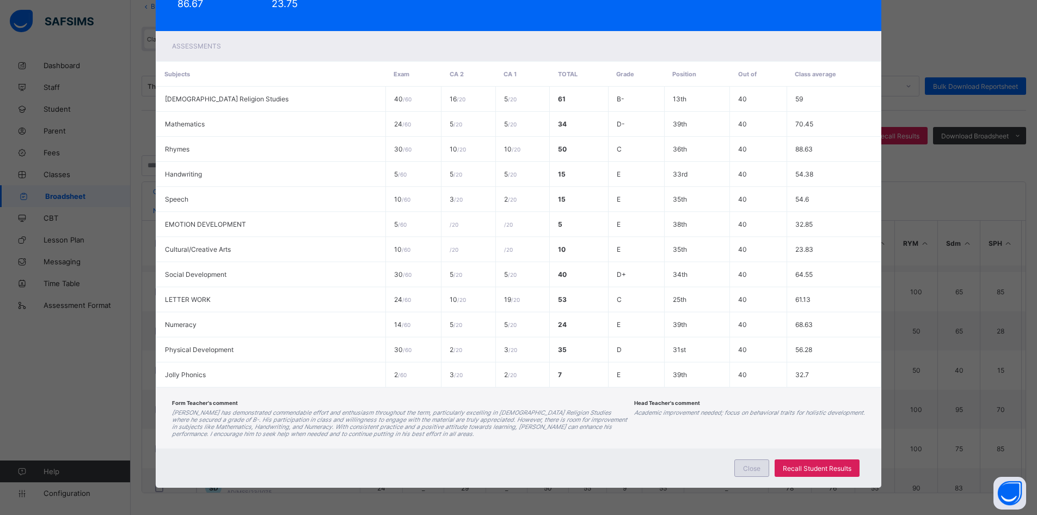
click at [751, 468] on span "Close" at bounding box center [751, 468] width 17 height 8
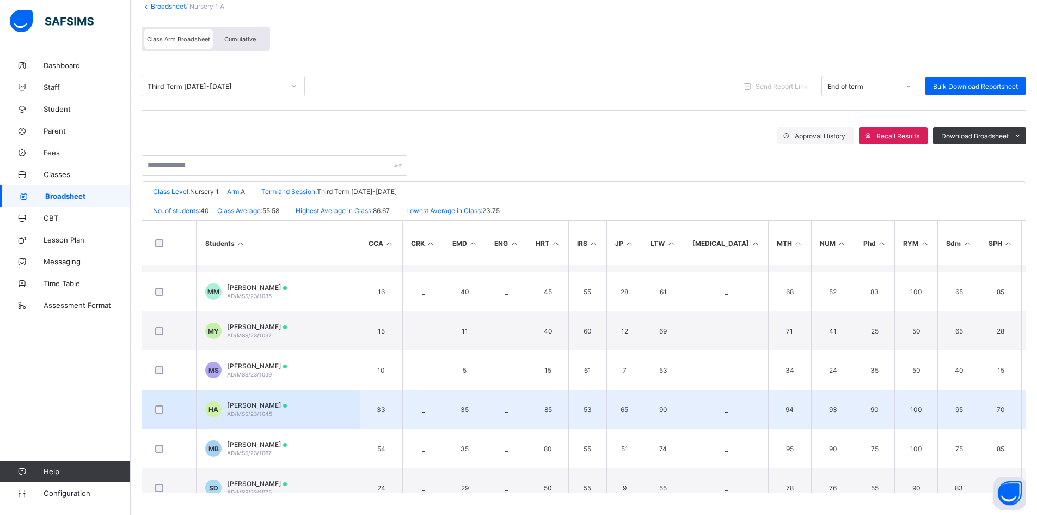
click at [275, 407] on span "HAUWA MOHAMMED AUWAL" at bounding box center [257, 405] width 60 height 8
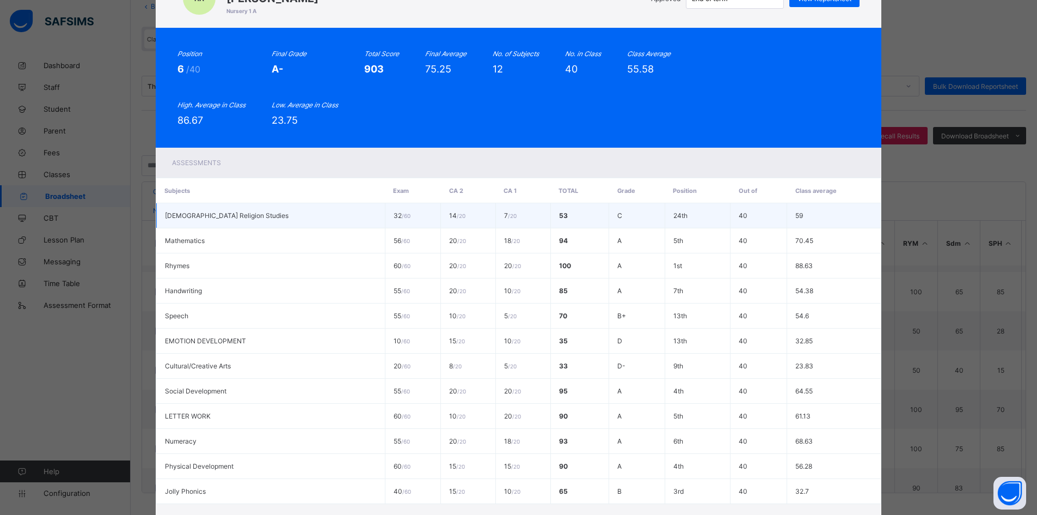
scroll to position [0, 0]
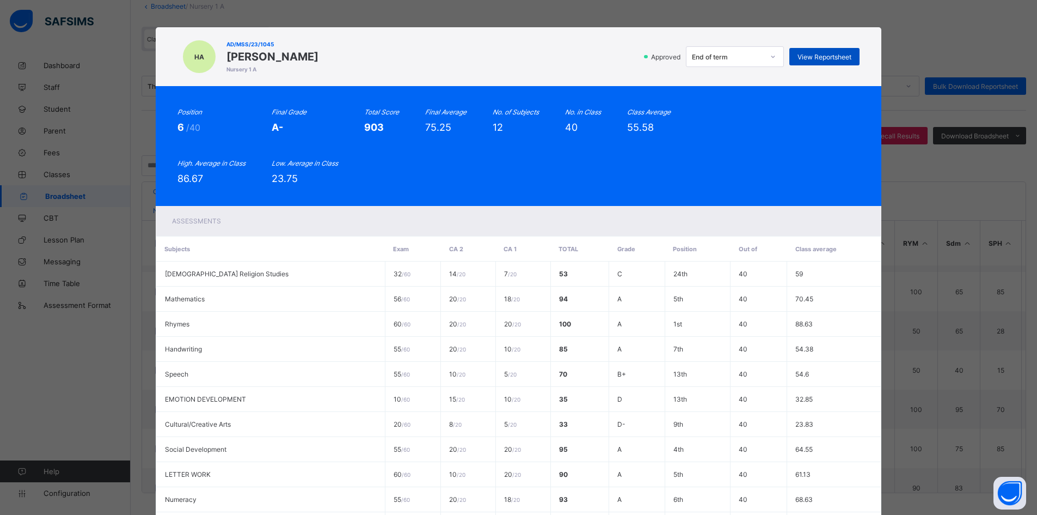
click at [842, 55] on span "View Reportsheet" at bounding box center [825, 57] width 54 height 8
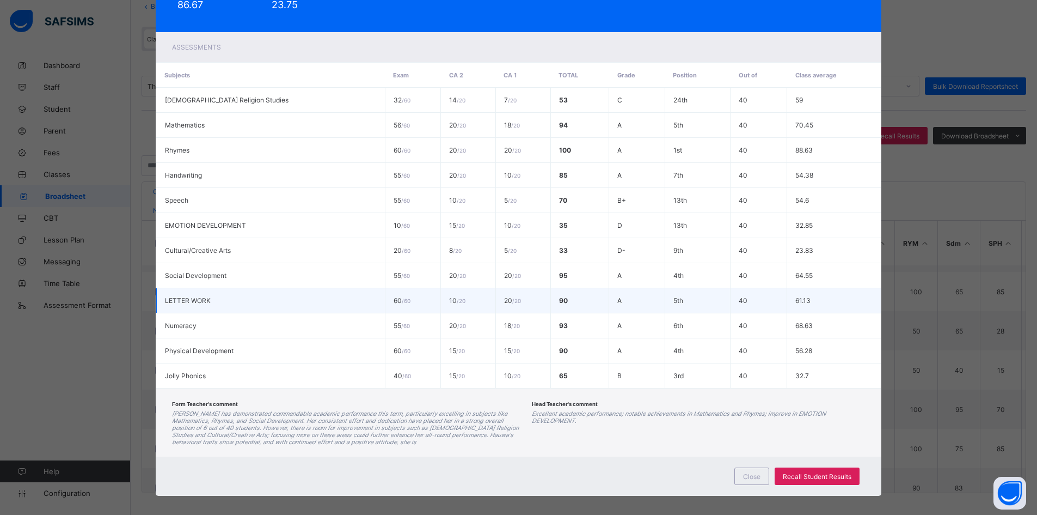
scroll to position [182, 0]
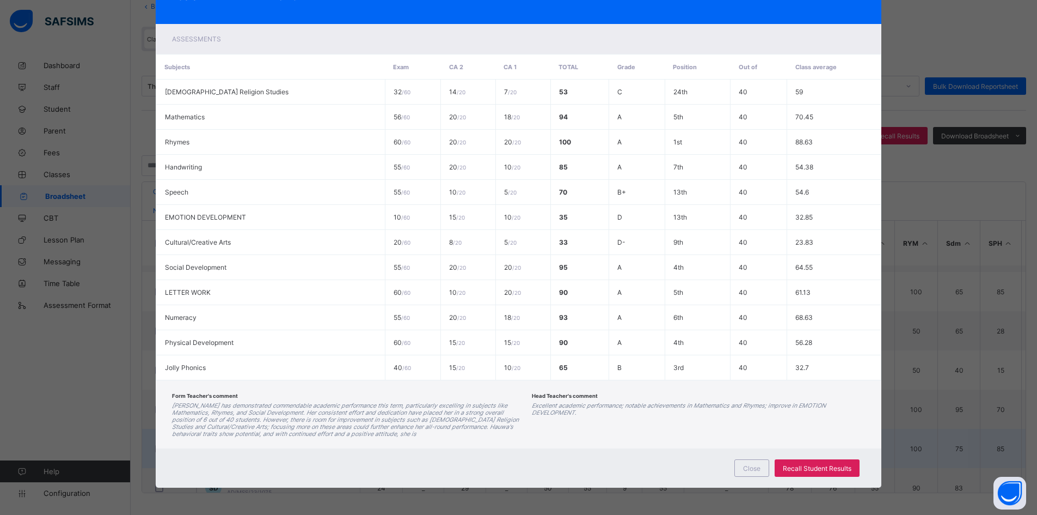
click at [748, 466] on span "Close" at bounding box center [751, 468] width 17 height 8
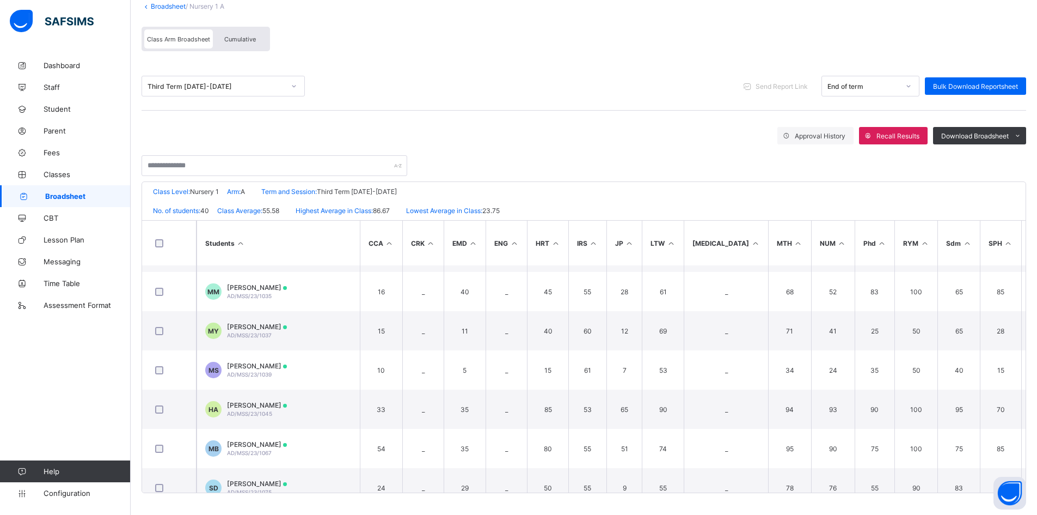
click at [276, 447] on span "MARYAM MUHAMMAD BASHIR" at bounding box center [257, 444] width 60 height 8
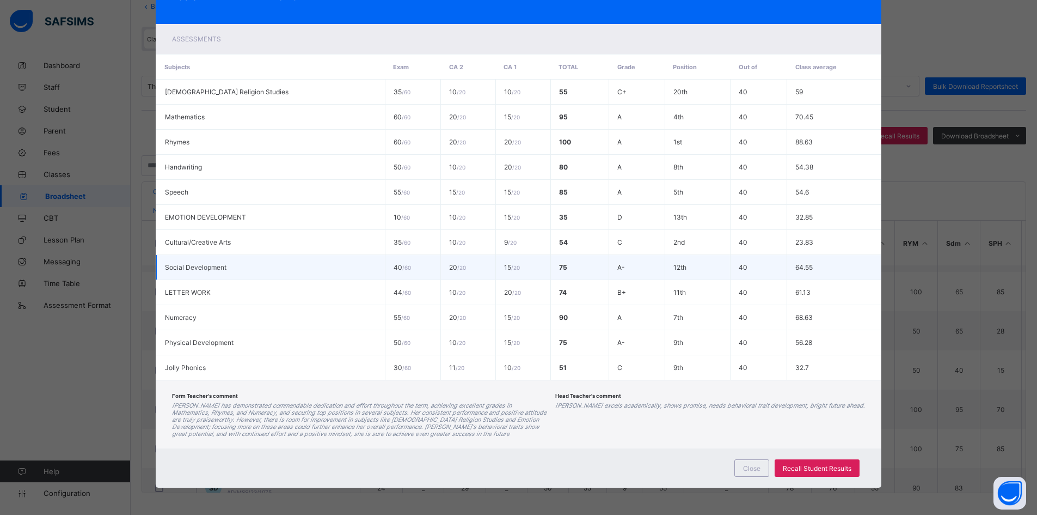
scroll to position [0, 0]
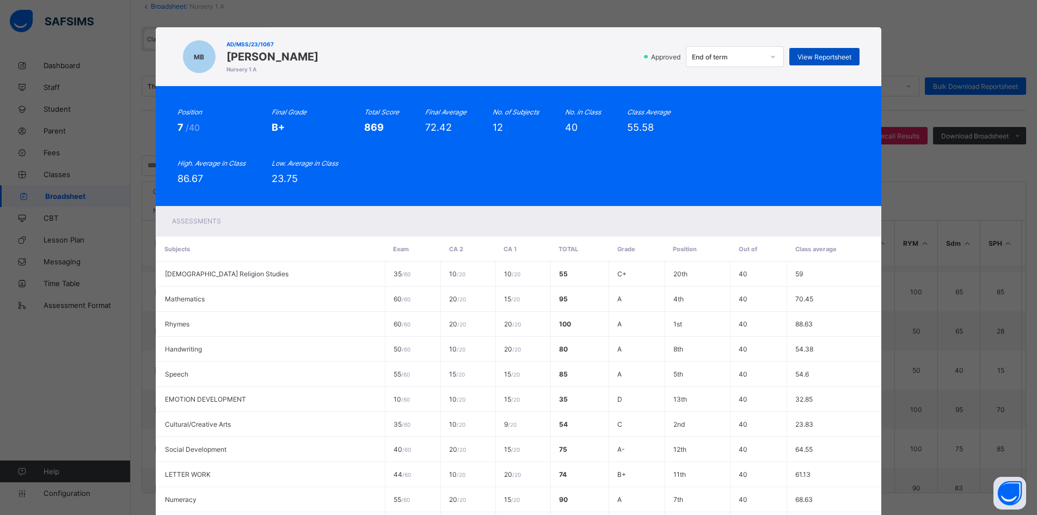
click at [833, 55] on span "View Reportsheet" at bounding box center [825, 57] width 54 height 8
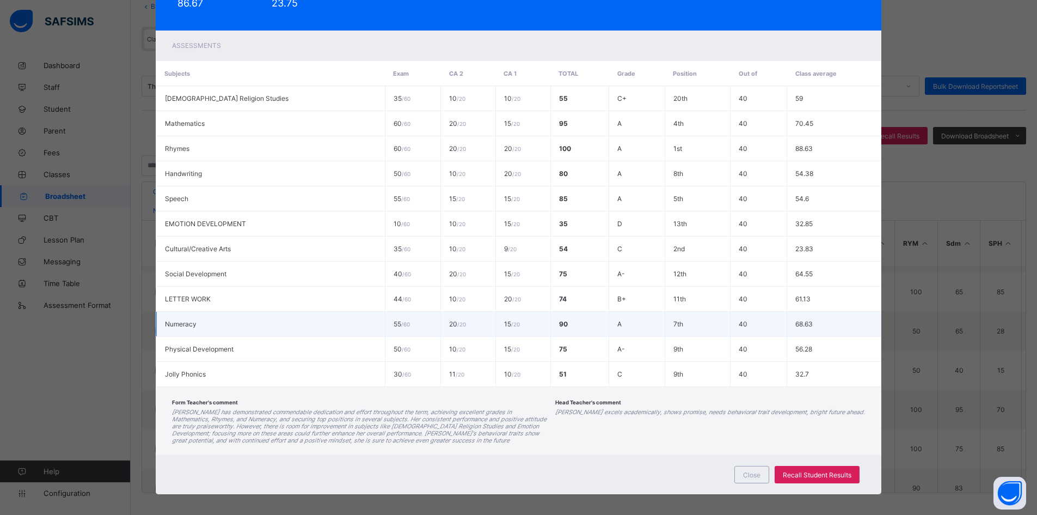
scroll to position [182, 0]
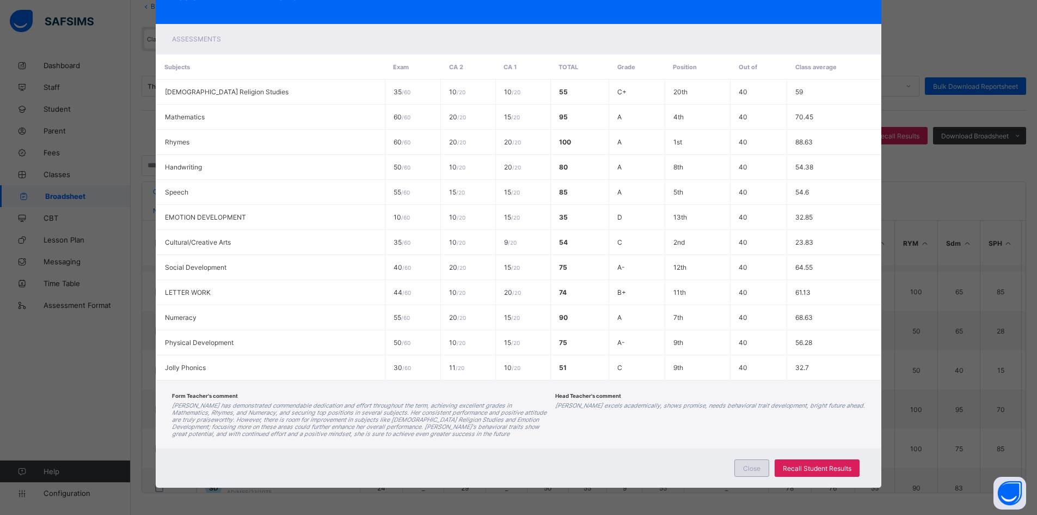
click at [755, 468] on span "Close" at bounding box center [751, 468] width 17 height 8
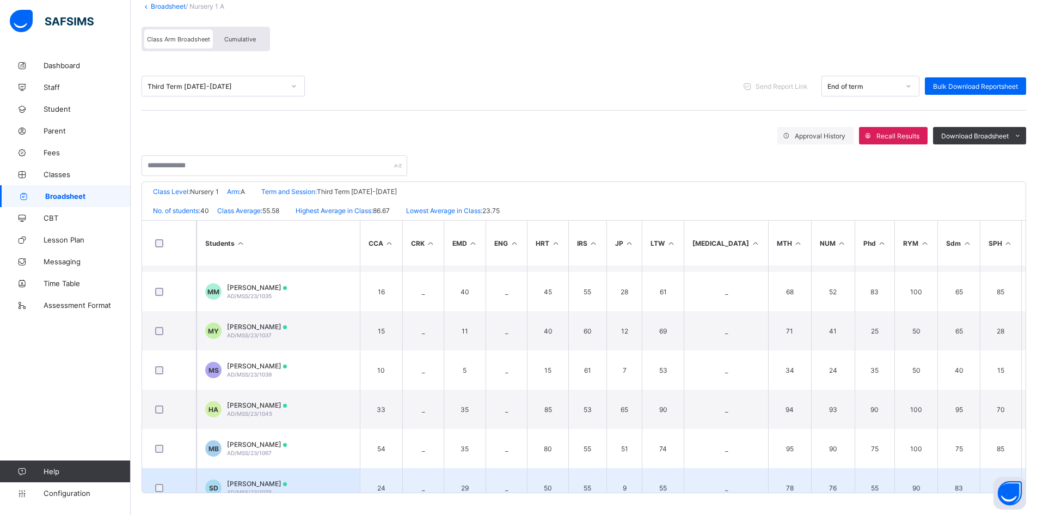
click at [272, 477] on td "SD SAMIRA ABDULLAHI DAMARE AD/MSS/23/1075" at bounding box center [278, 487] width 163 height 39
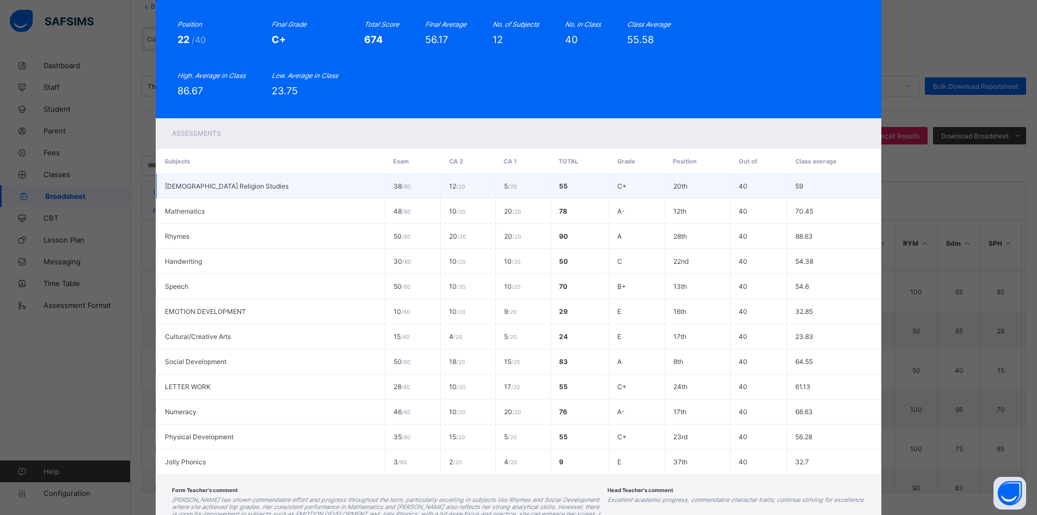
scroll to position [0, 0]
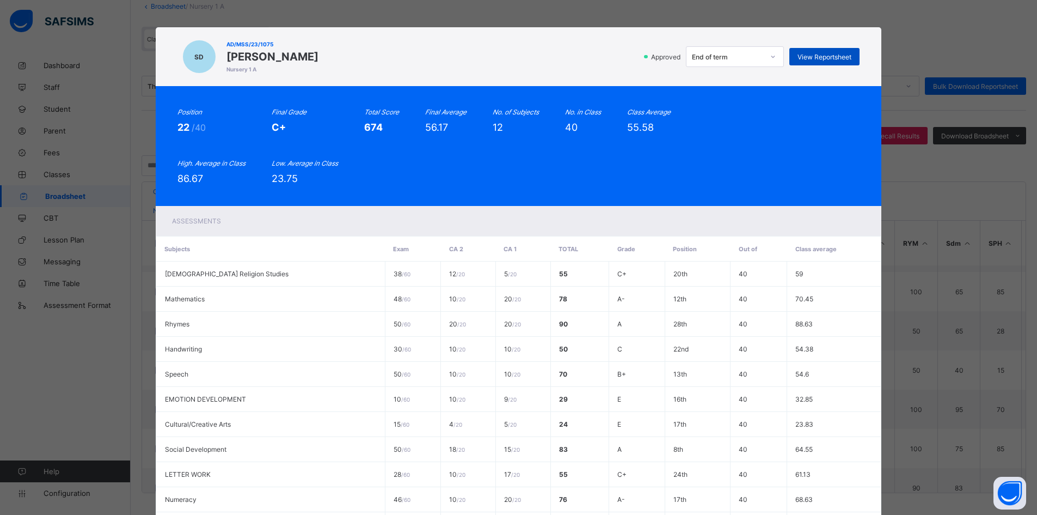
click at [821, 58] on span "View Reportsheet" at bounding box center [825, 57] width 54 height 8
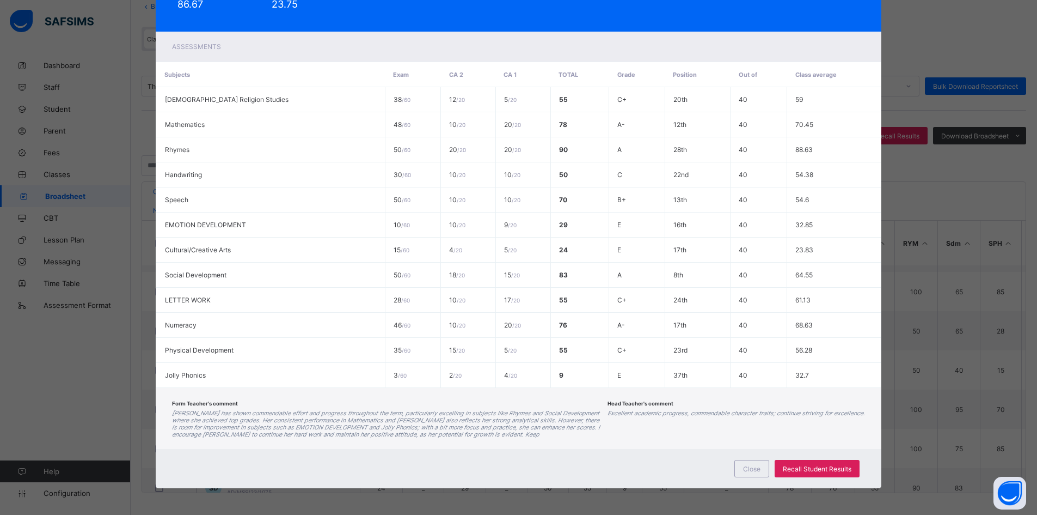
scroll to position [175, 0]
click at [751, 469] on span "Close" at bounding box center [751, 468] width 17 height 8
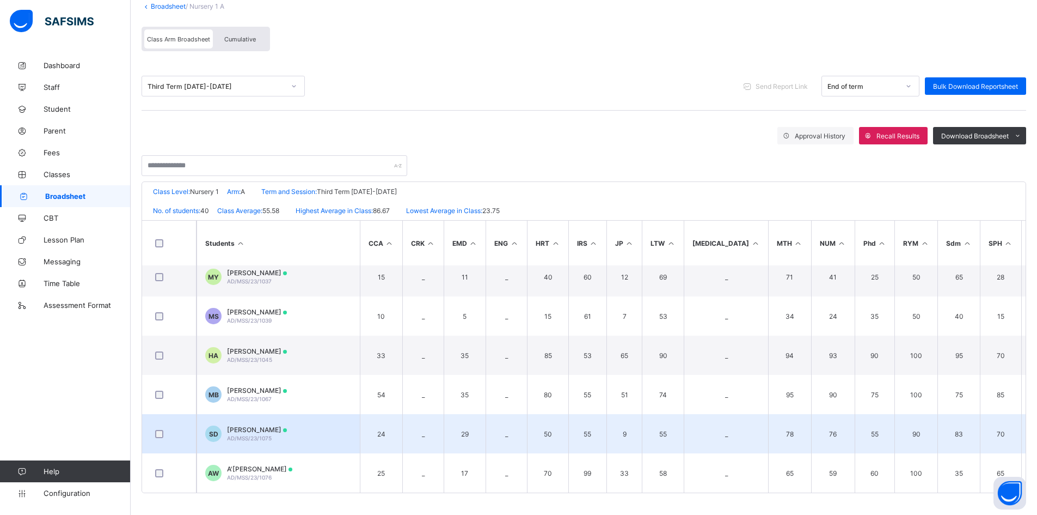
scroll to position [871, 0]
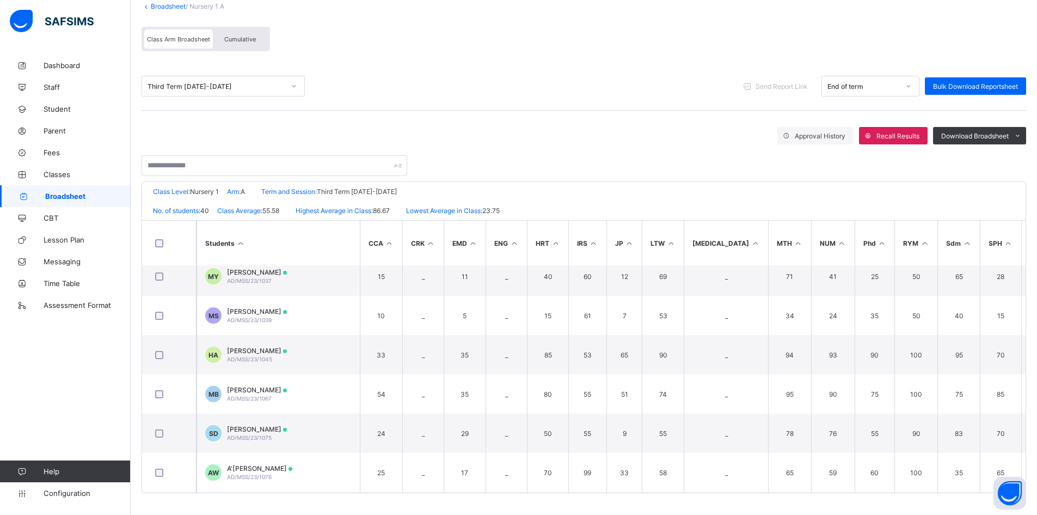
click at [253, 471] on span "A'ISAH ADAMU WETI" at bounding box center [259, 468] width 65 height 8
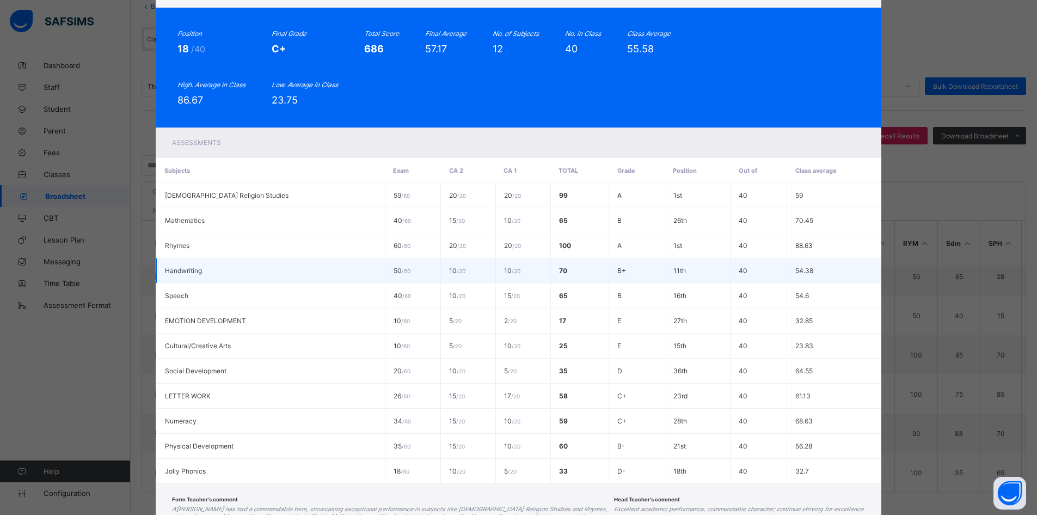
scroll to position [0, 0]
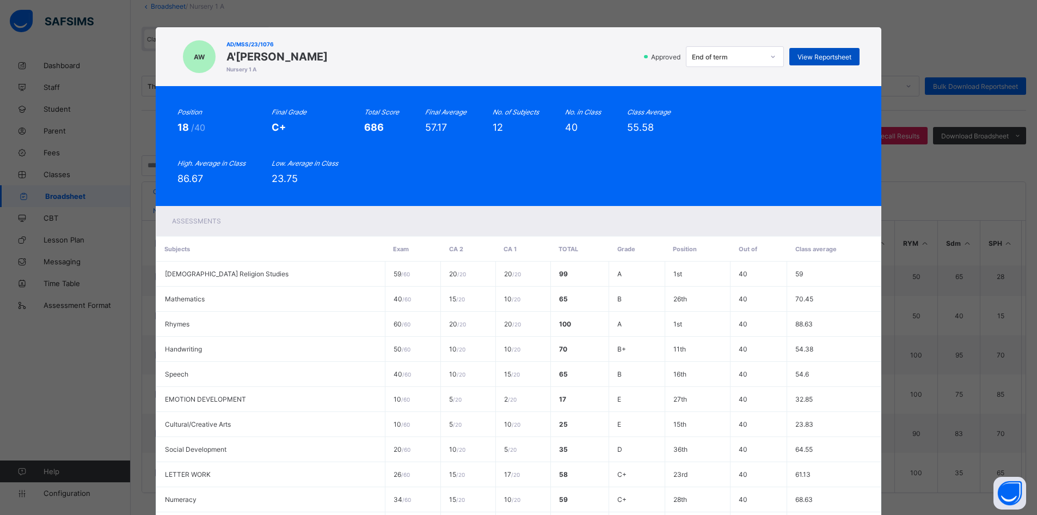
click at [824, 49] on div "View Reportsheet" at bounding box center [824, 56] width 70 height 17
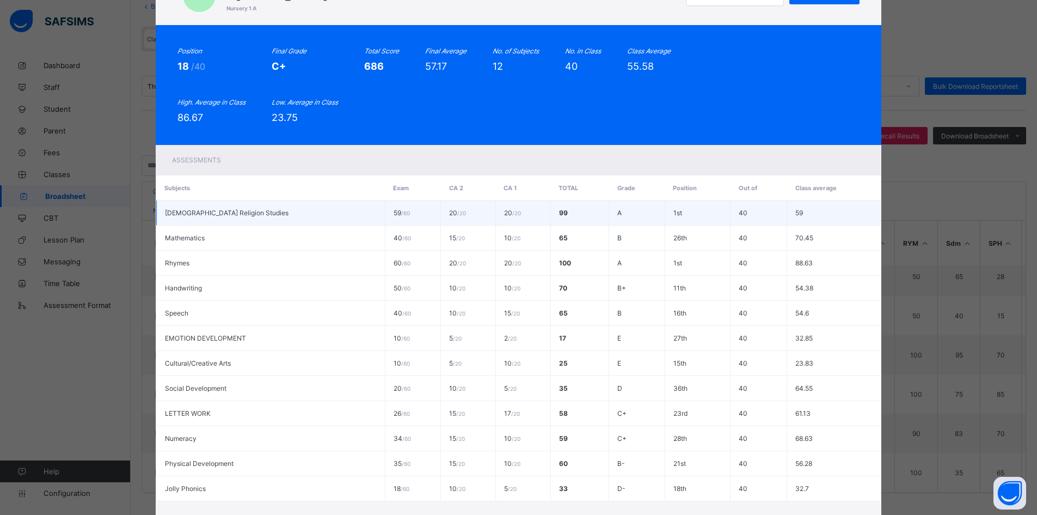
scroll to position [175, 0]
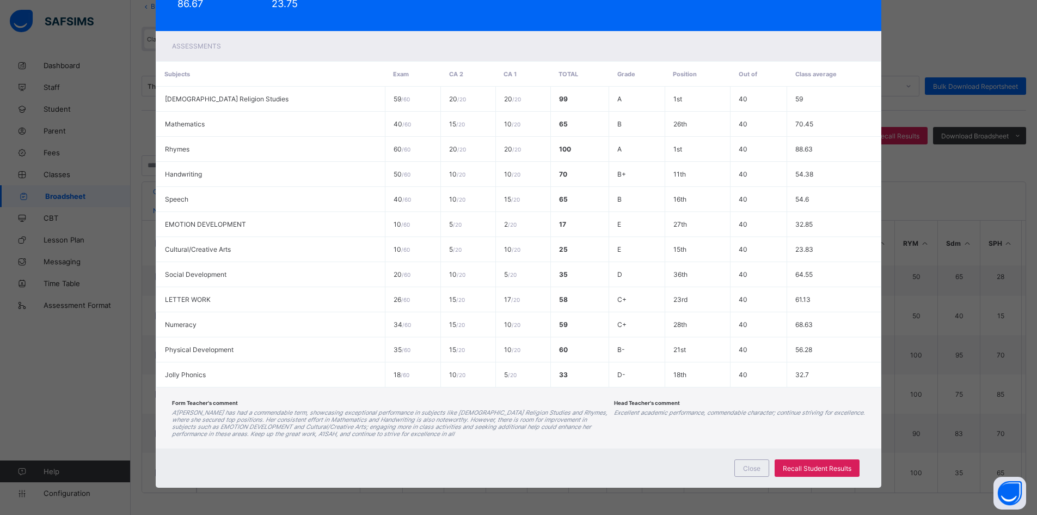
click at [743, 458] on div "Close Recall Student Results" at bounding box center [519, 467] width 726 height 39
click at [746, 467] on span "Close" at bounding box center [751, 468] width 17 height 8
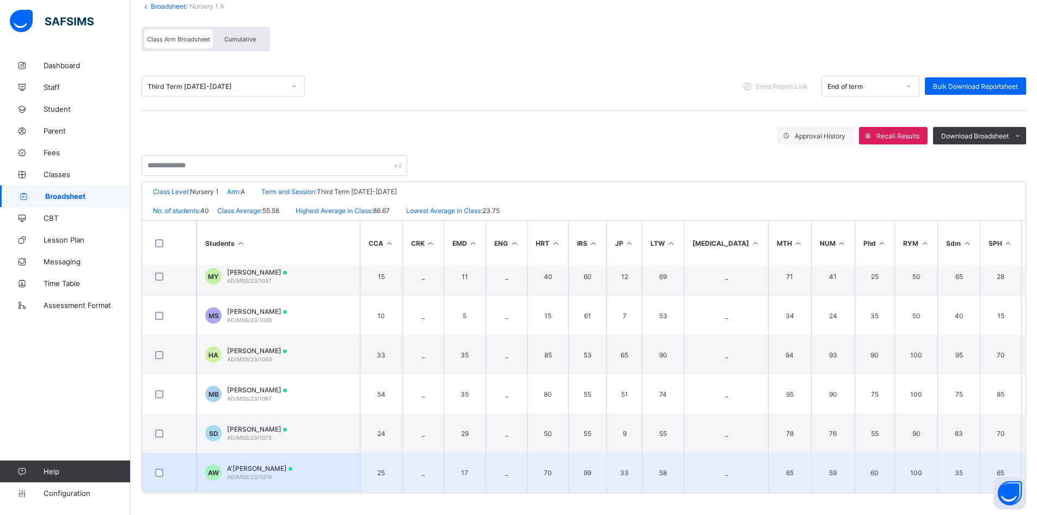
scroll to position [926, 0]
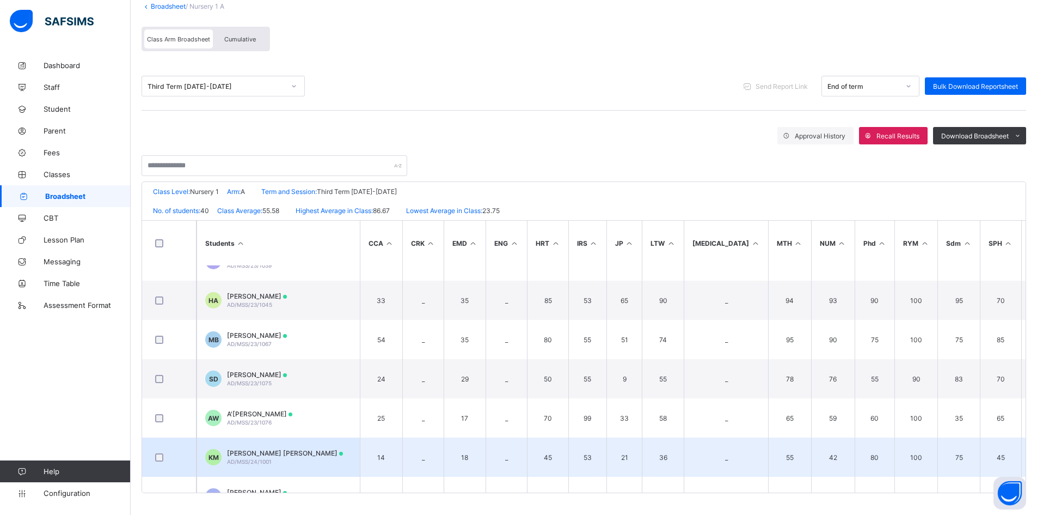
click at [238, 455] on span "KHADIJA ALIYU MOHAMMED" at bounding box center [285, 453] width 116 height 8
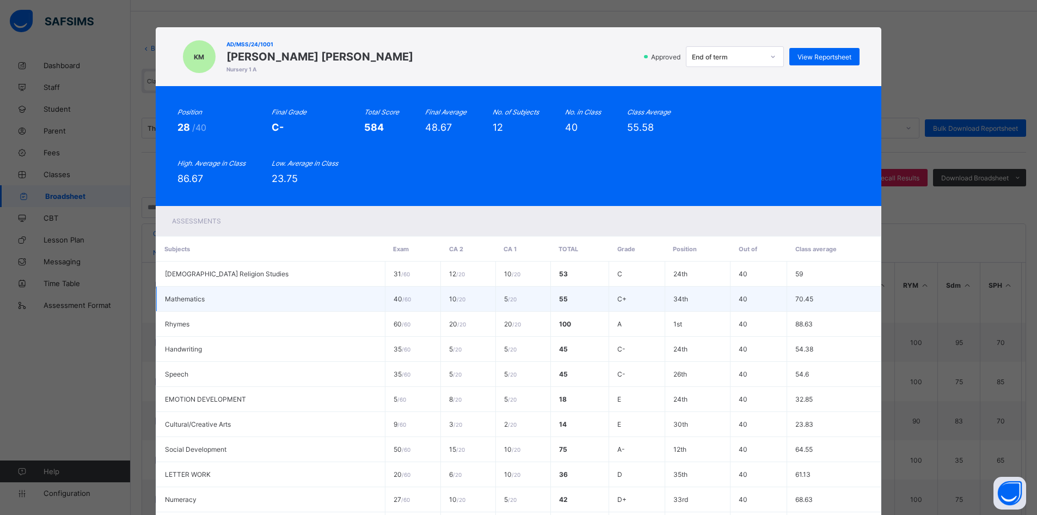
scroll to position [0, 0]
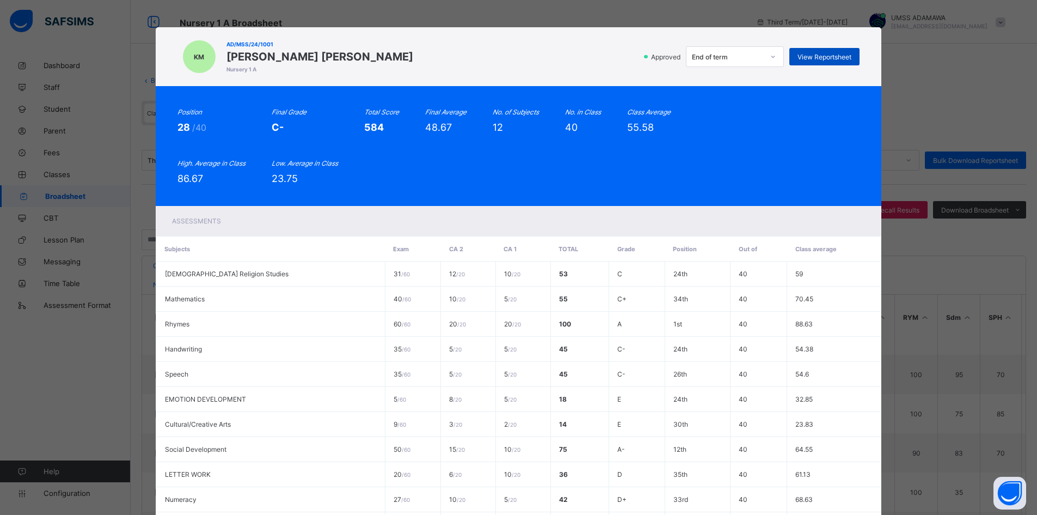
click at [822, 54] on span "View Reportsheet" at bounding box center [825, 57] width 54 height 8
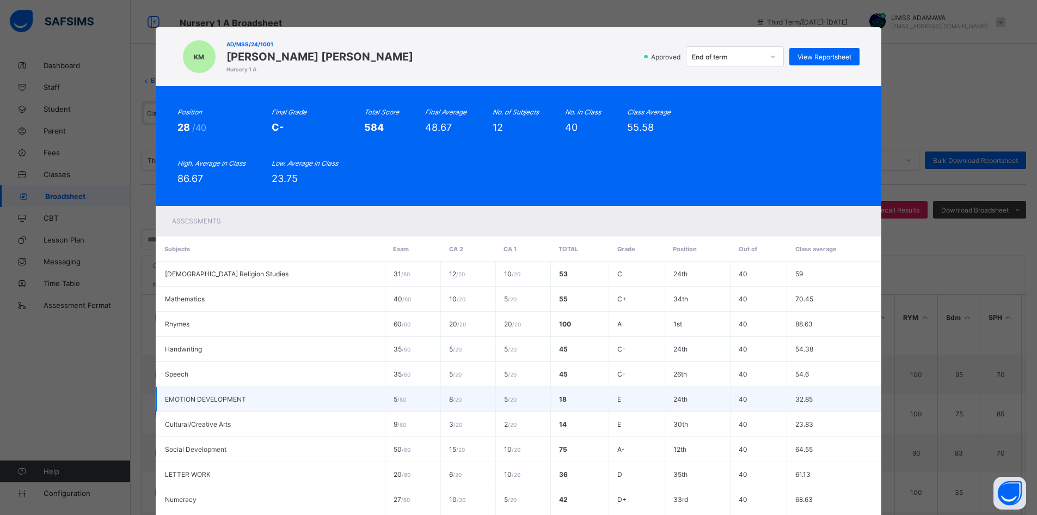
scroll to position [175, 0]
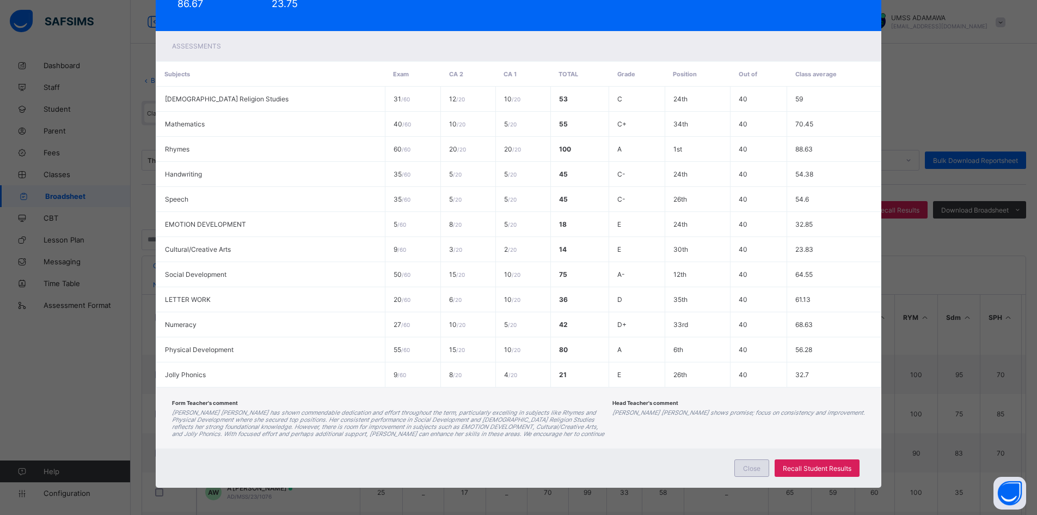
click at [751, 471] on span "Close" at bounding box center [751, 468] width 17 height 8
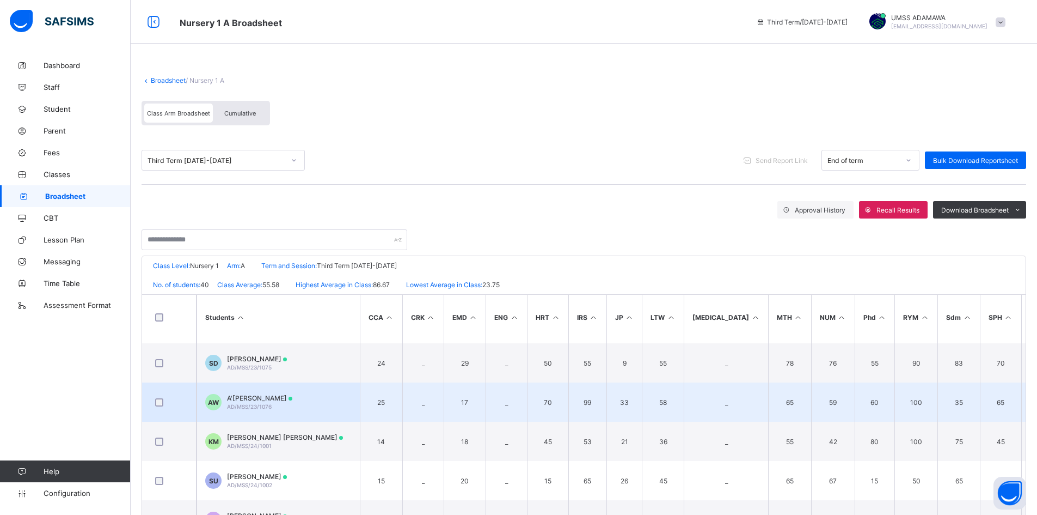
scroll to position [1034, 0]
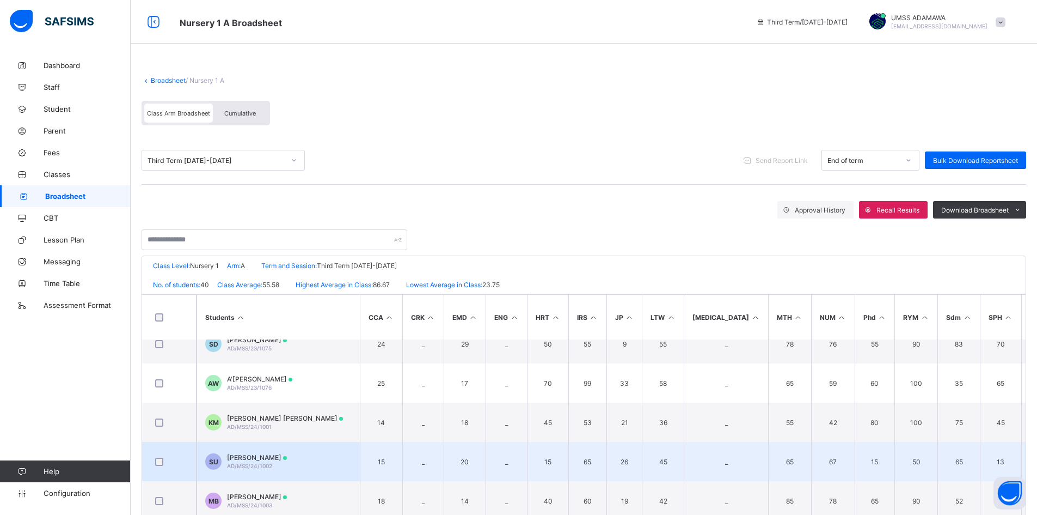
click at [284, 457] on span "SULEIMAN ABUBAKAR USMAN" at bounding box center [257, 457] width 60 height 8
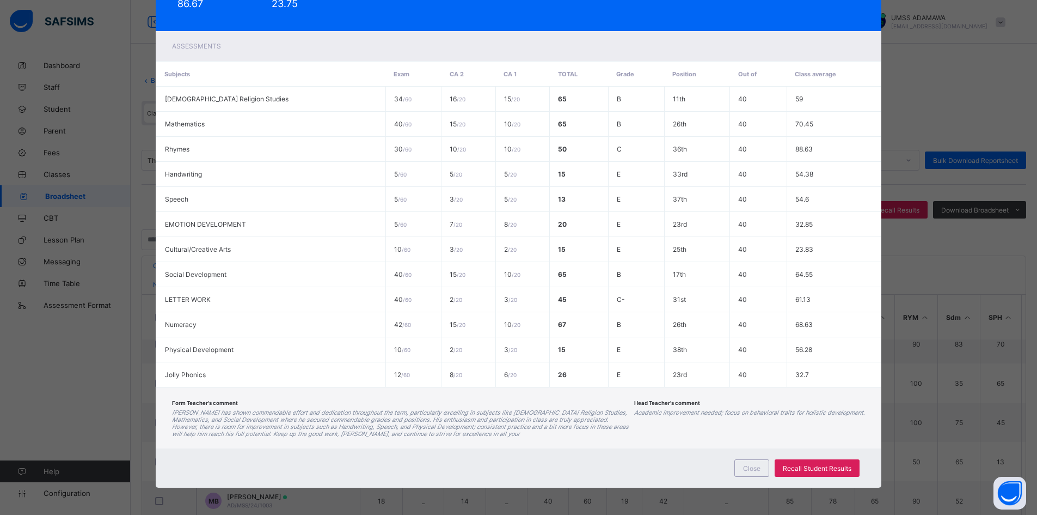
scroll to position [0, 0]
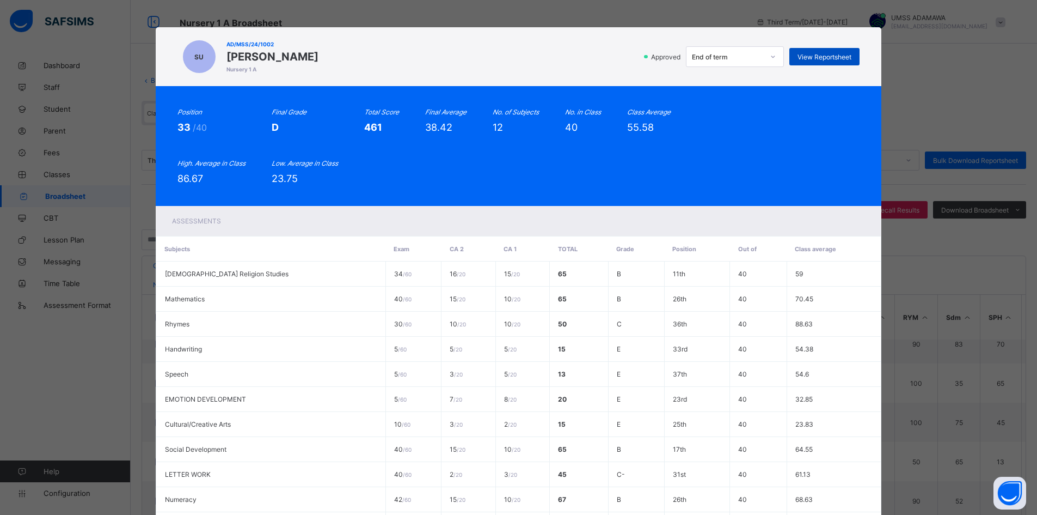
click at [815, 56] on span "View Reportsheet" at bounding box center [825, 57] width 54 height 8
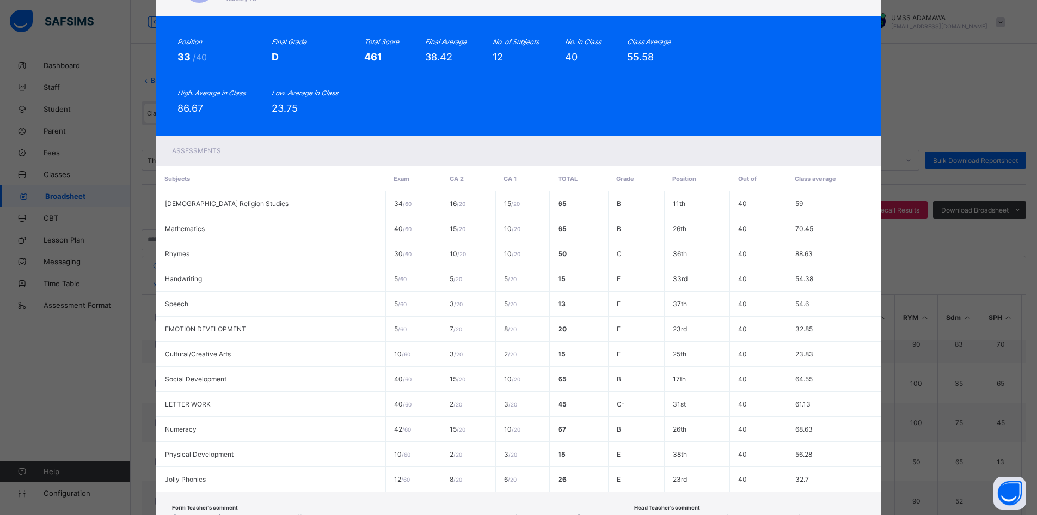
scroll to position [175, 0]
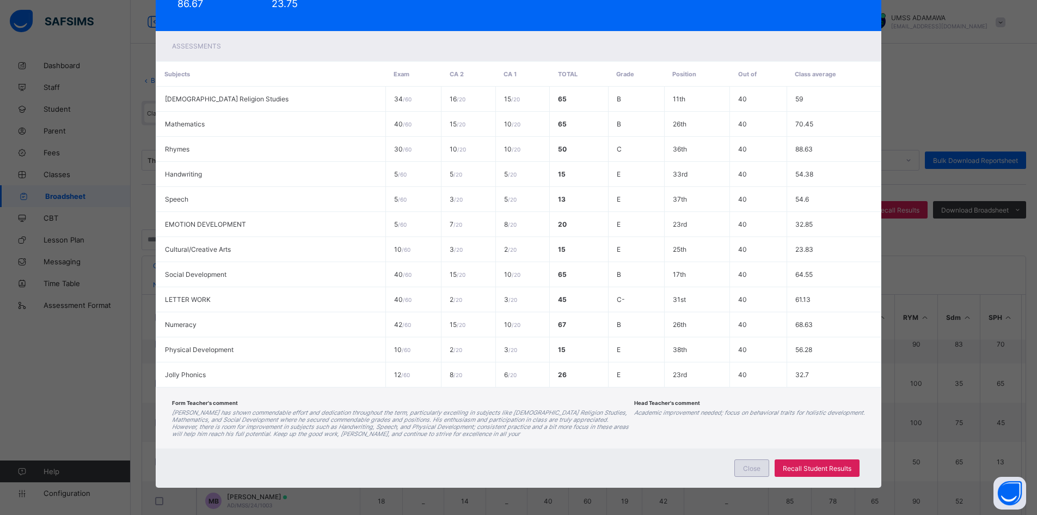
click at [752, 468] on span "Close" at bounding box center [751, 468] width 17 height 8
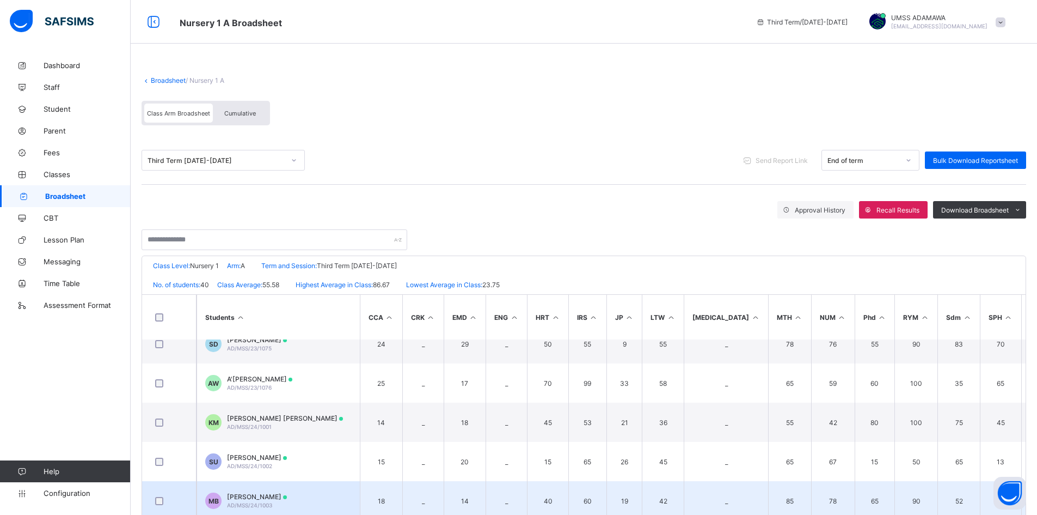
click at [251, 493] on span "MARYAM AHMAD BUBA" at bounding box center [257, 496] width 60 height 8
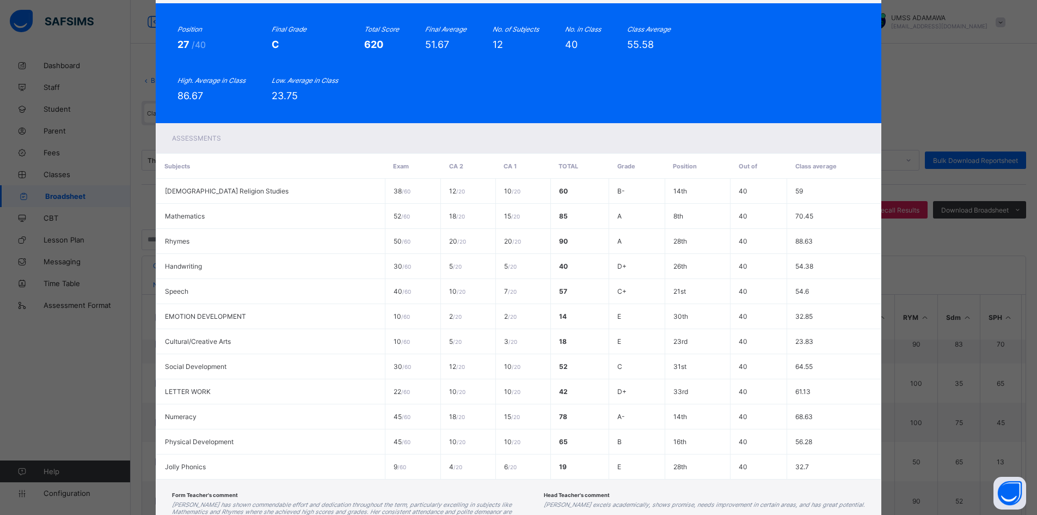
scroll to position [0, 0]
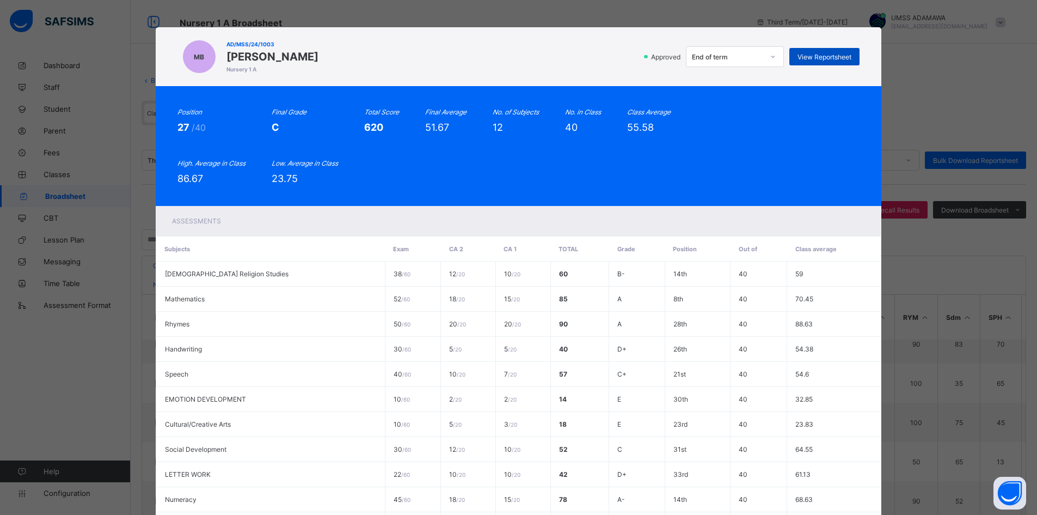
click at [831, 53] on span "View Reportsheet" at bounding box center [825, 57] width 54 height 8
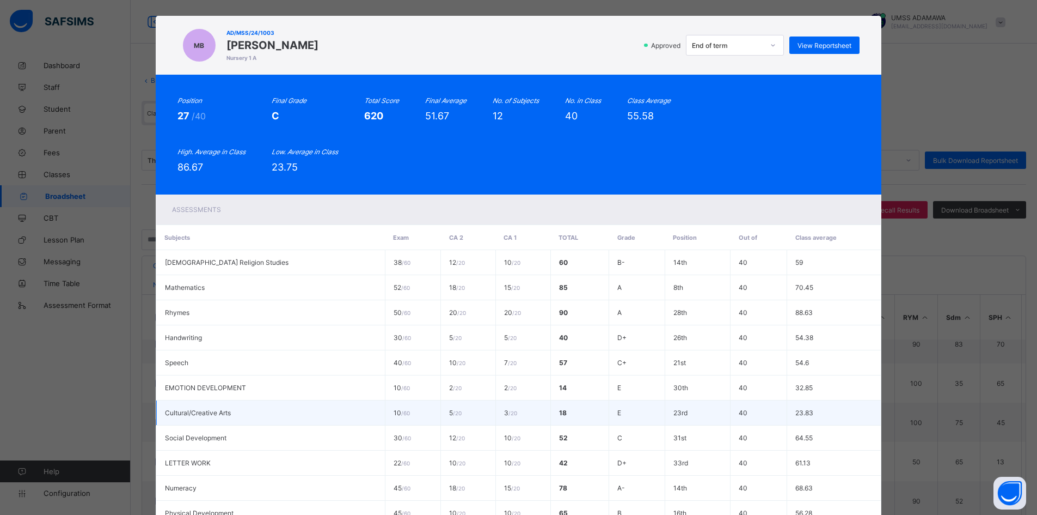
scroll to position [175, 0]
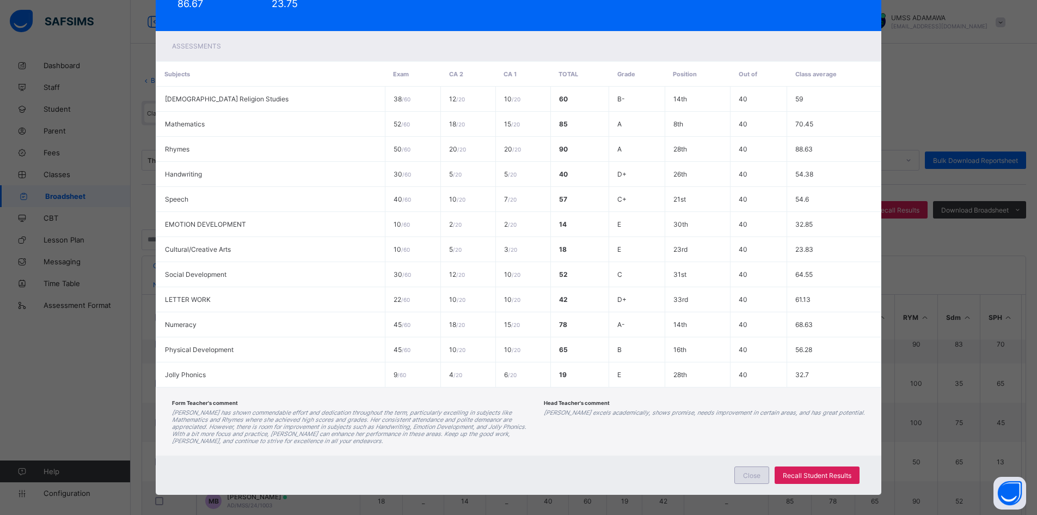
click at [746, 471] on span "Close" at bounding box center [751, 475] width 17 height 8
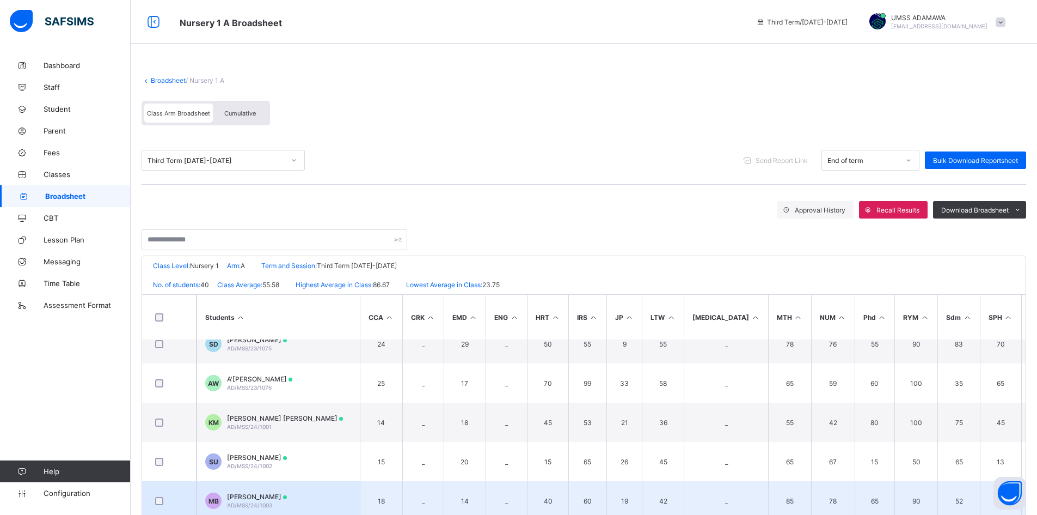
scroll to position [1089, 0]
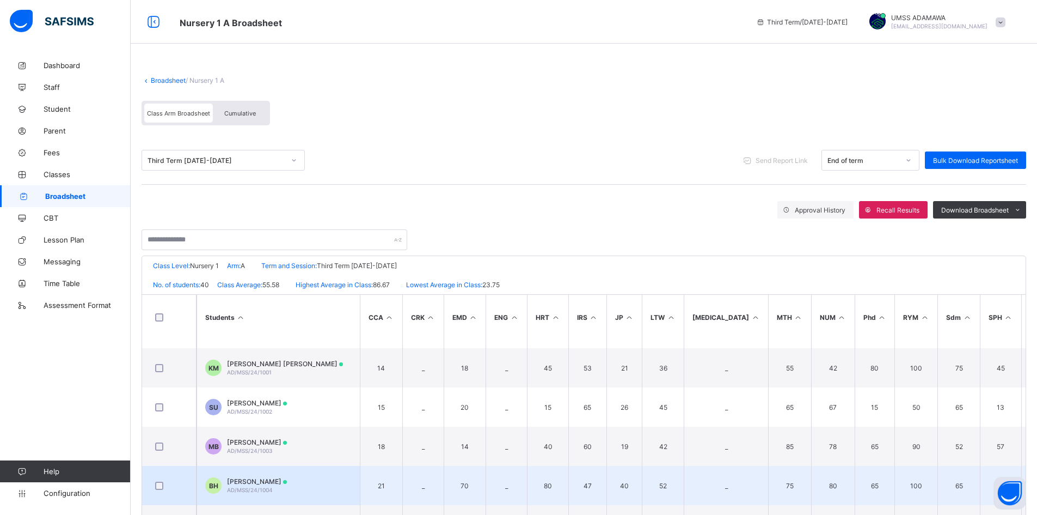
click at [241, 485] on span "BILKISU BELLO HAMMAN" at bounding box center [257, 481] width 60 height 8
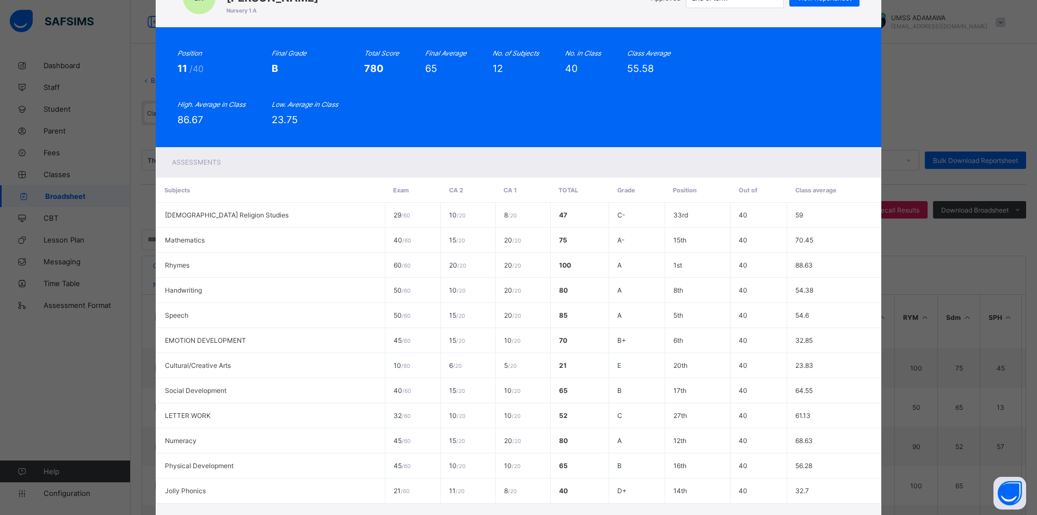
scroll to position [0, 0]
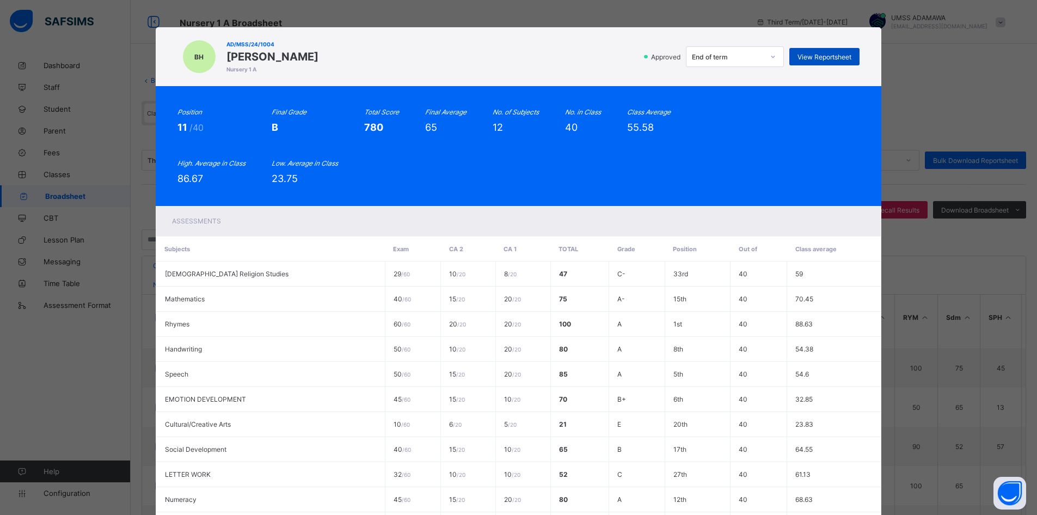
click at [836, 55] on span "View Reportsheet" at bounding box center [825, 57] width 54 height 8
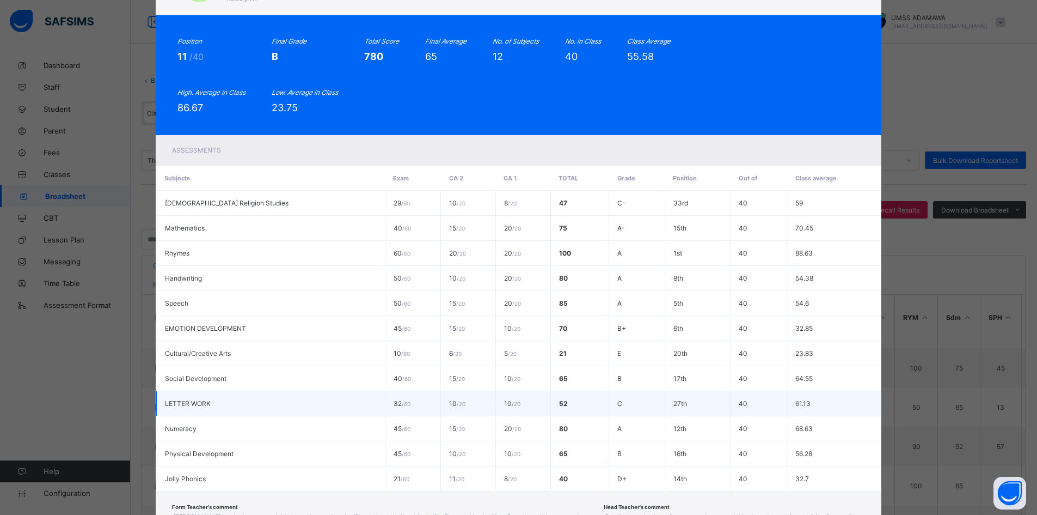
scroll to position [175, 0]
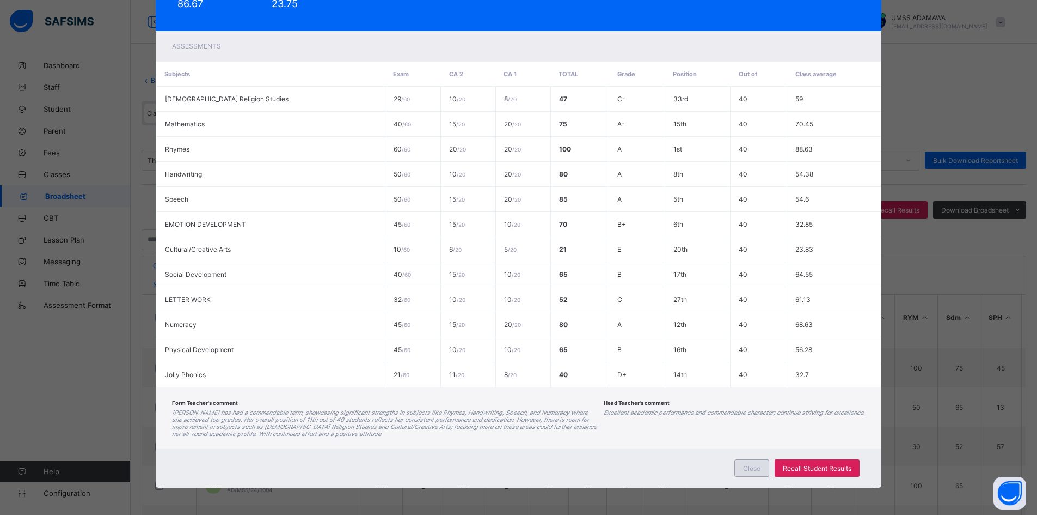
click at [741, 471] on div "Close" at bounding box center [751, 467] width 35 height 17
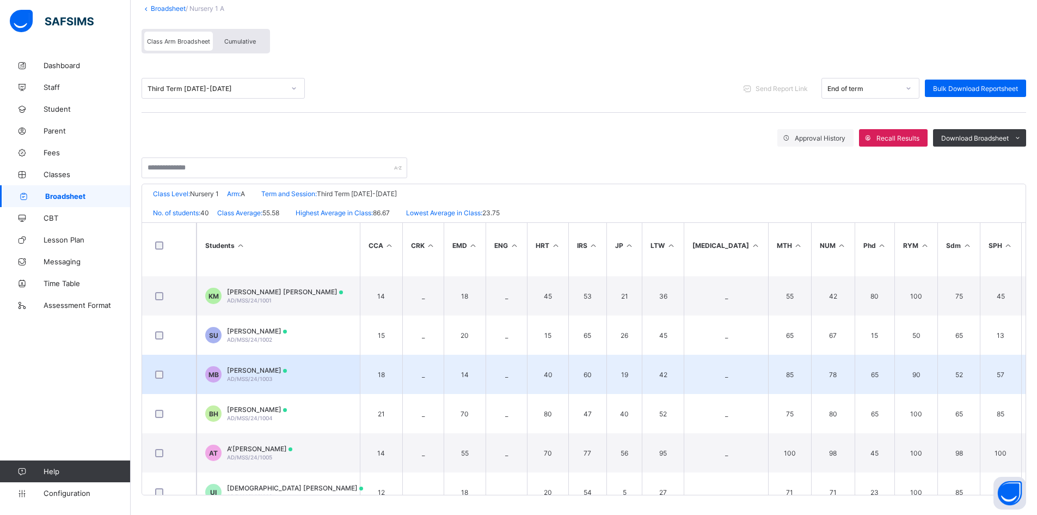
scroll to position [74, 0]
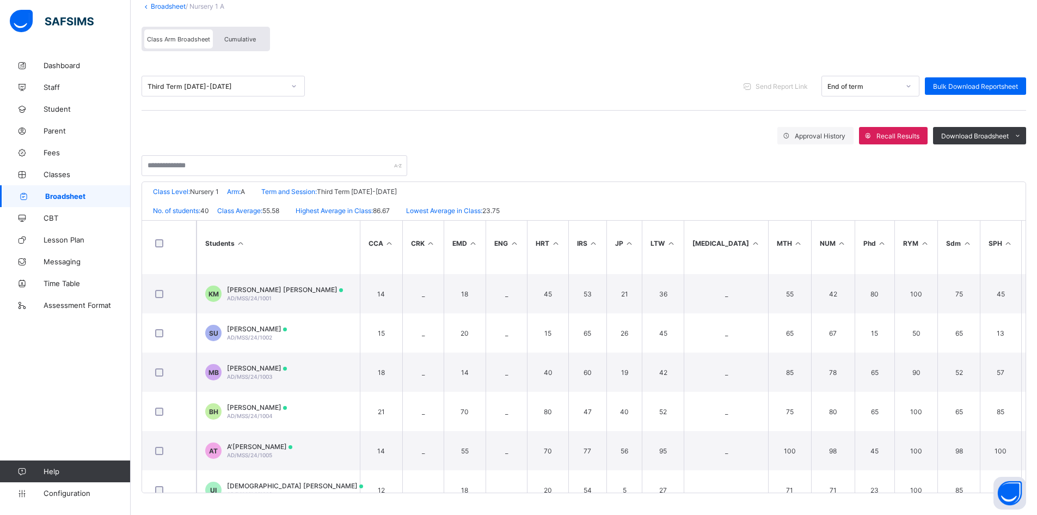
click at [292, 446] on span "A'ISHA MUHAMMAD TUKUR" at bounding box center [259, 446] width 65 height 8
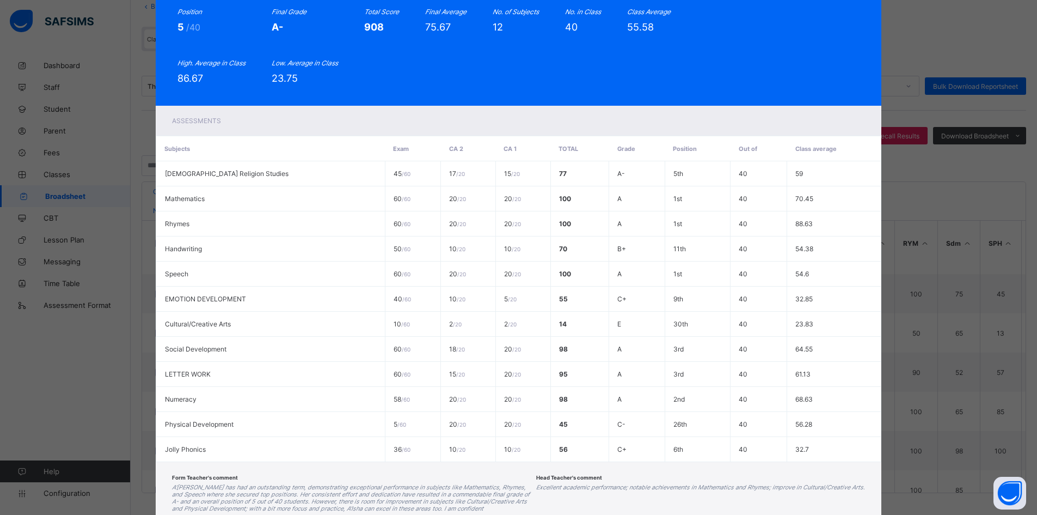
scroll to position [0, 0]
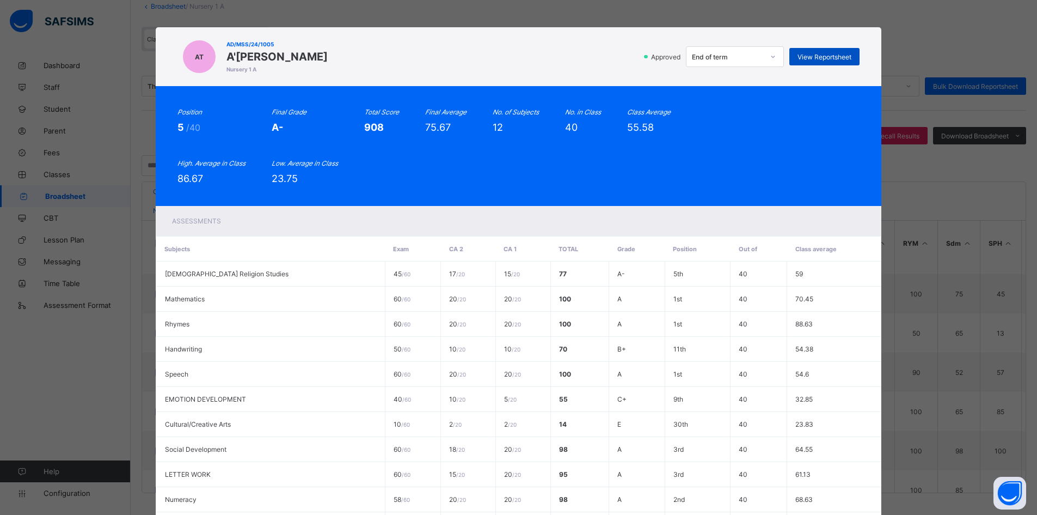
click at [828, 57] on span "View Reportsheet" at bounding box center [825, 57] width 54 height 8
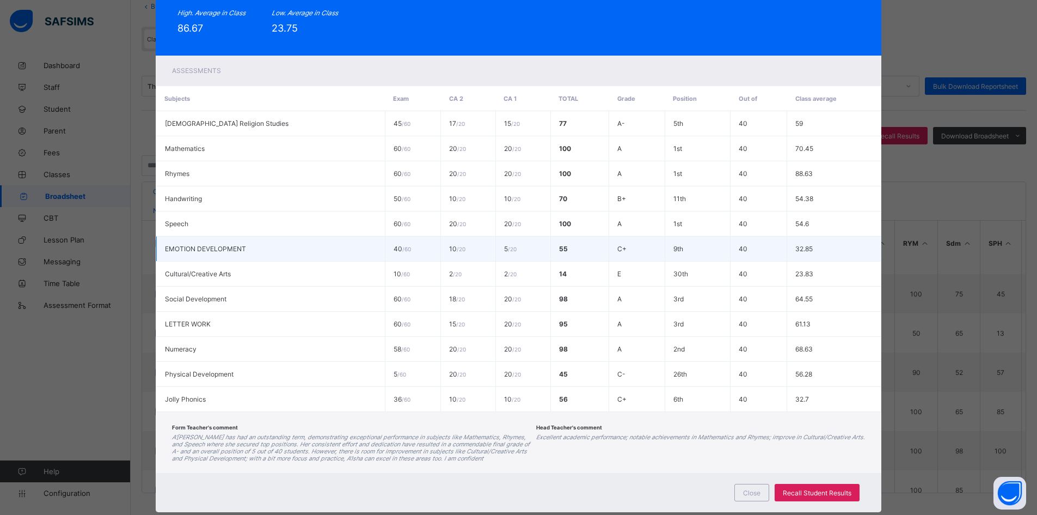
scroll to position [182, 0]
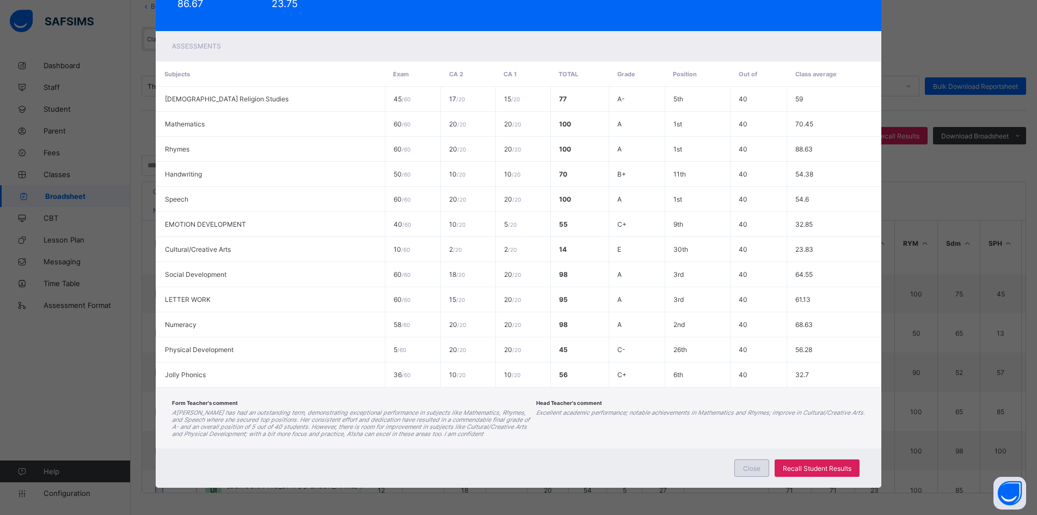
click at [752, 472] on div "Close" at bounding box center [751, 467] width 35 height 17
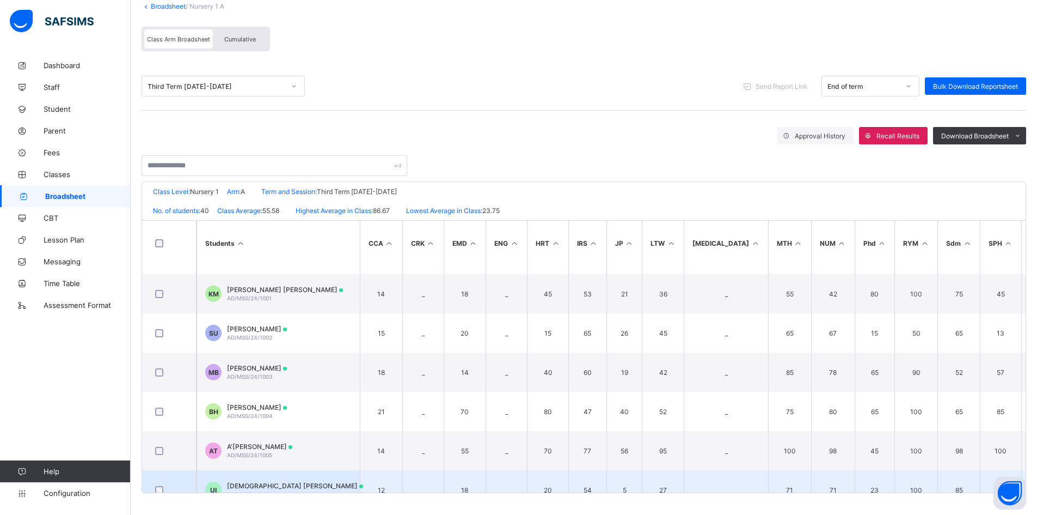
click at [311, 483] on span "USMAN ABUBAKAR IBRAHIM" at bounding box center [295, 485] width 136 height 8
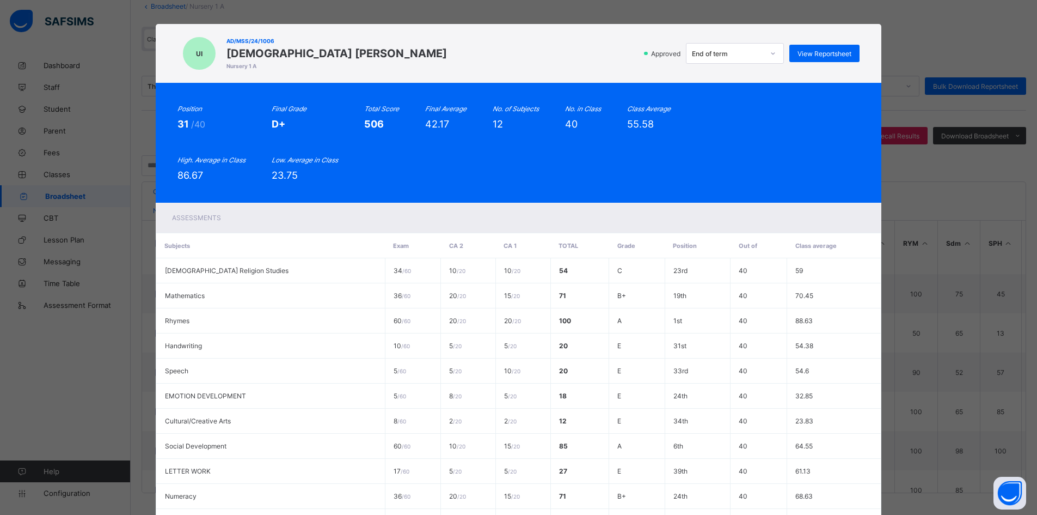
scroll to position [0, 0]
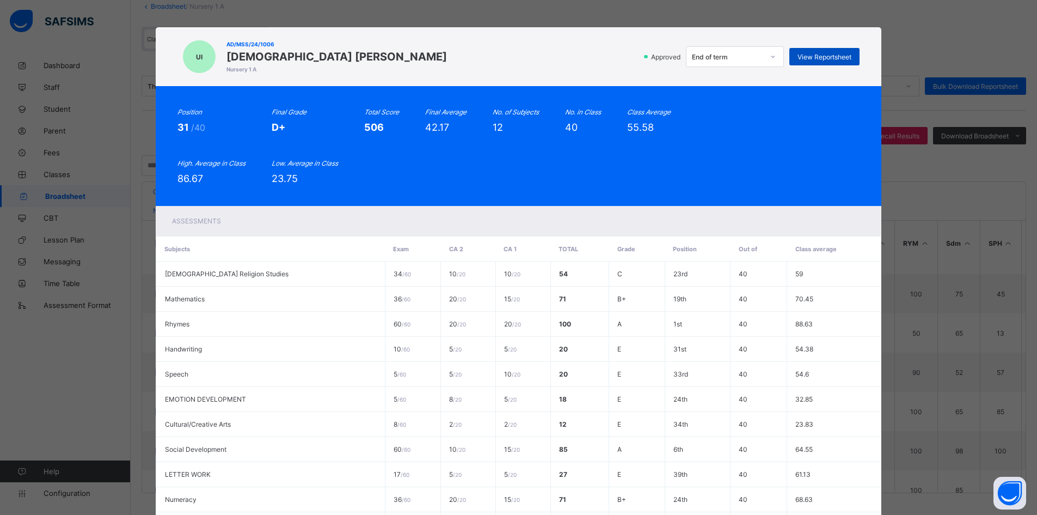
click at [829, 51] on div "View Reportsheet" at bounding box center [824, 56] width 70 height 17
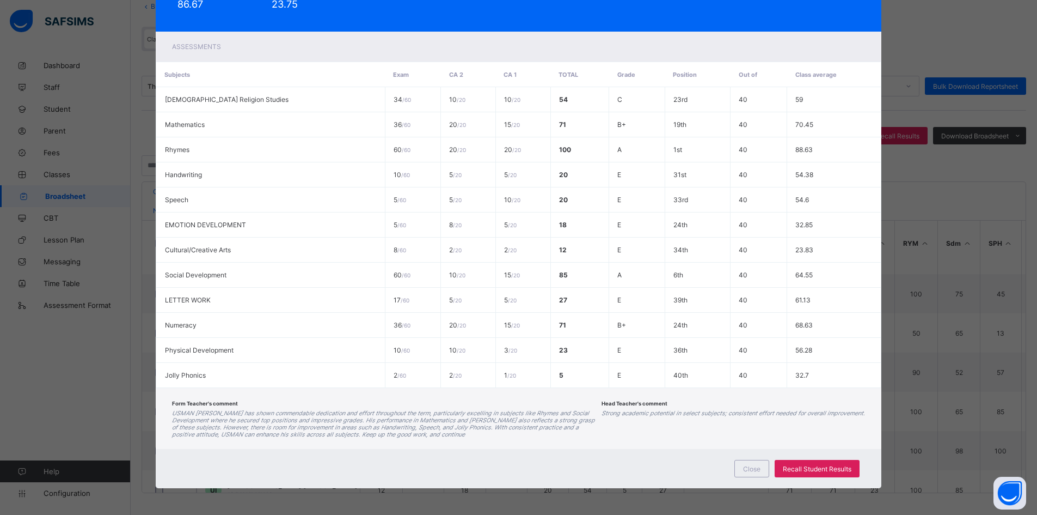
scroll to position [175, 0]
click at [754, 467] on span "Close" at bounding box center [751, 468] width 17 height 8
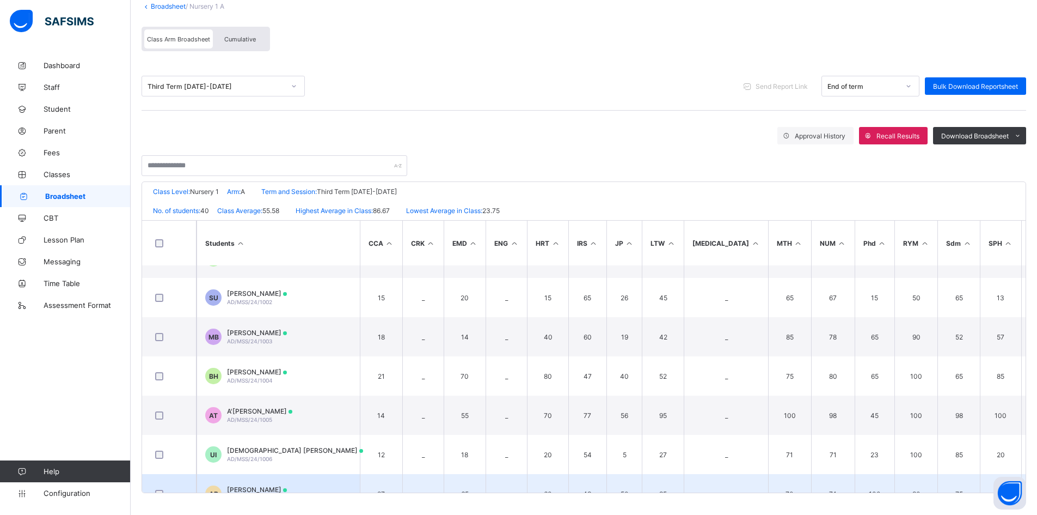
scroll to position [1143, 0]
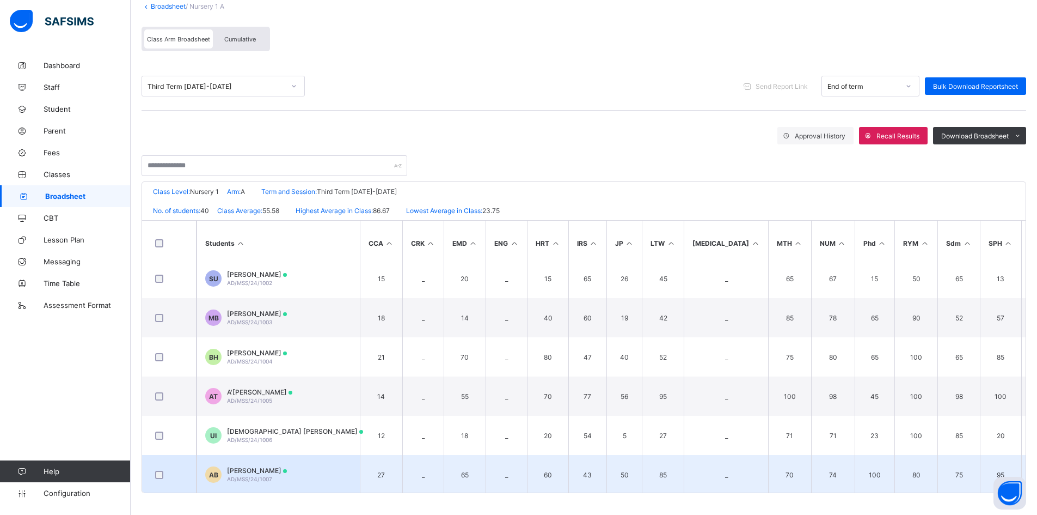
click at [280, 471] on span "ABDULLAHI MUSTAPHA BUHARI" at bounding box center [257, 470] width 60 height 8
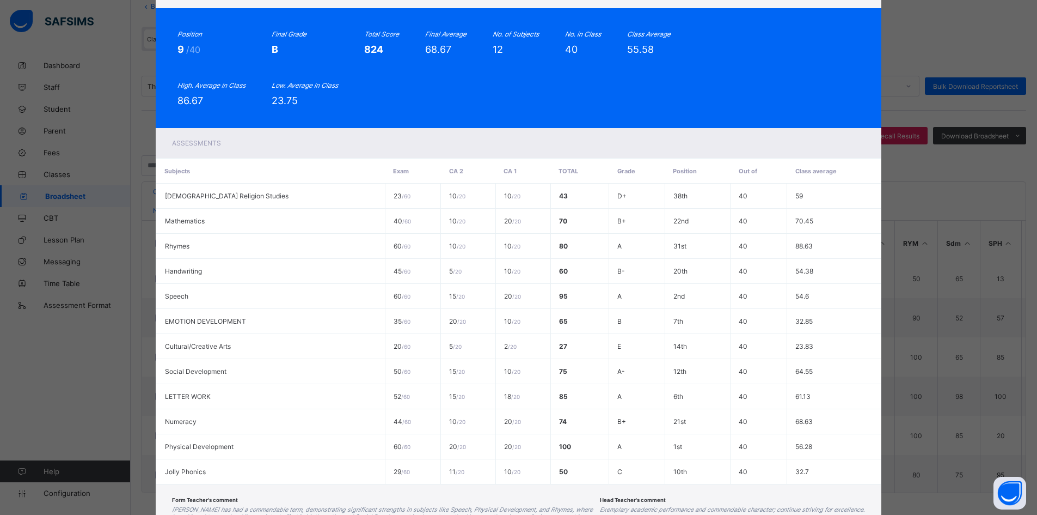
scroll to position [0, 0]
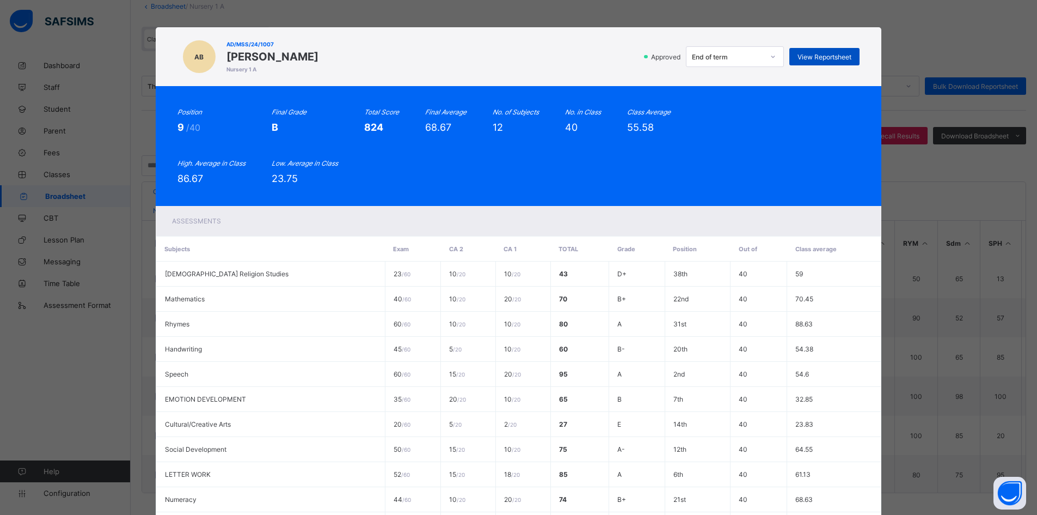
click at [835, 51] on div "View Reportsheet" at bounding box center [824, 56] width 70 height 17
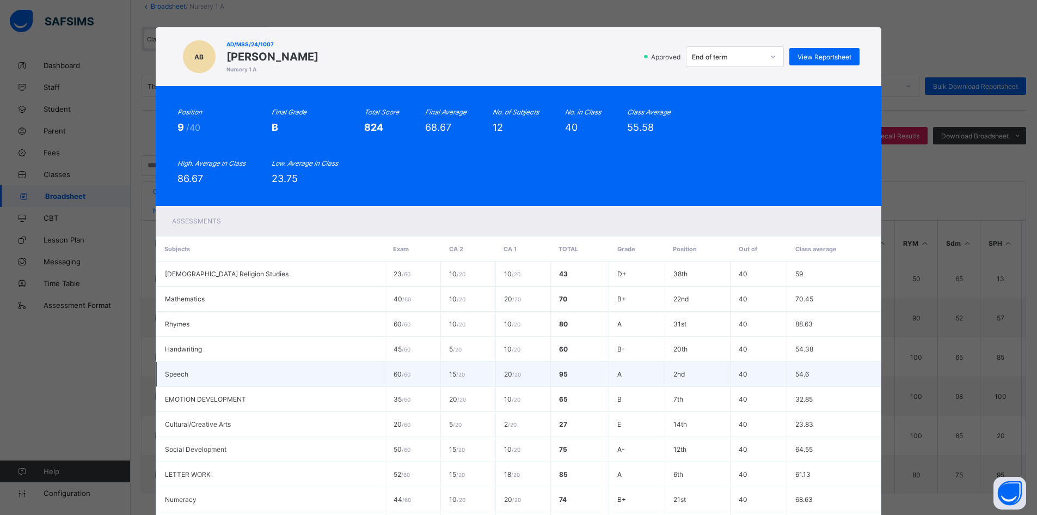
scroll to position [175, 0]
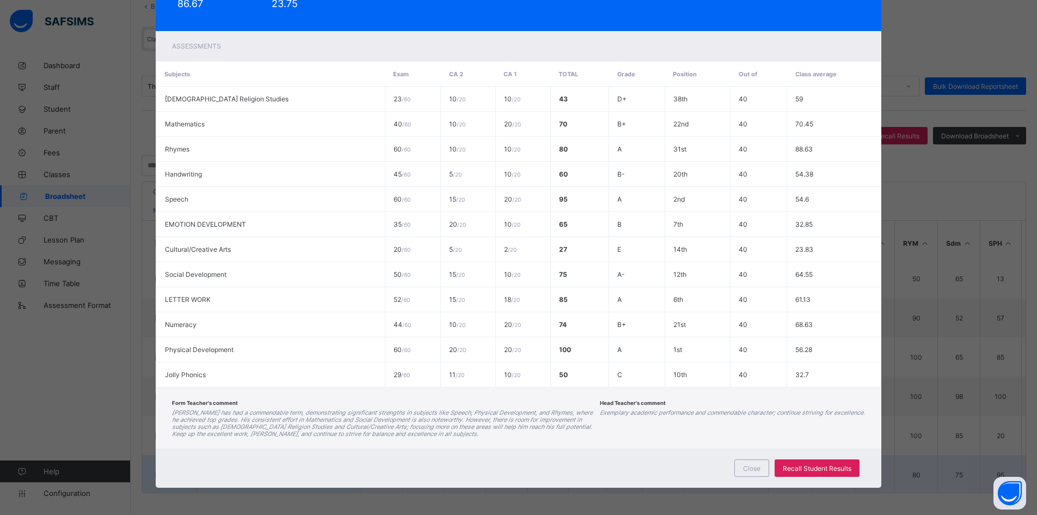
drag, startPoint x: 755, startPoint y: 464, endPoint x: 750, endPoint y: 462, distance: 5.6
click at [755, 465] on span "Close" at bounding box center [751, 468] width 17 height 8
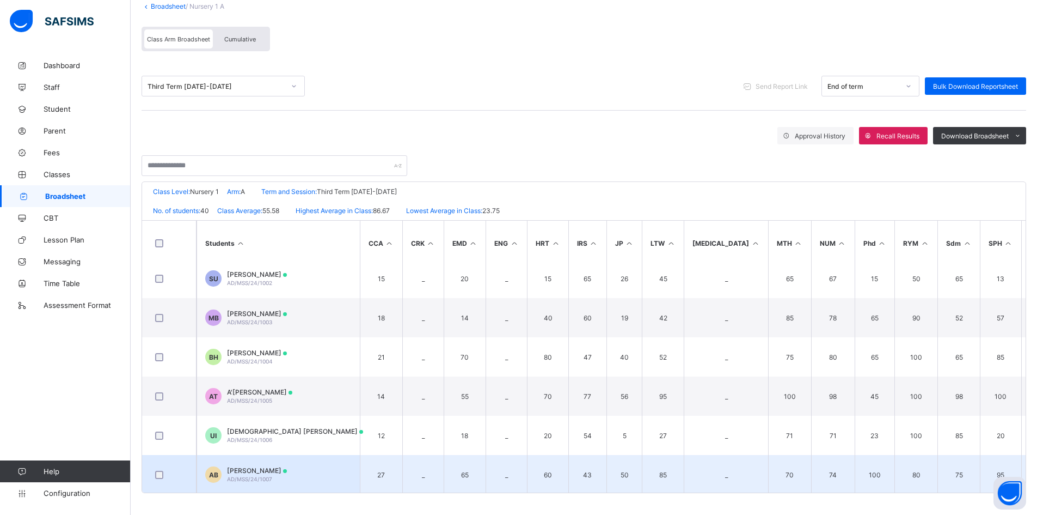
click at [265, 470] on span "ABDULLAHI MUSTAPHA BUHARI" at bounding box center [257, 470] width 60 height 8
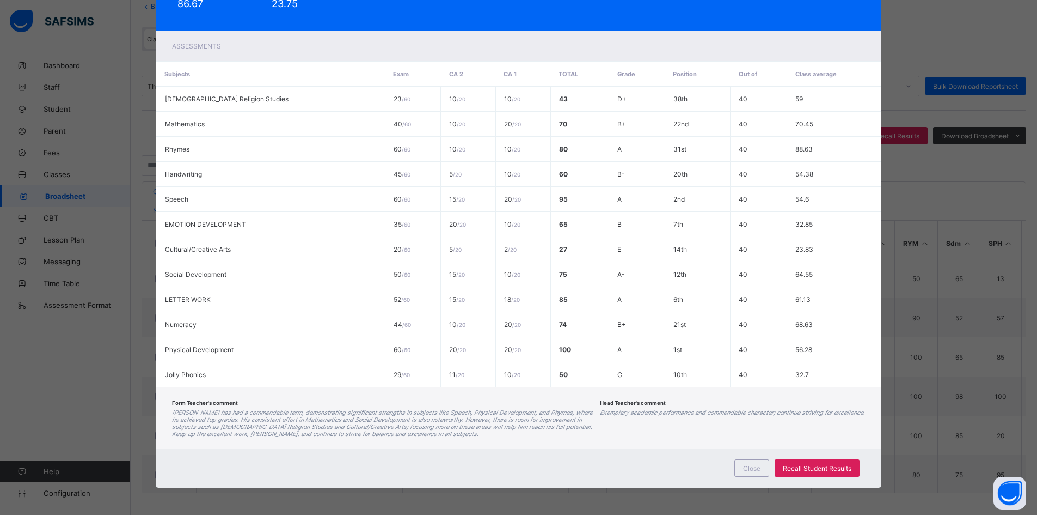
scroll to position [0, 0]
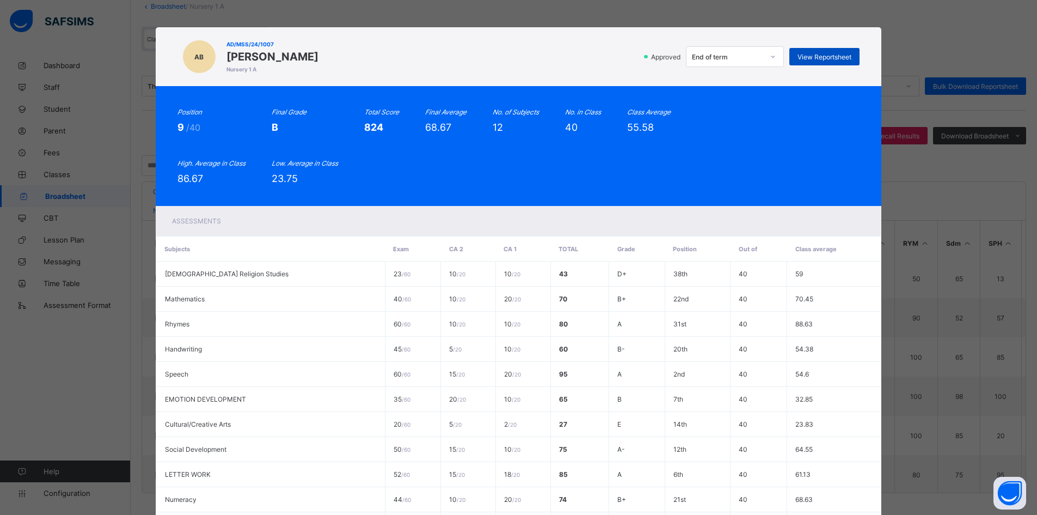
click at [831, 49] on div "View Reportsheet" at bounding box center [824, 56] width 70 height 17
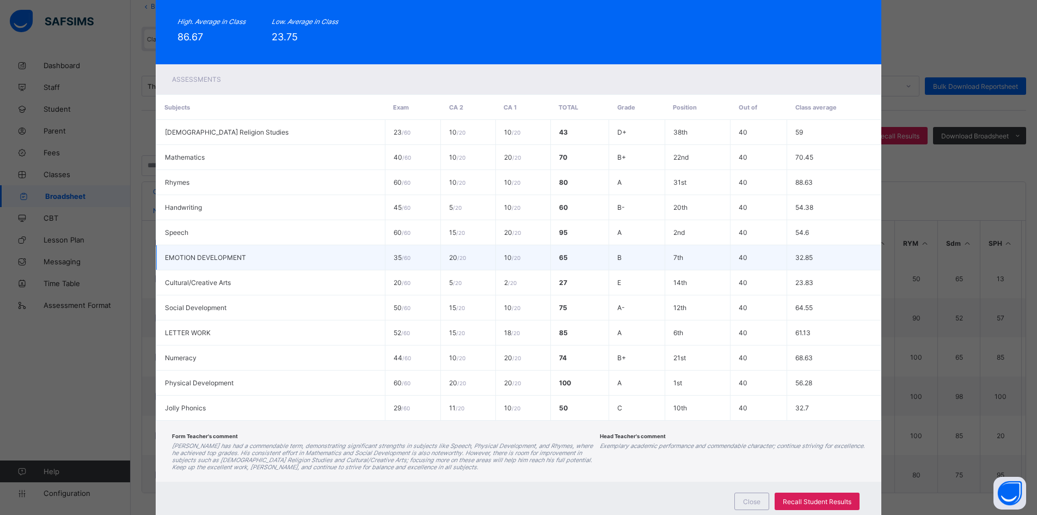
scroll to position [175, 0]
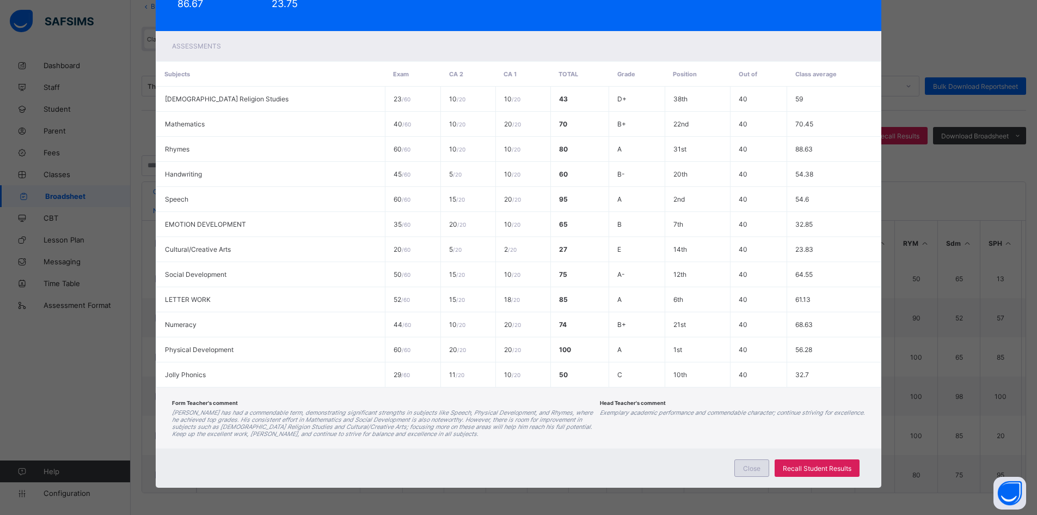
click at [753, 470] on span "Close" at bounding box center [751, 468] width 17 height 8
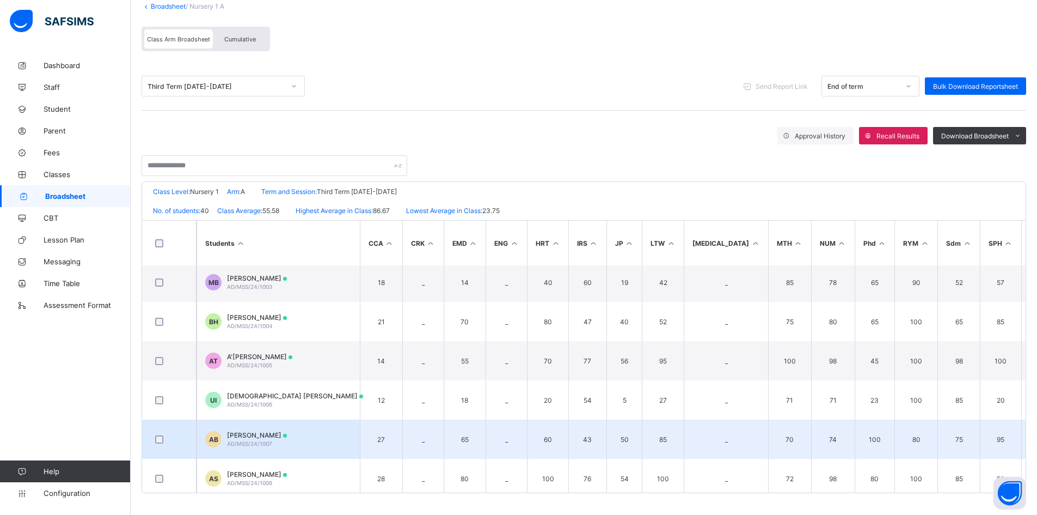
scroll to position [1198, 0]
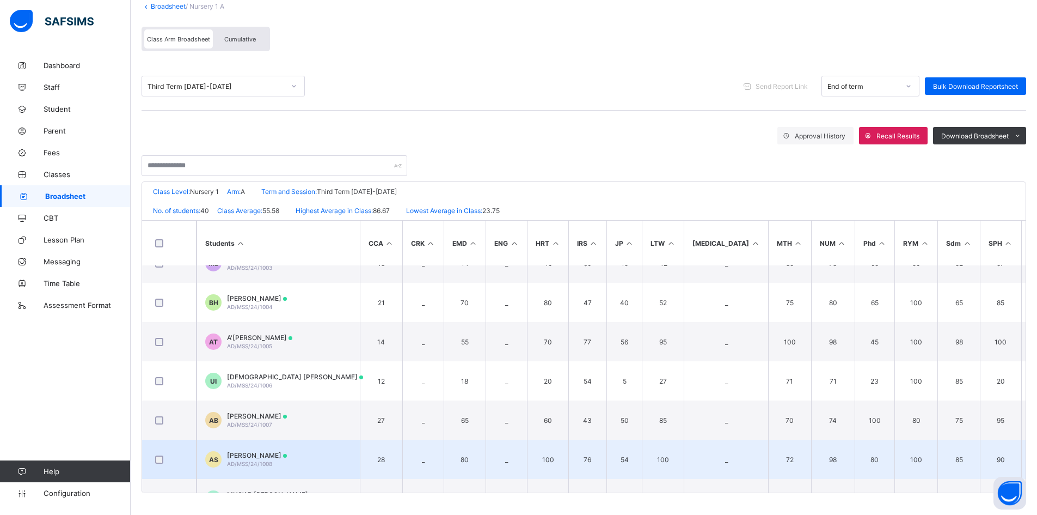
click at [274, 454] on span "AHMED AHMED SULEIMAN" at bounding box center [257, 455] width 60 height 8
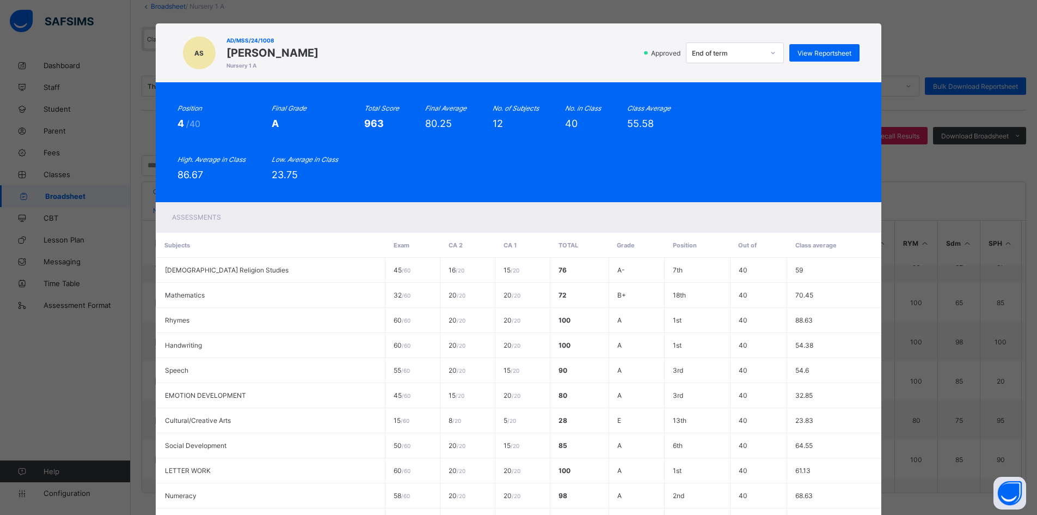
scroll to position [0, 0]
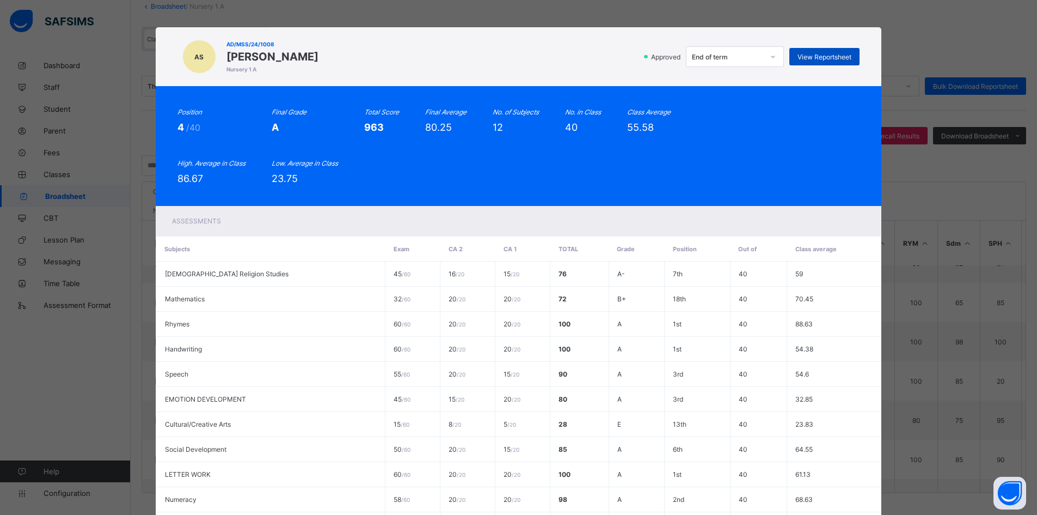
click at [842, 59] on span "View Reportsheet" at bounding box center [825, 57] width 54 height 8
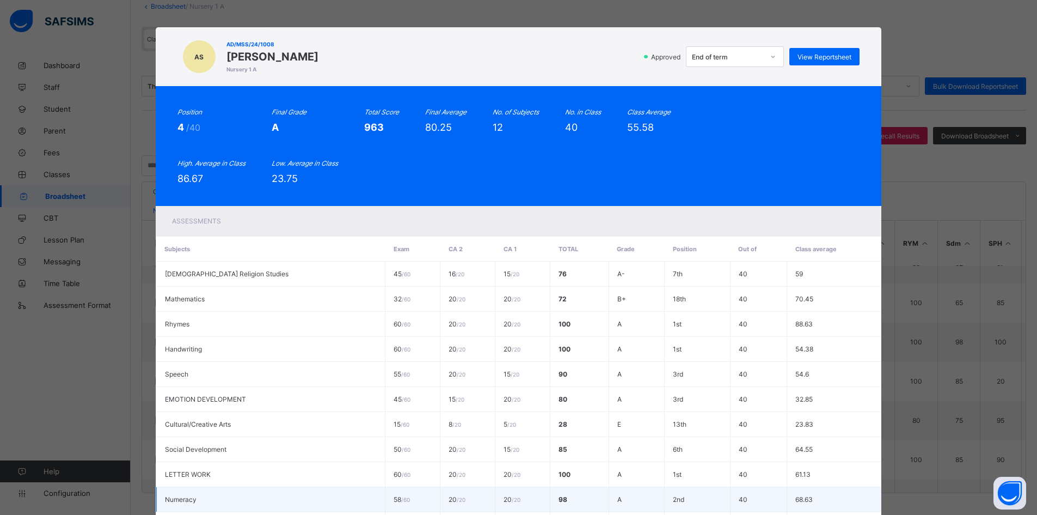
scroll to position [175, 0]
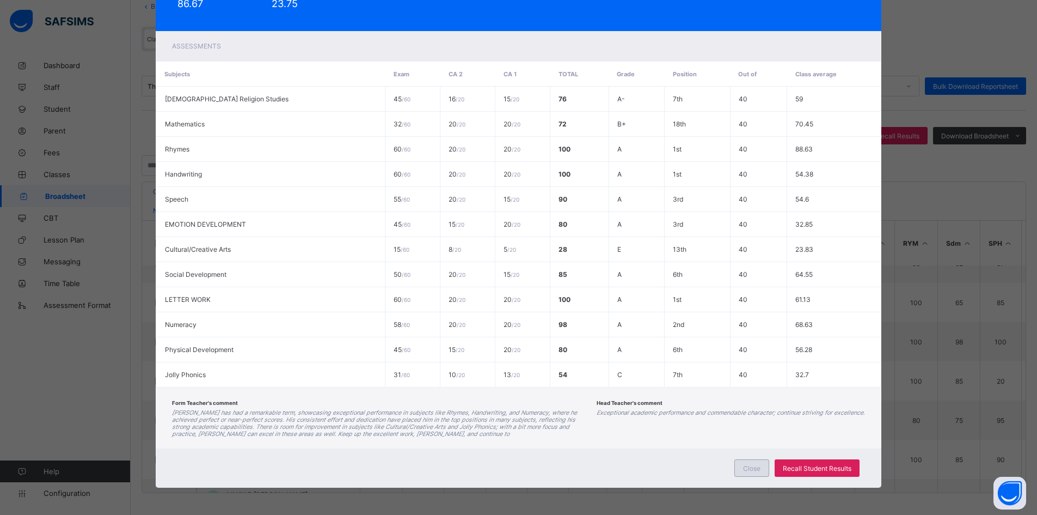
click at [749, 466] on span "Close" at bounding box center [751, 468] width 17 height 8
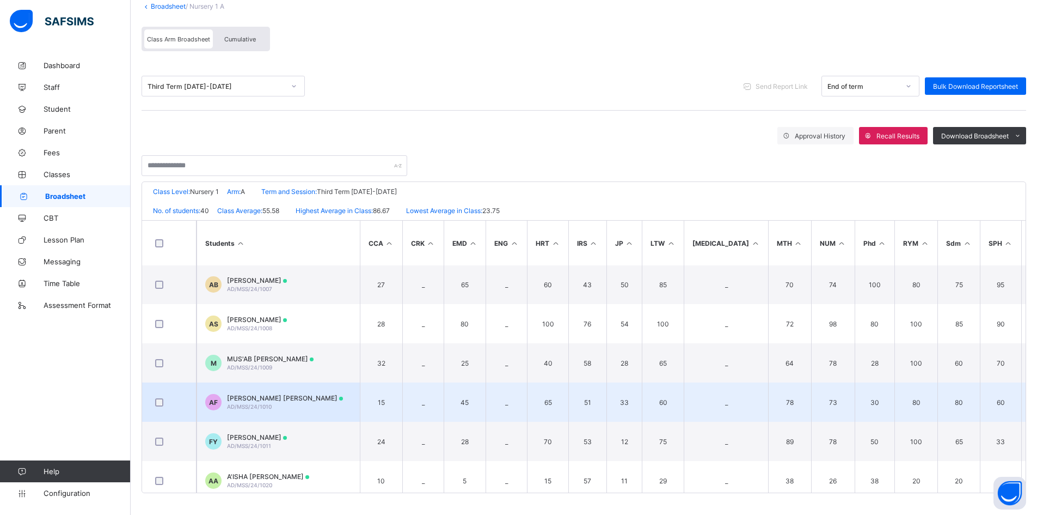
scroll to position [1345, 0]
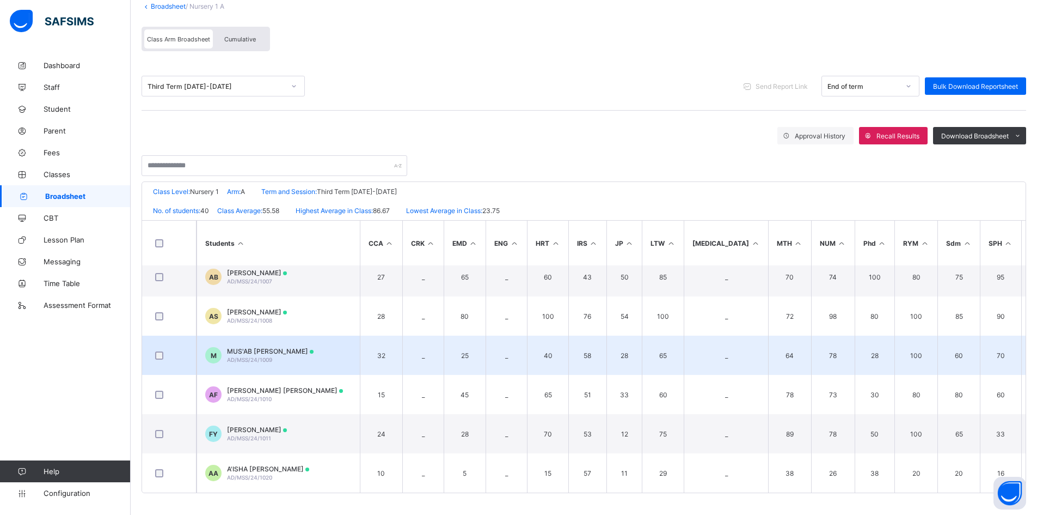
click at [274, 339] on td "M MUS'AB Bin ABDULHAMID AD/MSS/24/1009" at bounding box center [278, 354] width 163 height 39
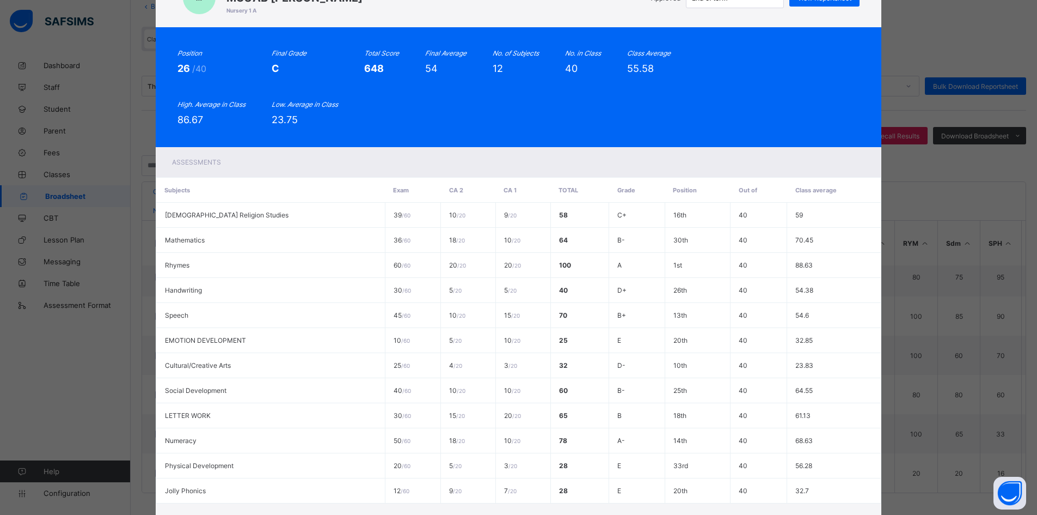
scroll to position [0, 0]
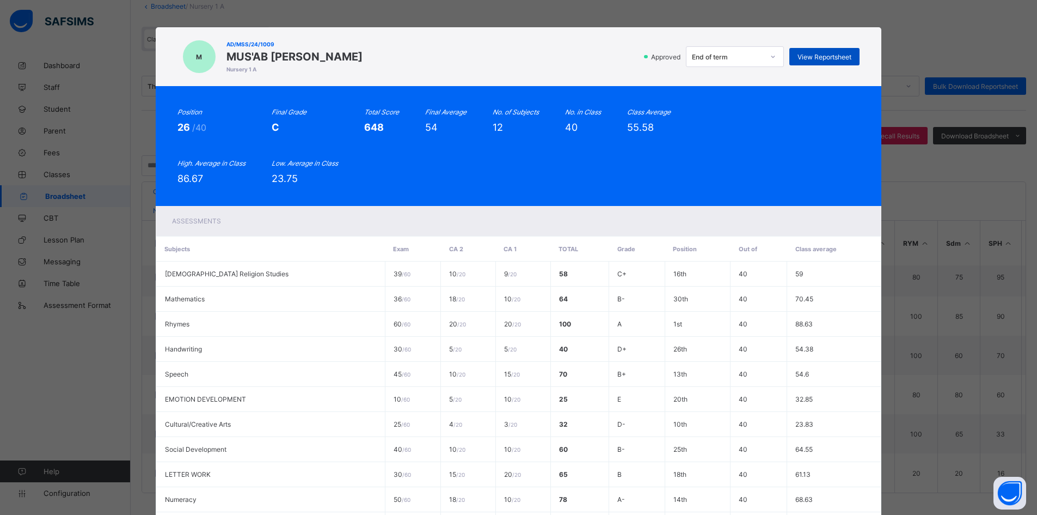
click at [825, 53] on span "View Reportsheet" at bounding box center [825, 57] width 54 height 8
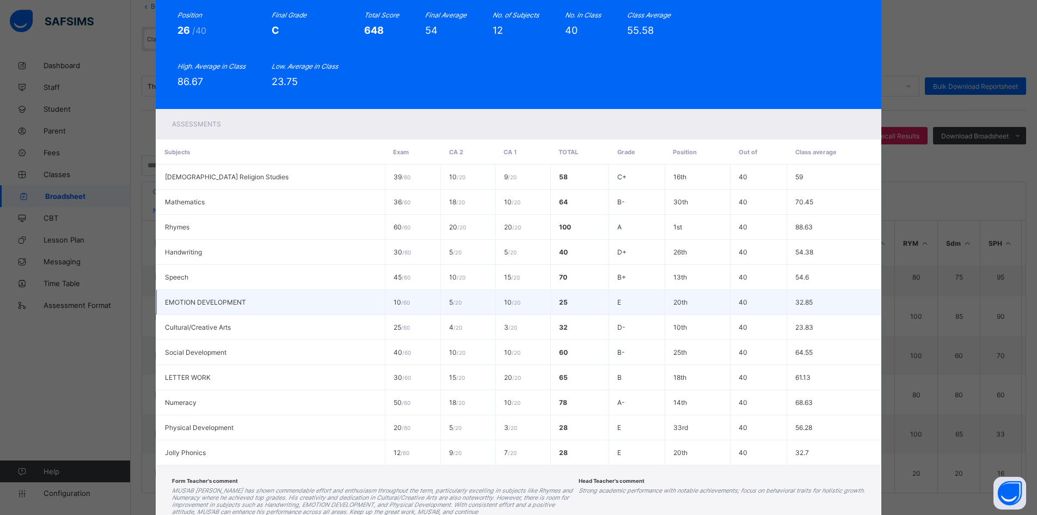
scroll to position [175, 0]
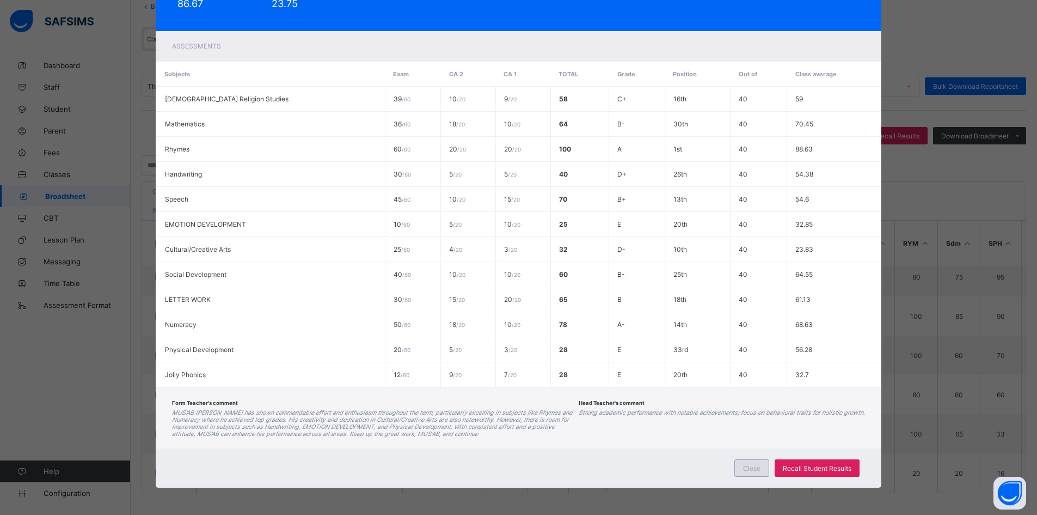
click at [745, 467] on span "Close" at bounding box center [751, 468] width 17 height 8
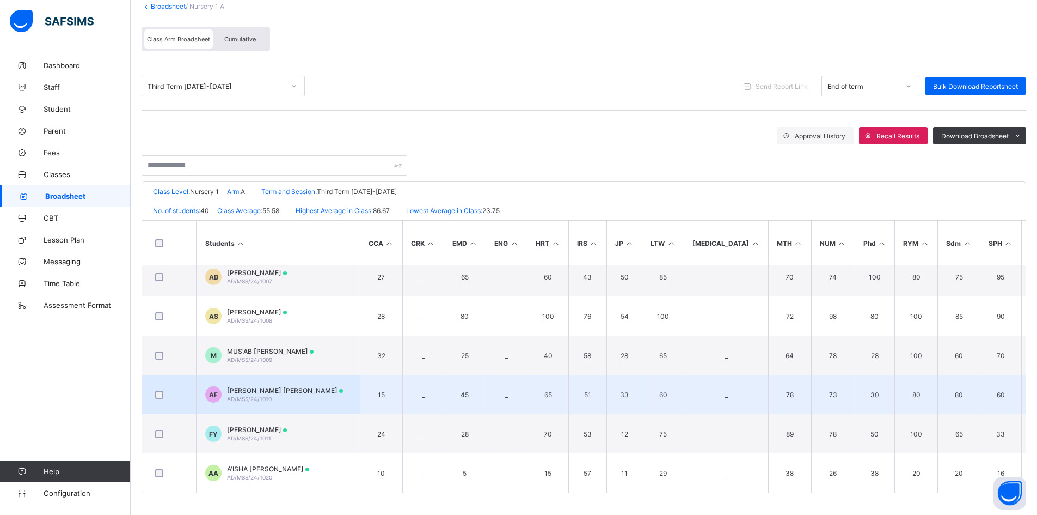
click at [260, 386] on span "ABUBAKAR SADIK FAISAL" at bounding box center [285, 390] width 116 height 8
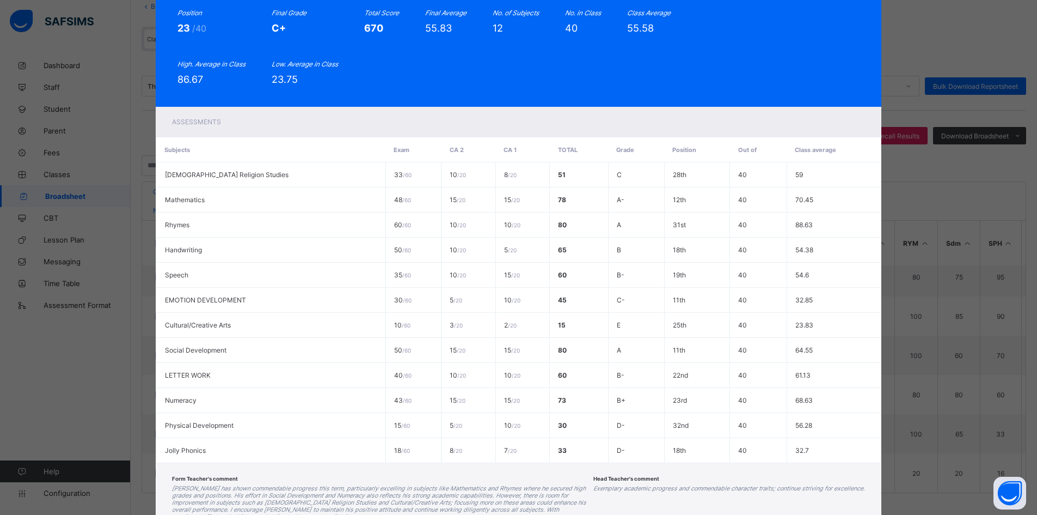
scroll to position [0, 0]
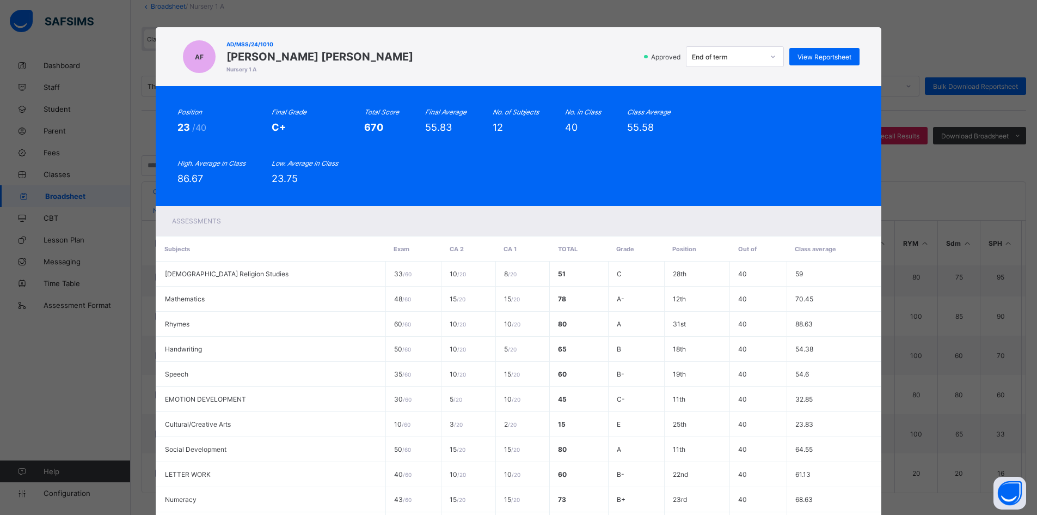
click at [826, 46] on div "Approved End of term View Reportsheet" at bounding box center [640, 56] width 442 height 21
click at [829, 54] on span "View Reportsheet" at bounding box center [825, 57] width 54 height 8
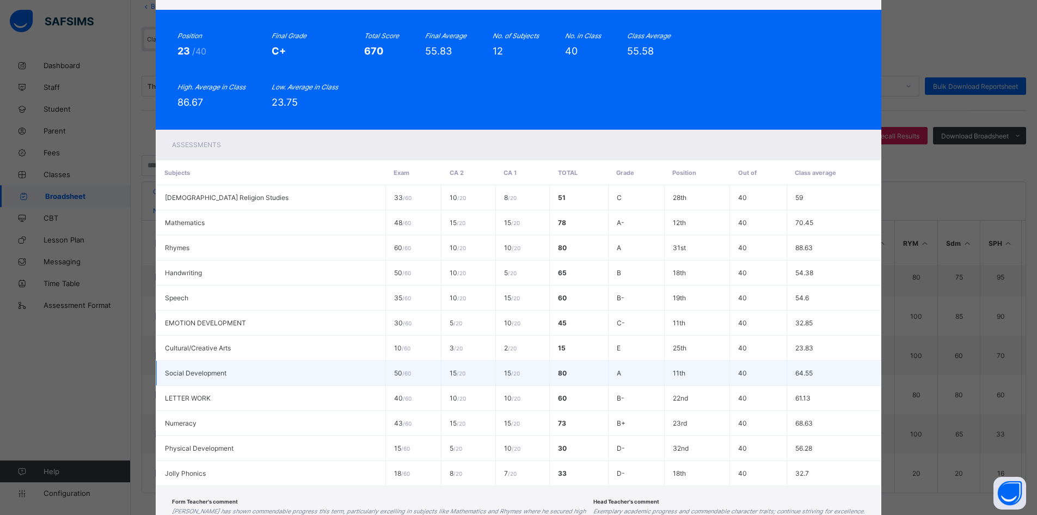
scroll to position [182, 0]
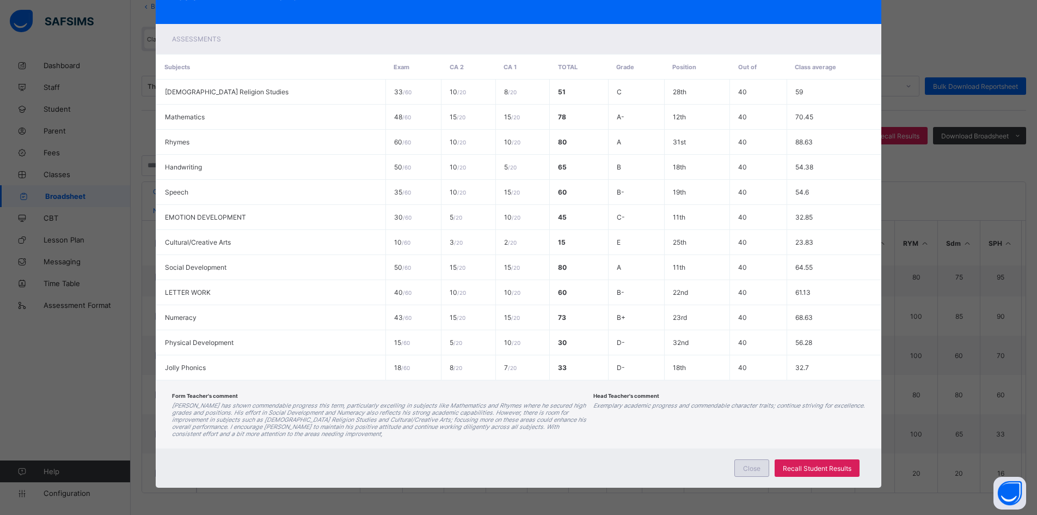
click at [749, 466] on span "Close" at bounding box center [751, 468] width 17 height 8
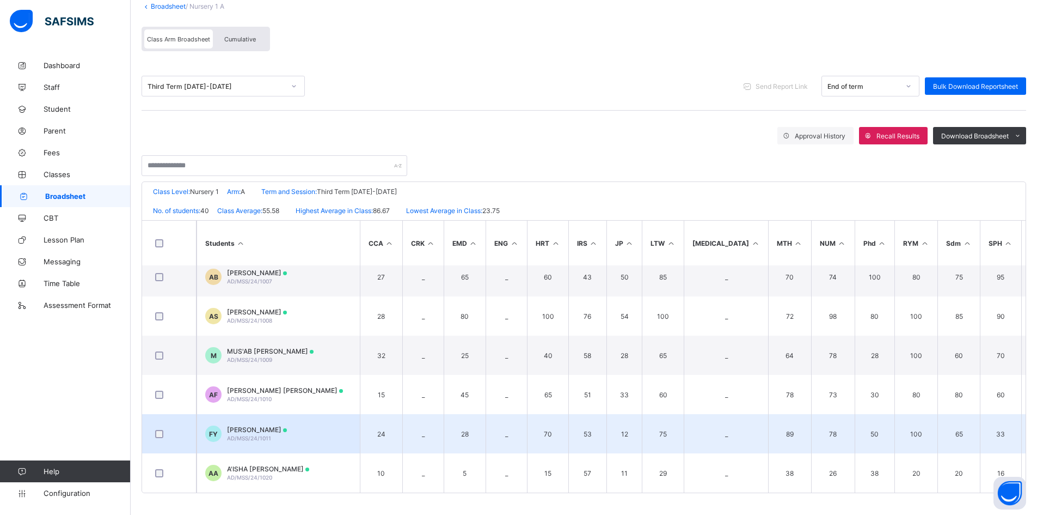
click at [260, 425] on span "[PERSON_NAME]" at bounding box center [257, 429] width 60 height 8
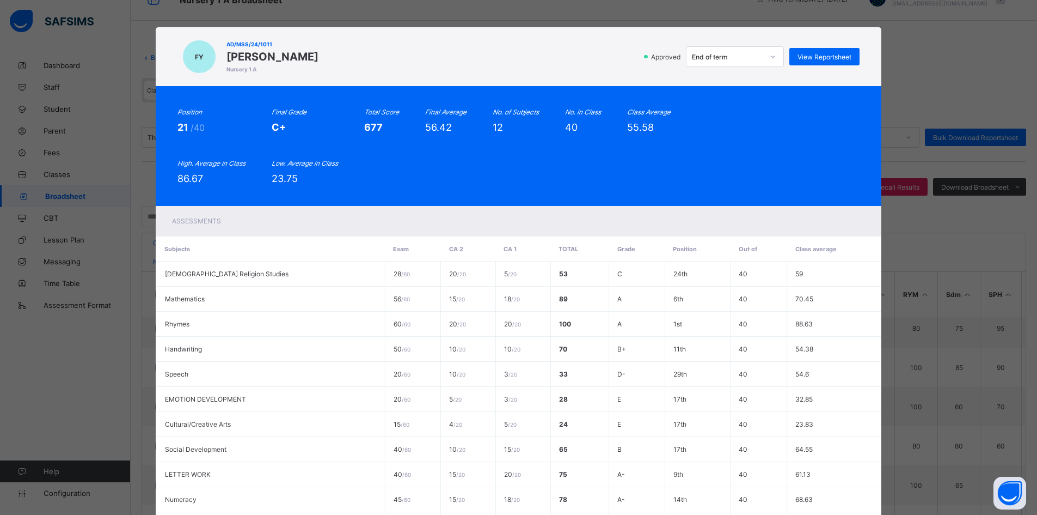
scroll to position [0, 0]
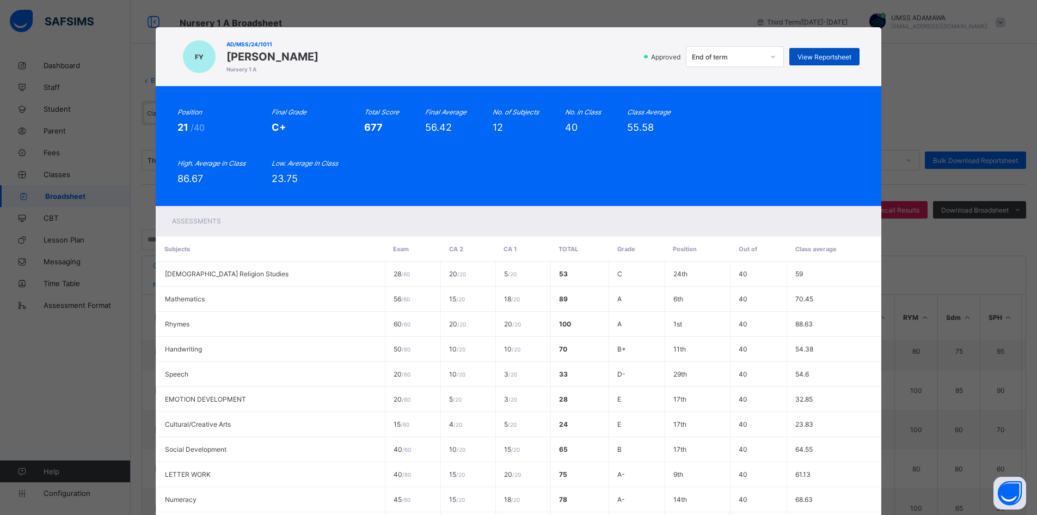
click at [824, 62] on div "View Reportsheet" at bounding box center [824, 56] width 70 height 17
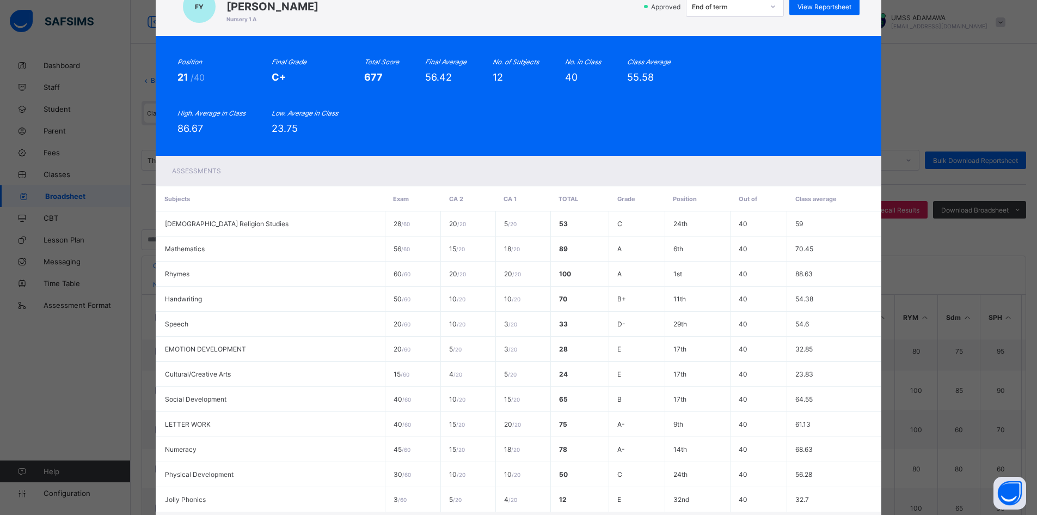
scroll to position [182, 0]
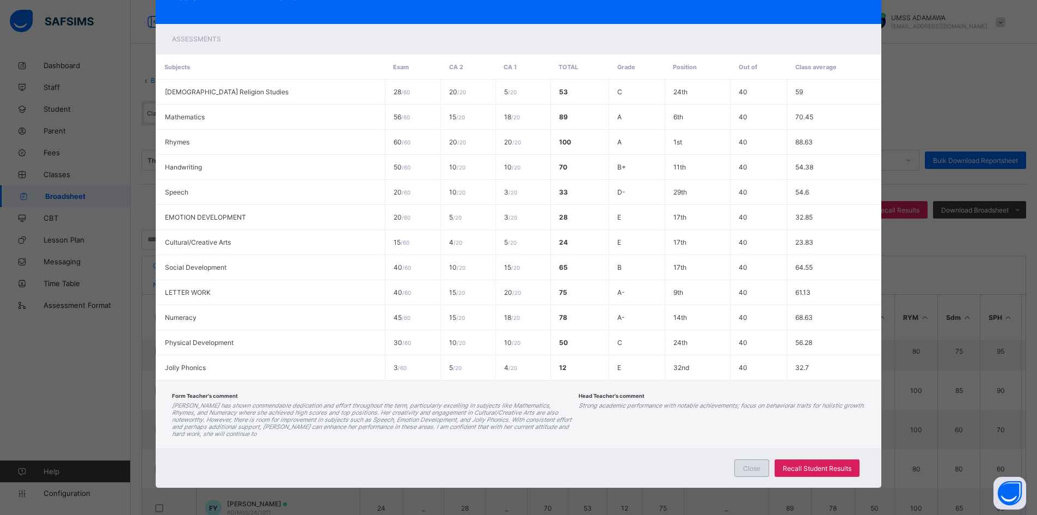
click at [762, 469] on div "Close" at bounding box center [751, 467] width 35 height 17
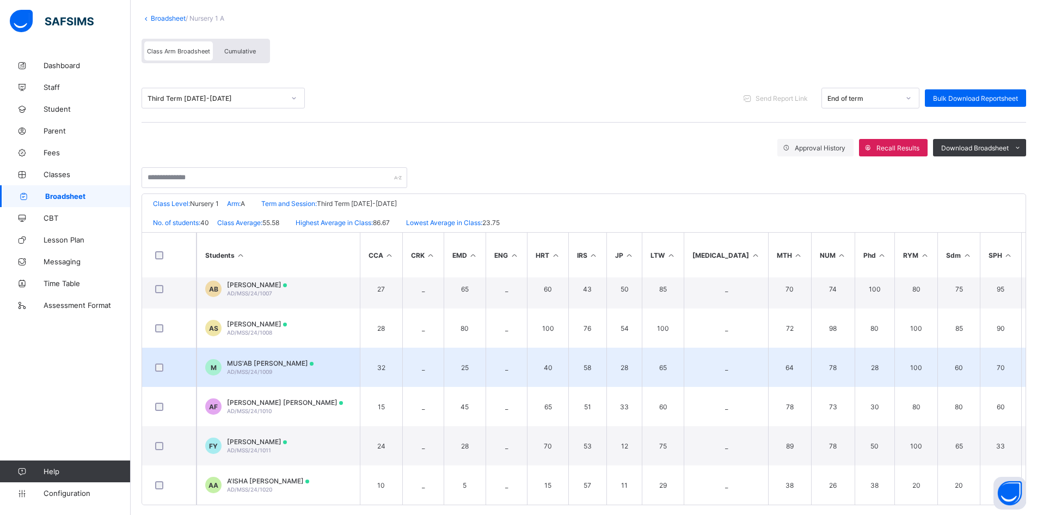
scroll to position [74, 0]
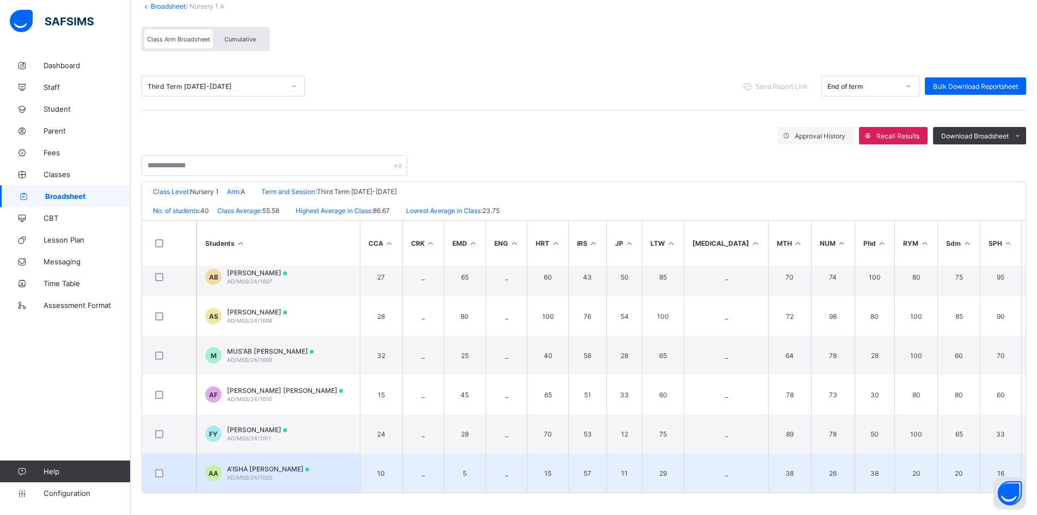
click at [277, 475] on div "A'ISHA ADAMU ABDULKADIR AD/MSS/24/1020" at bounding box center [268, 472] width 82 height 16
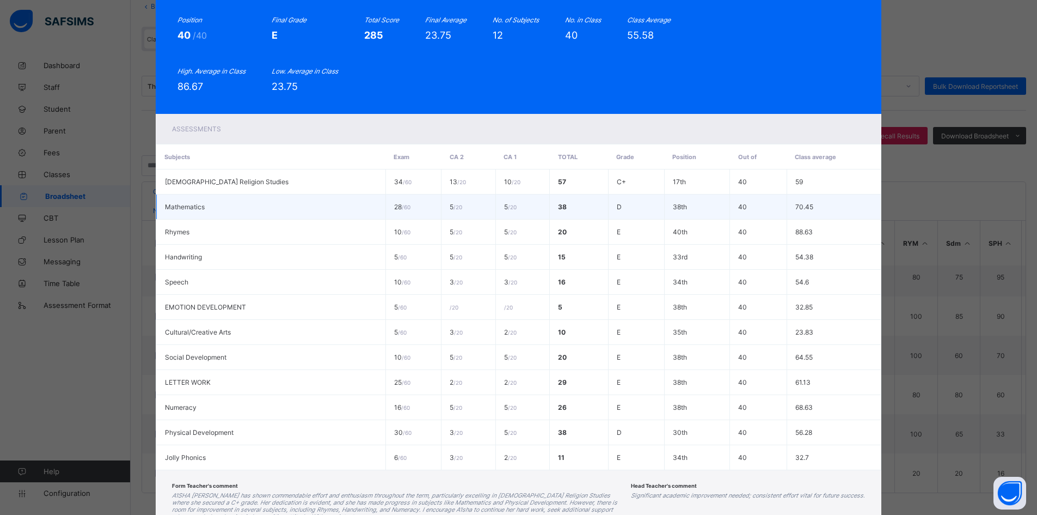
scroll to position [0, 0]
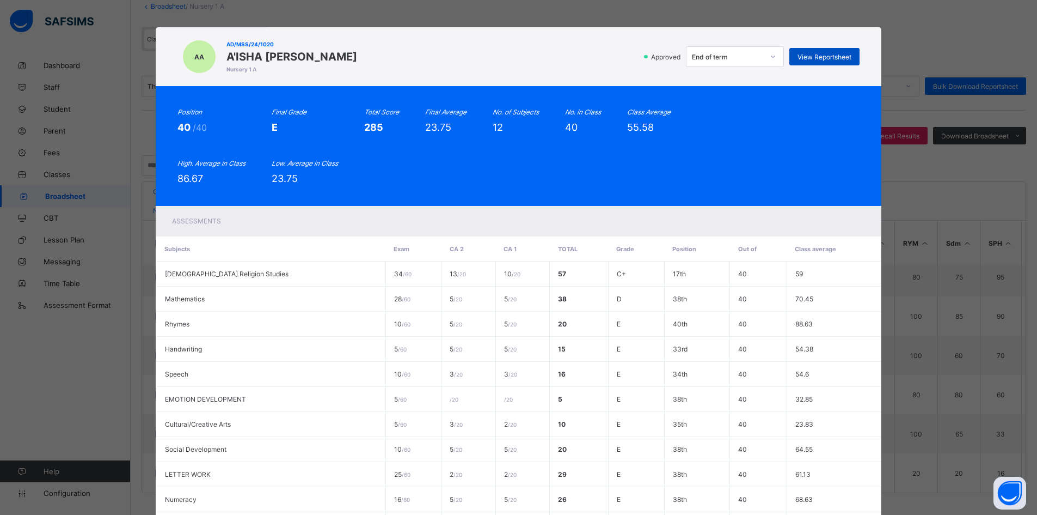
click at [841, 57] on span "View Reportsheet" at bounding box center [825, 57] width 54 height 8
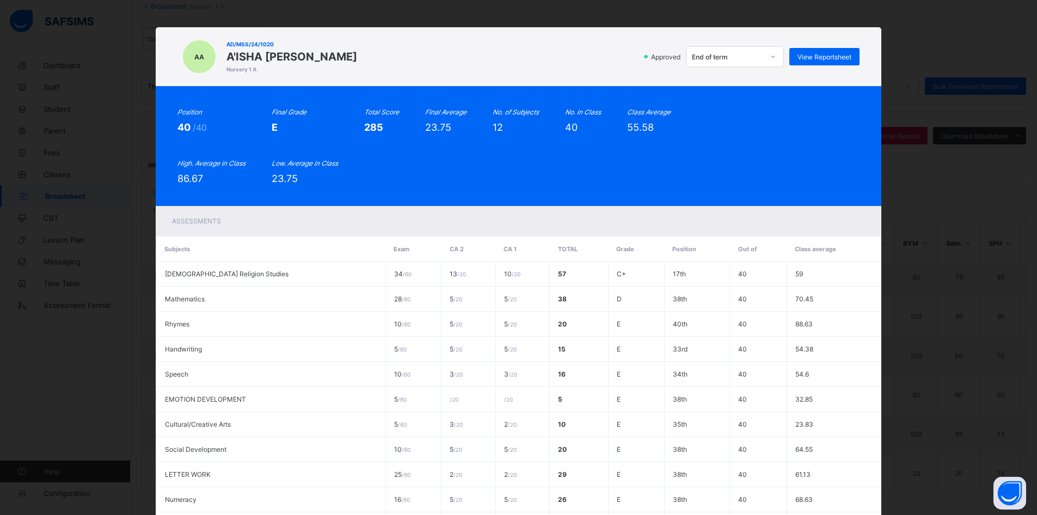
scroll to position [175, 0]
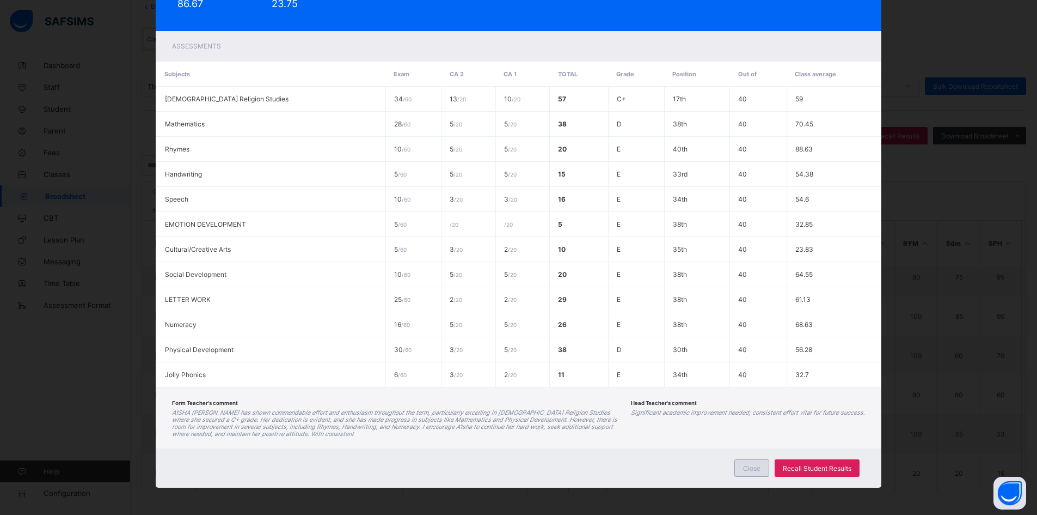
click at [755, 472] on div "Close" at bounding box center [751, 467] width 35 height 17
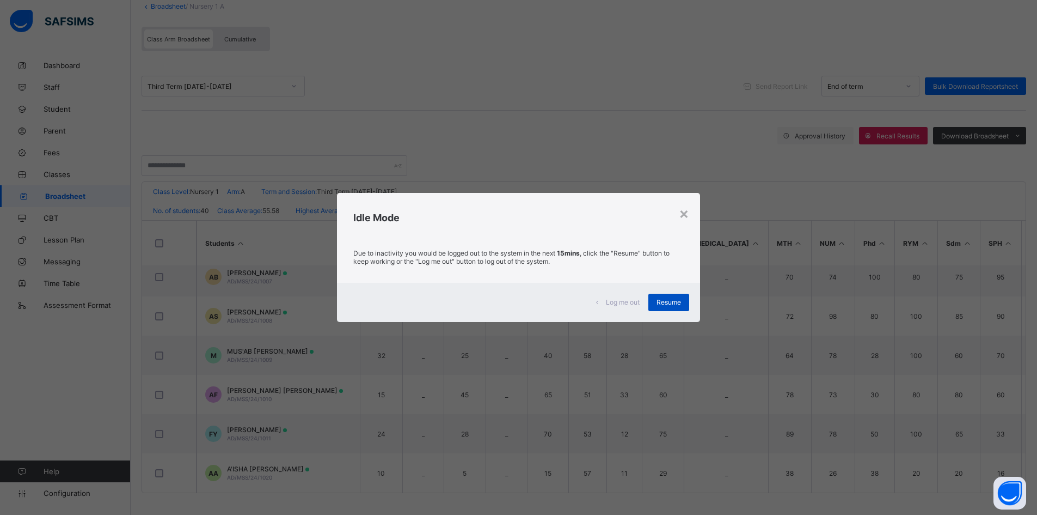
click at [668, 306] on span "Resume" at bounding box center [669, 302] width 25 height 8
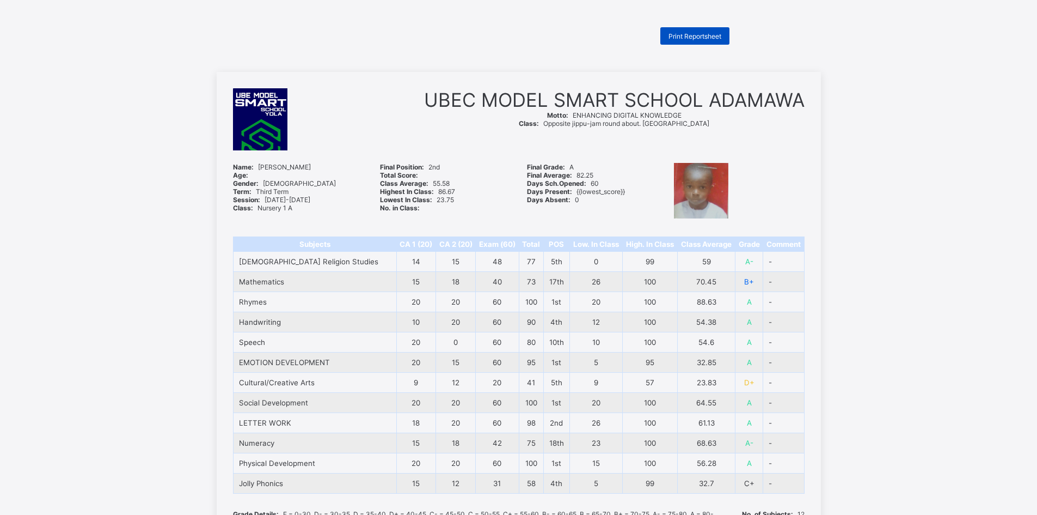
drag, startPoint x: 0, startPoint y: 0, endPoint x: 695, endPoint y: 36, distance: 695.7
click at [695, 36] on span "Print Reportsheet" at bounding box center [695, 36] width 53 height 8
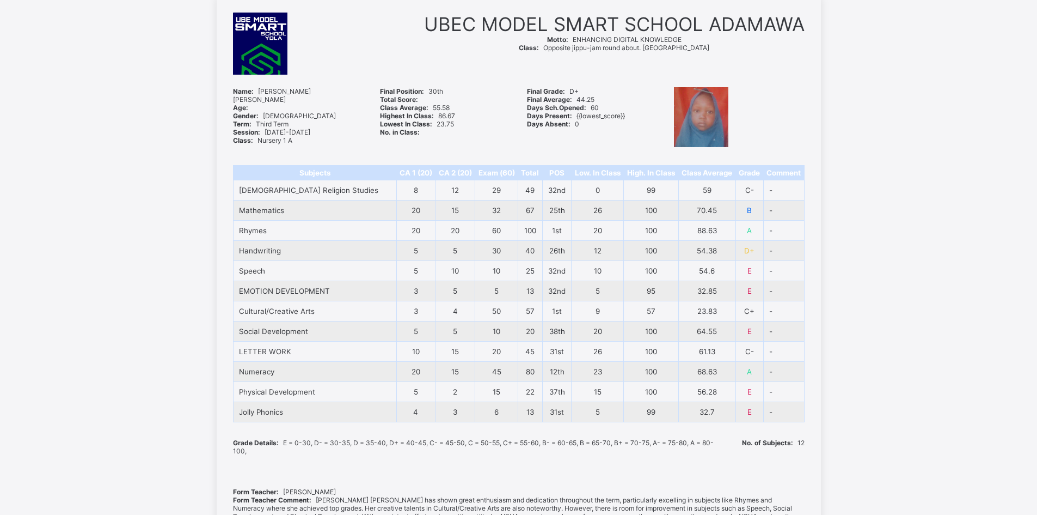
scroll to position [159, 0]
